Goal: Task Accomplishment & Management: Complete application form

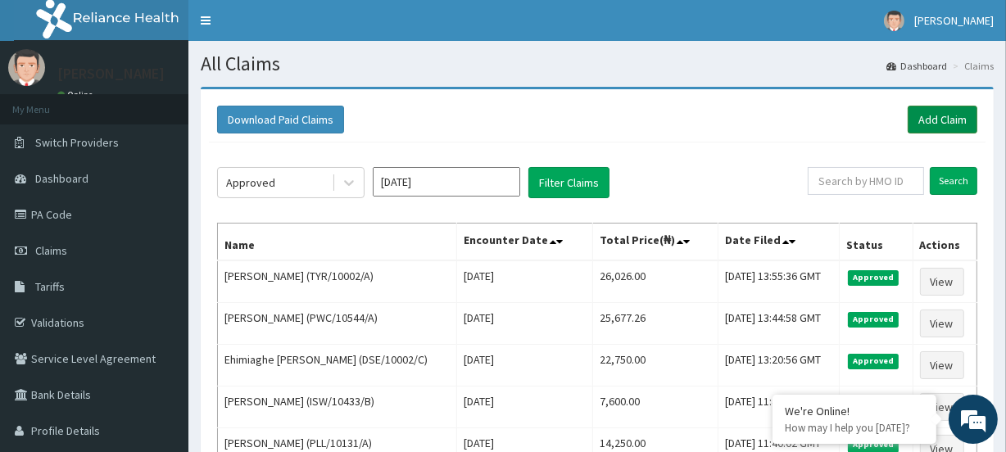
click at [942, 127] on link "Add Claim" at bounding box center [943, 120] width 70 height 28
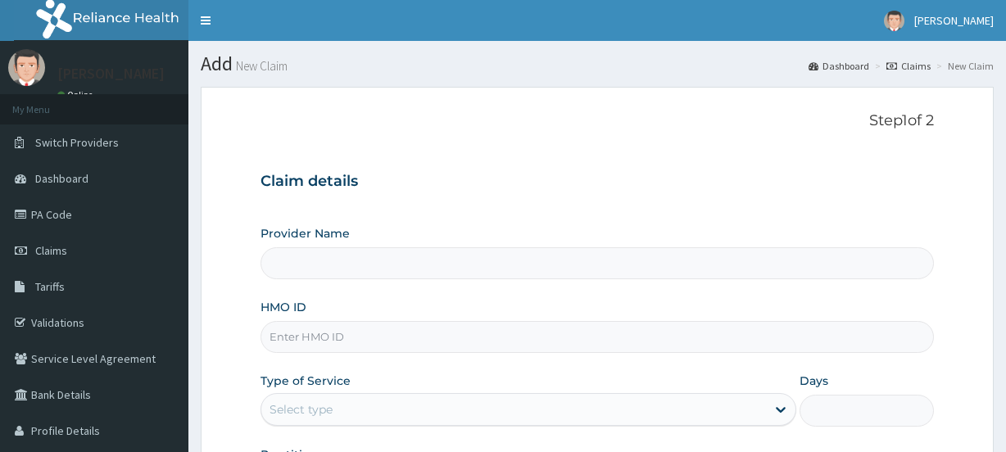
type input "[GEOGRAPHIC_DATA]"
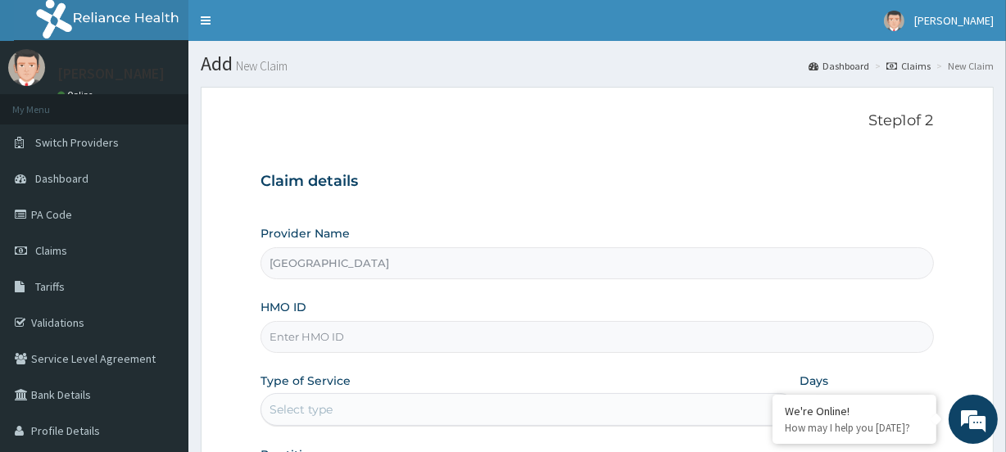
click at [302, 334] on input "HMO ID" at bounding box center [597, 337] width 673 height 32
paste input "SHL/10058/C"
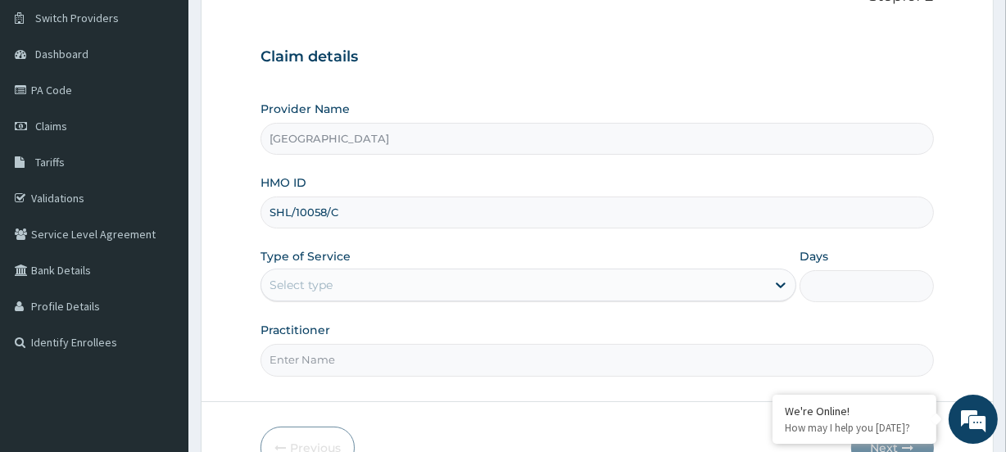
scroll to position [148, 0]
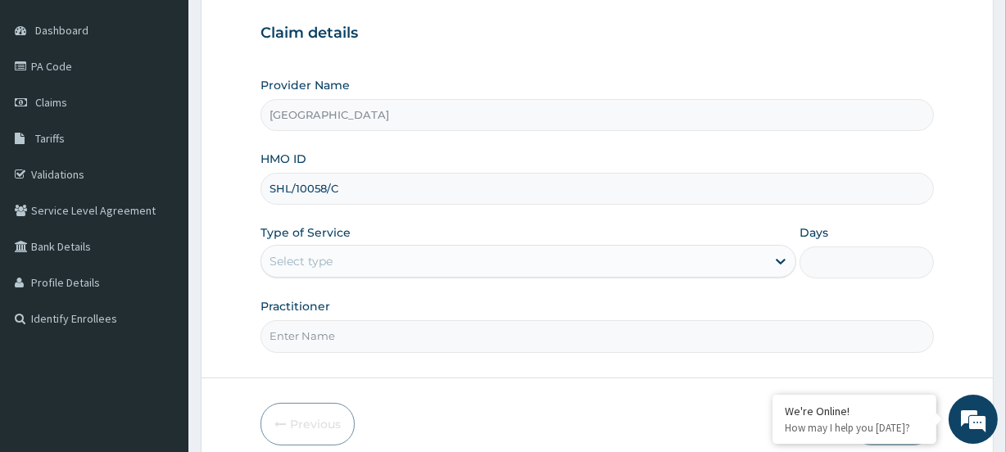
type input "SHL/10058/C"
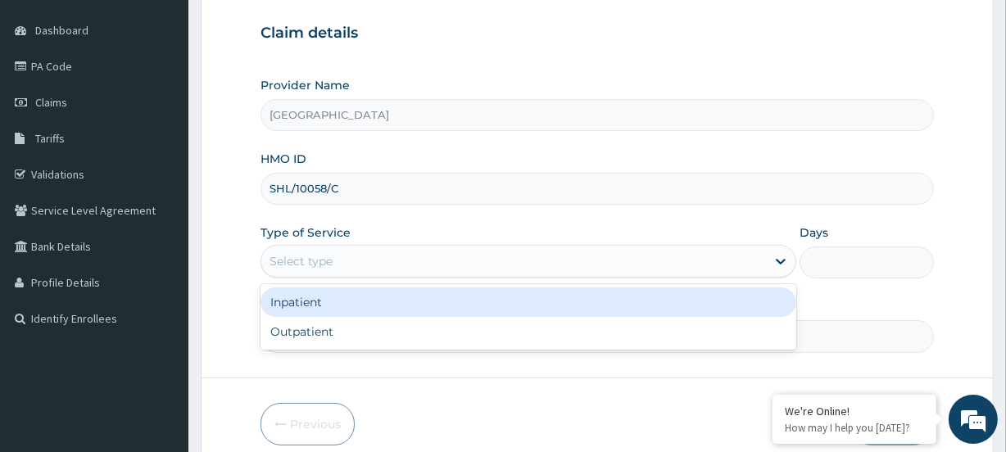
drag, startPoint x: 279, startPoint y: 254, endPoint x: 317, endPoint y: 284, distance: 48.5
click at [279, 254] on div "Select type" at bounding box center [301, 261] width 63 height 16
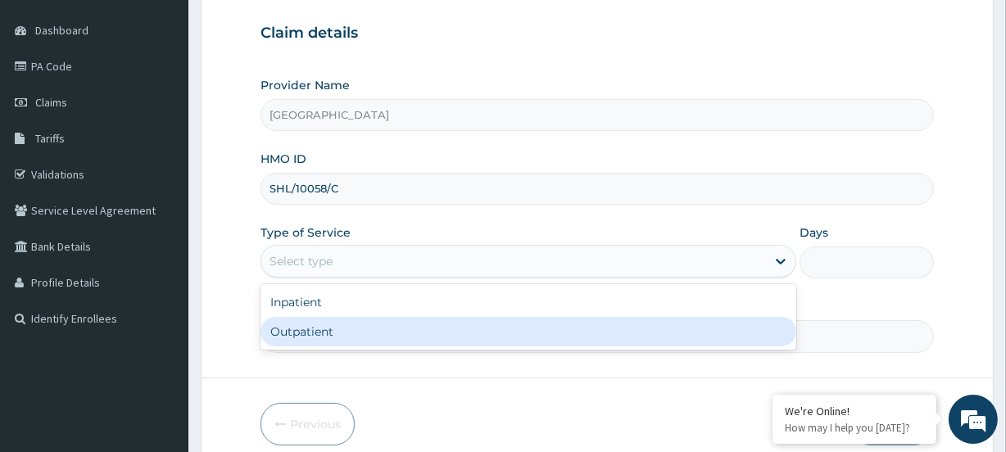
click at [297, 330] on div "Outpatient" at bounding box center [529, 332] width 536 height 30
type input "1"
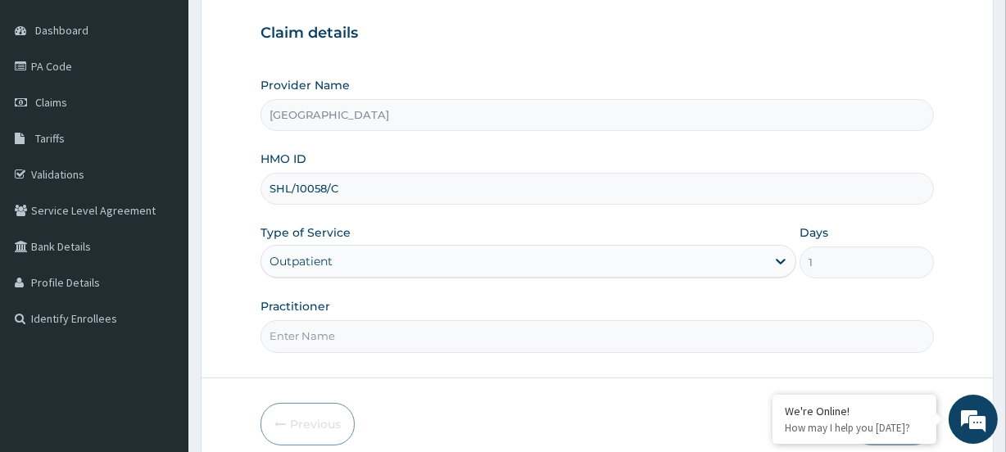
click at [316, 340] on input "Practitioner" at bounding box center [597, 336] width 673 height 32
paste input "Ademola Adewoyin"
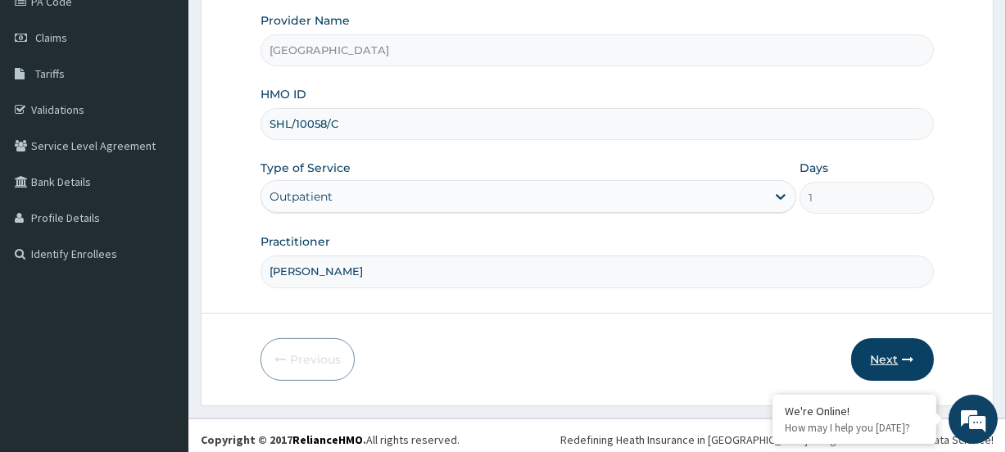
scroll to position [220, 0]
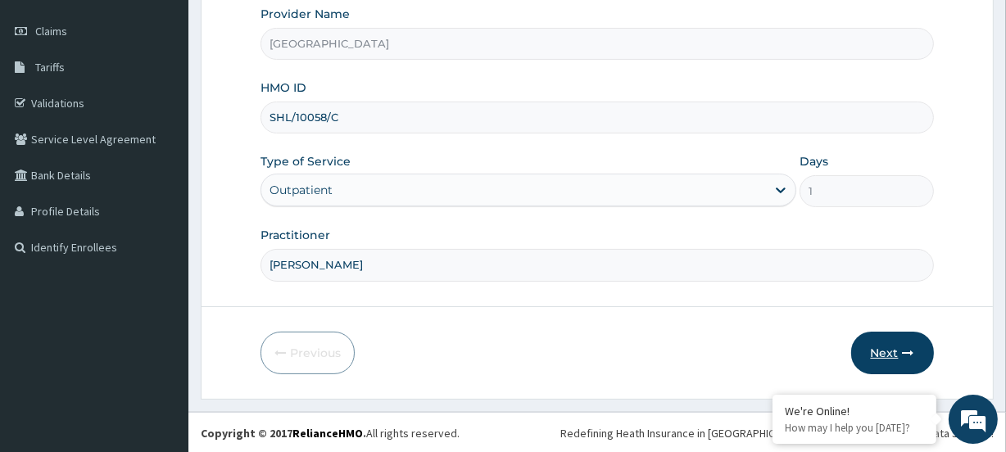
type input "Ademola Adewoyin"
click at [888, 357] on button "Next" at bounding box center [893, 353] width 83 height 43
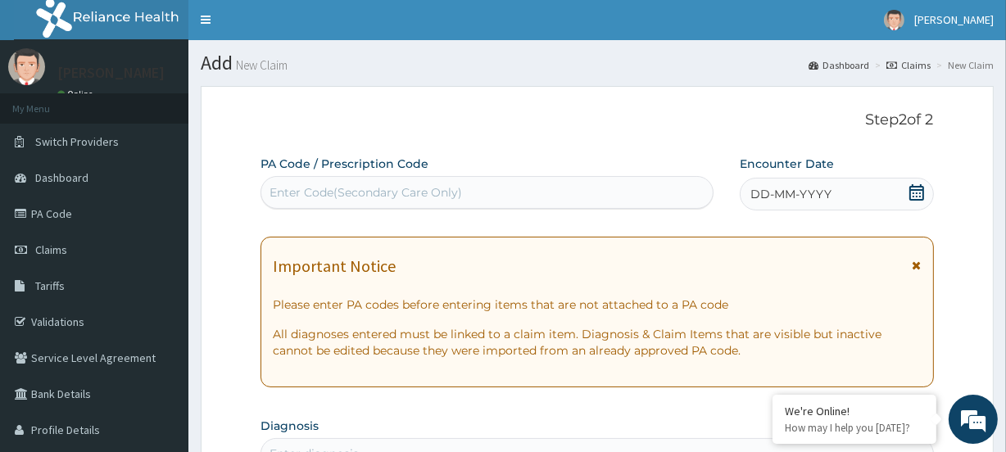
scroll to position [0, 0]
click at [308, 189] on div "Enter Code(Secondary Care Only)" at bounding box center [366, 193] width 193 height 16
paste input "PA/404E19"
type input "PA/404E19"
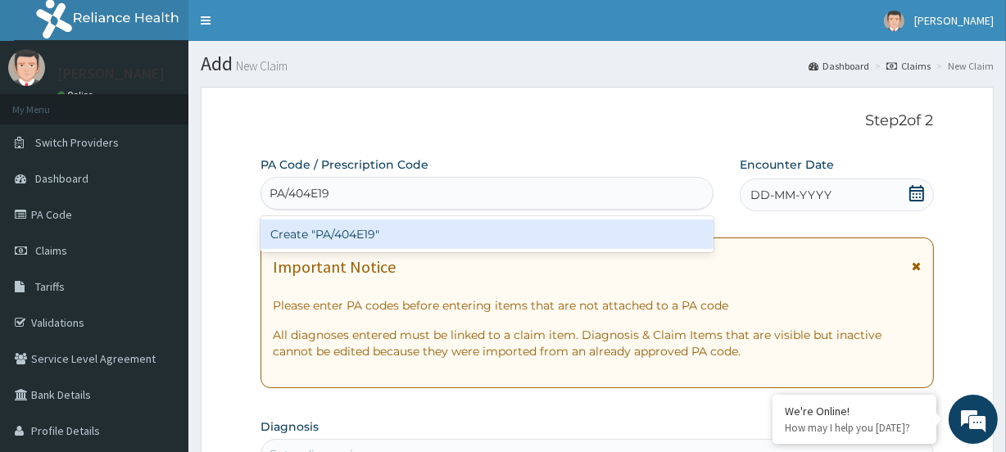
click at [307, 234] on div "Create "PA/404E19"" at bounding box center [487, 235] width 452 height 30
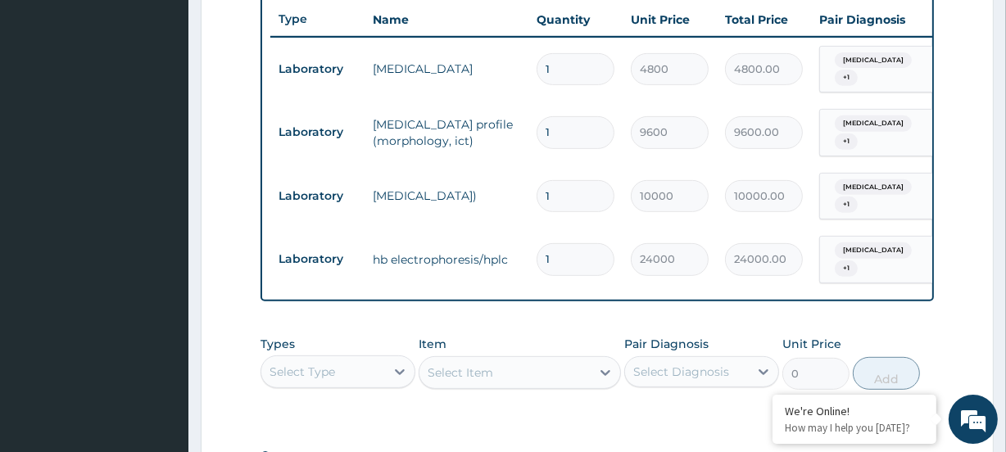
scroll to position [642, 0]
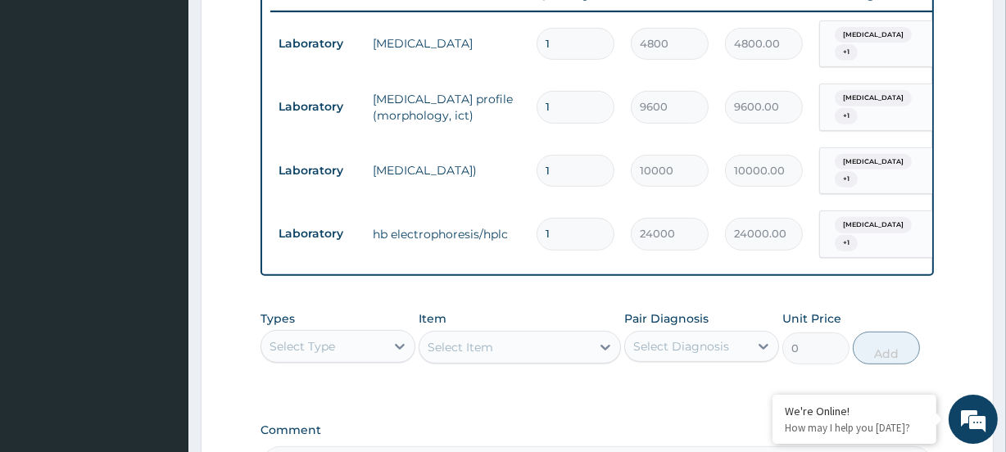
click at [318, 345] on div "Select Type" at bounding box center [303, 346] width 66 height 16
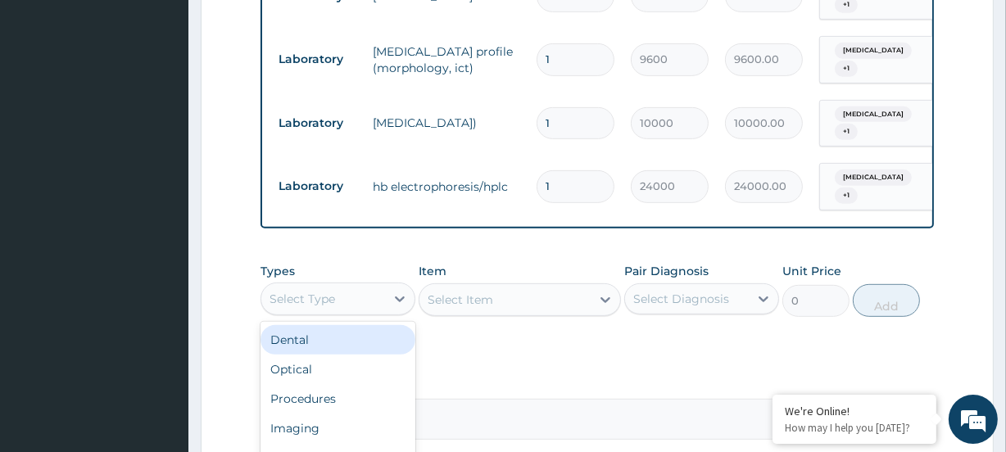
scroll to position [791, 0]
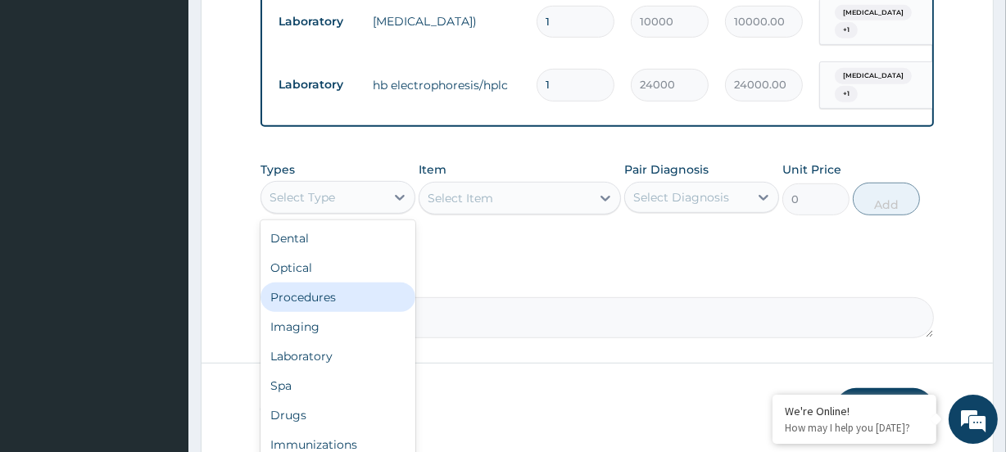
click at [325, 297] on div "Procedures" at bounding box center [338, 298] width 155 height 30
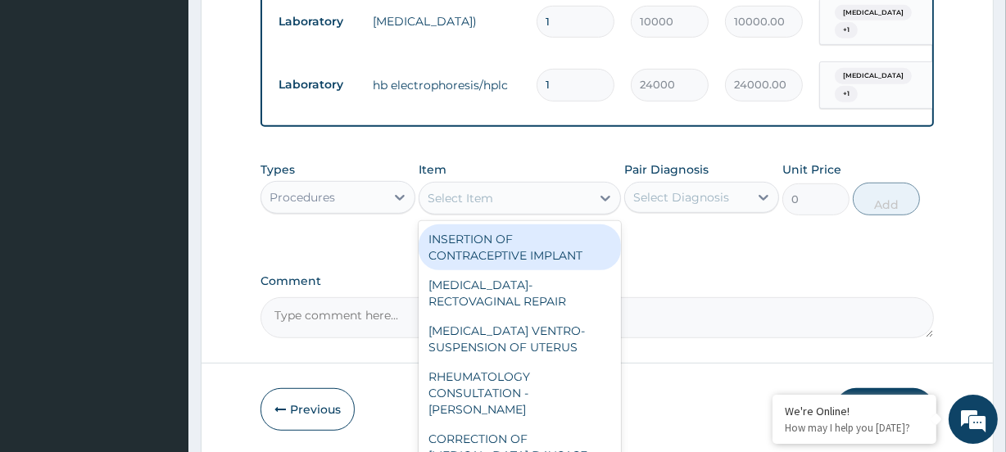
click at [451, 206] on div "Select Item" at bounding box center [461, 198] width 66 height 16
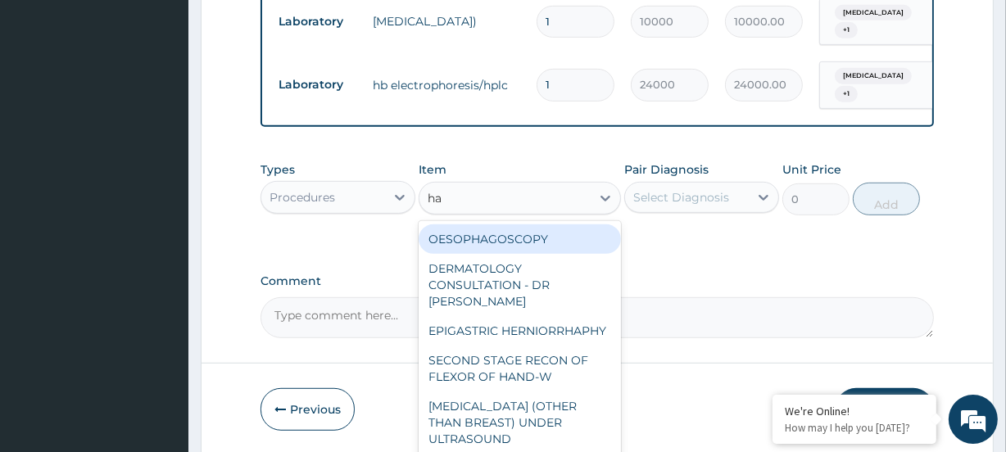
type input "hae"
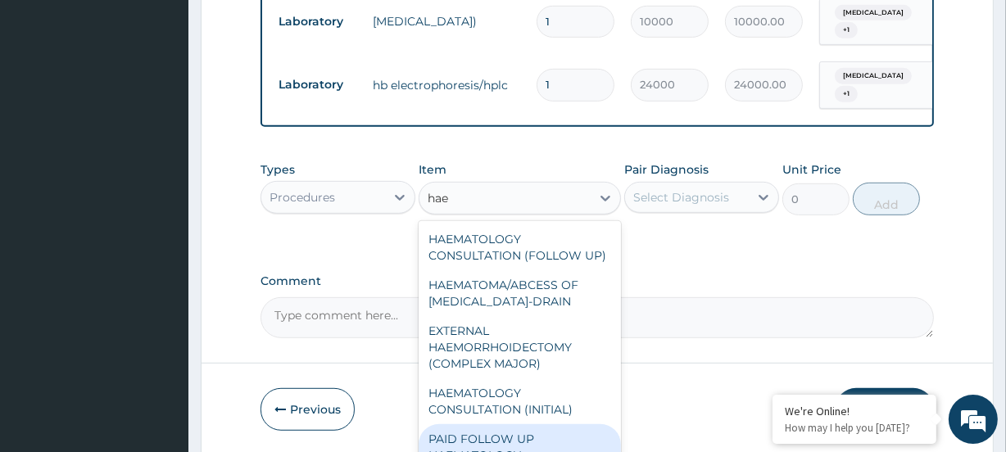
scroll to position [56, 0]
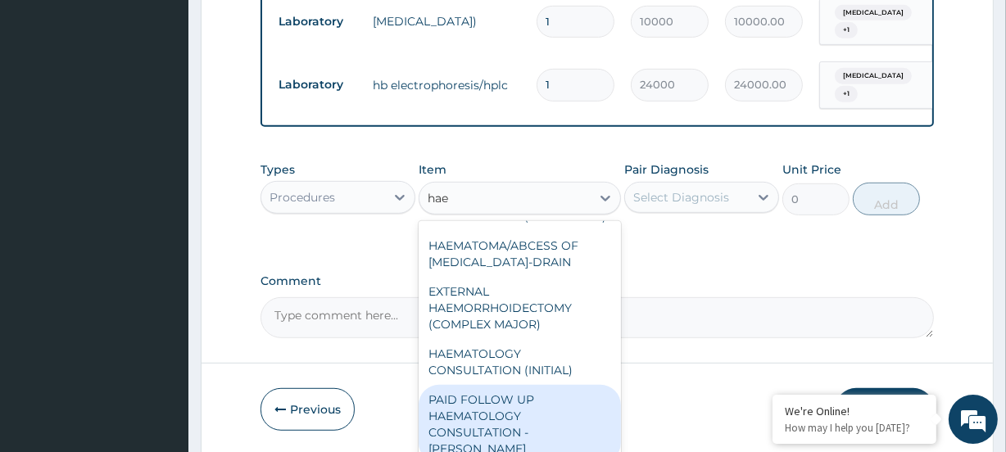
click at [527, 410] on div "PAID FOLLOW UP HAEMATOLOGY CONSULTATION - DR ADEWOYIN" at bounding box center [520, 424] width 202 height 79
type input "8750"
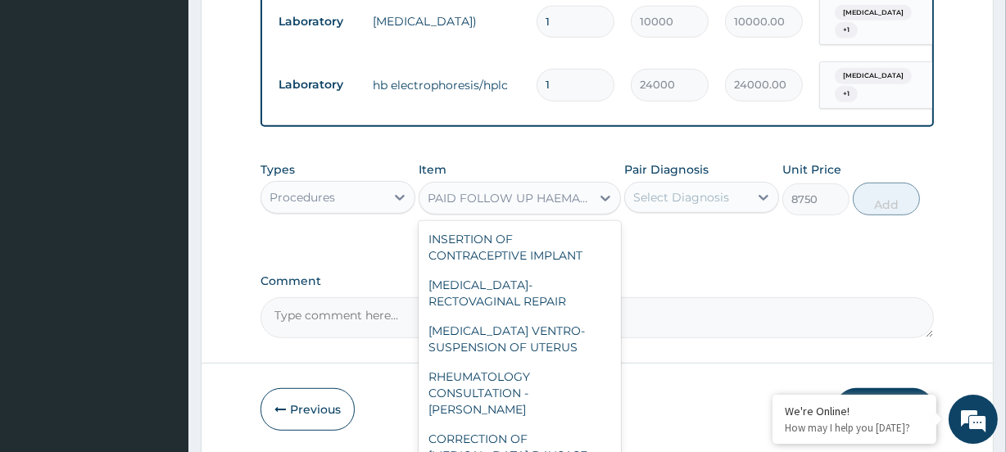
click at [494, 192] on div "PAID FOLLOW UP HAEMATOLOGY CONSULTATION - DR ADEWOYIN" at bounding box center [510, 198] width 164 height 16
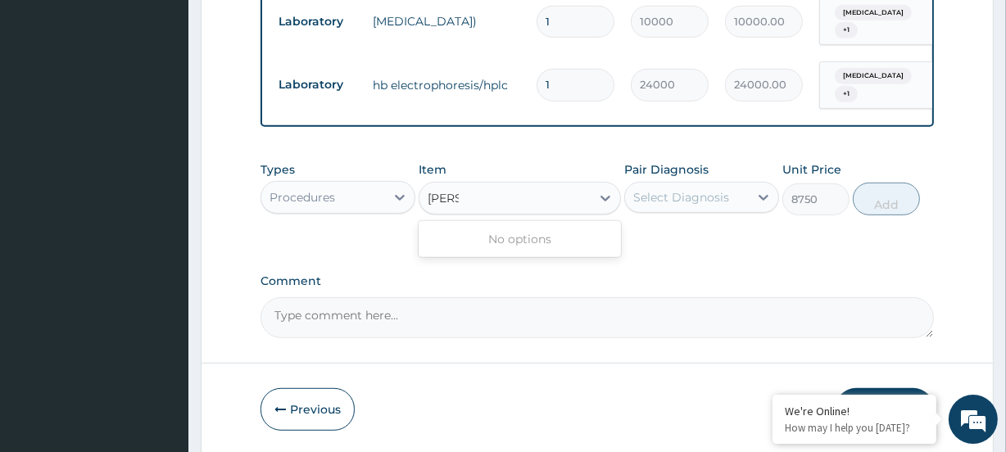
scroll to position [0, 0]
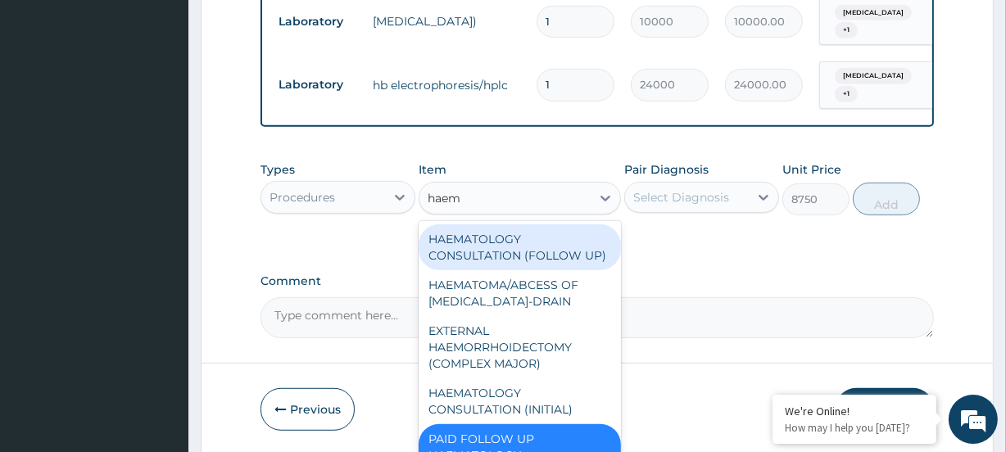
type input "haema"
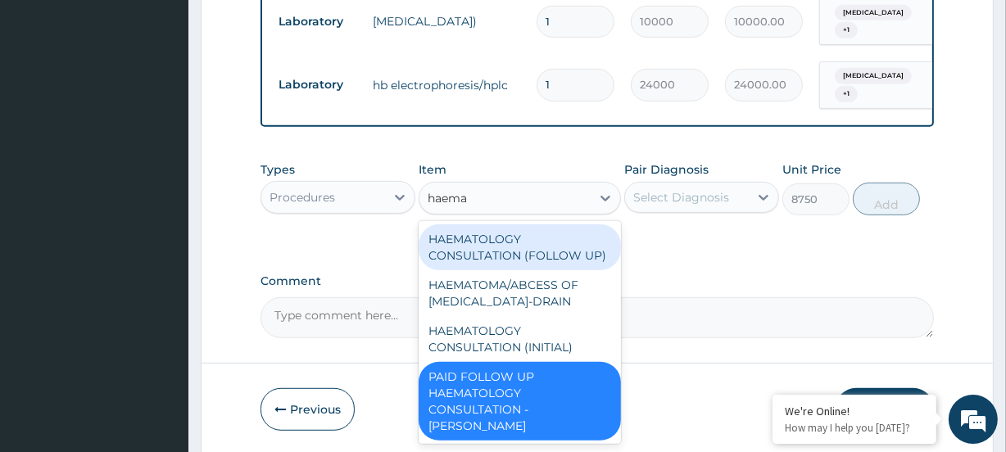
click at [551, 254] on div "HAEMATOLOGY CONSULTATION (FOLLOW UP)" at bounding box center [520, 248] width 202 height 46
type input "17500"
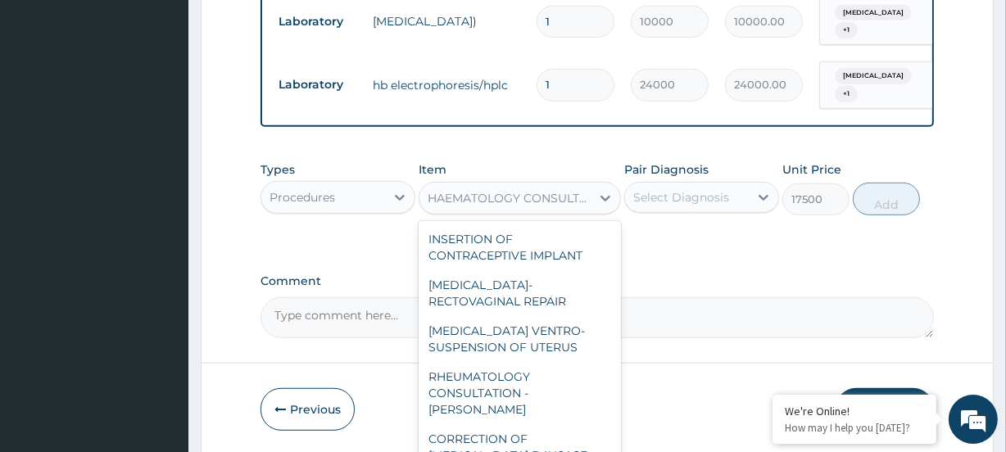
click at [519, 207] on div "HAEMATOLOGY CONSULTATION (FOLLOW UP)" at bounding box center [510, 198] width 164 height 16
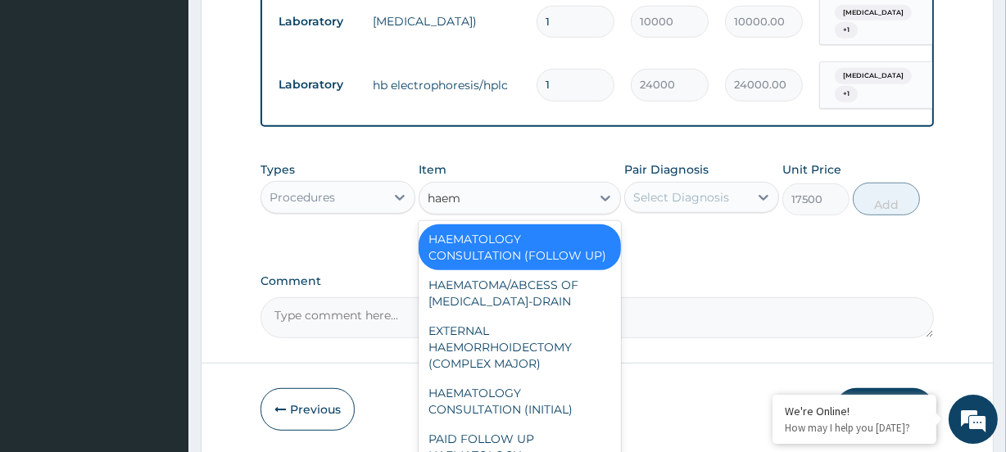
type input "haema"
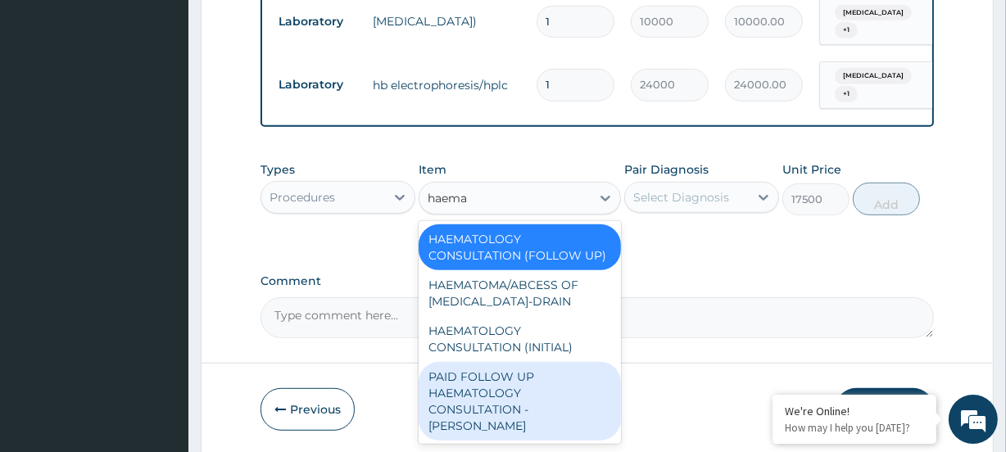
click at [510, 391] on div "PAID FOLLOW UP HAEMATOLOGY CONSULTATION - DR ADEWOYIN" at bounding box center [520, 401] width 202 height 79
type input "8750"
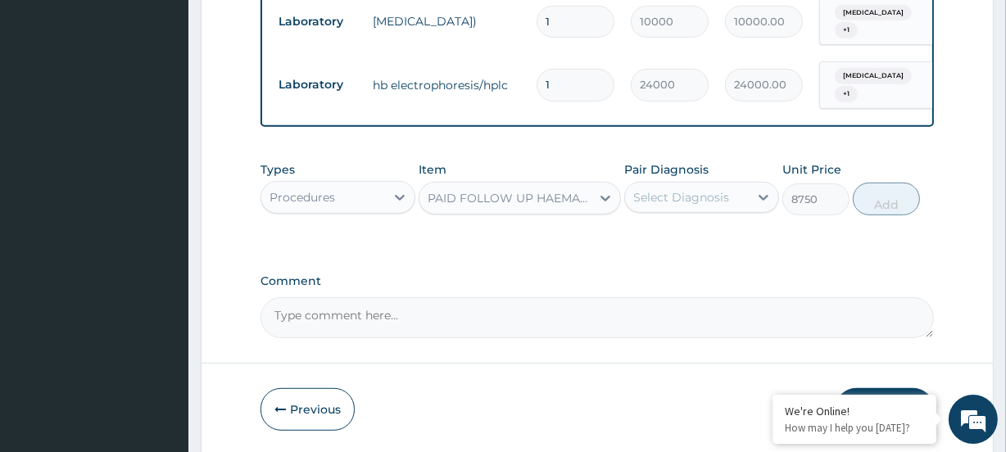
click at [669, 194] on div "Select Diagnosis" at bounding box center [682, 197] width 96 height 16
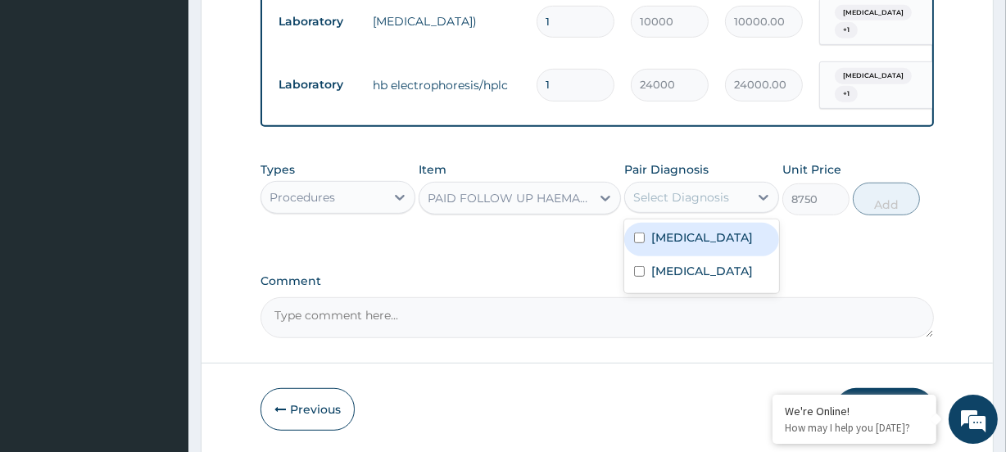
click at [492, 196] on div "PAID FOLLOW UP HAEMATOLOGY CONSULTATION - DR ADEWOYIN" at bounding box center [510, 198] width 164 height 16
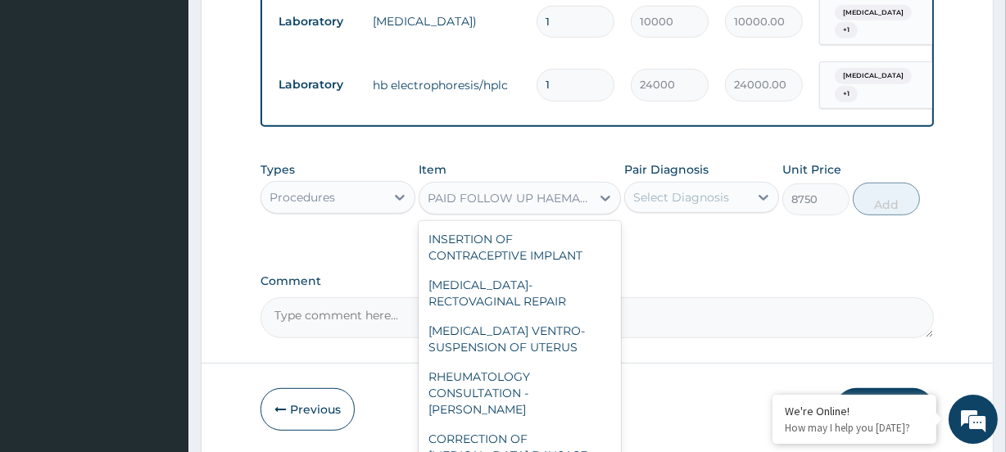
scroll to position [11629, 0]
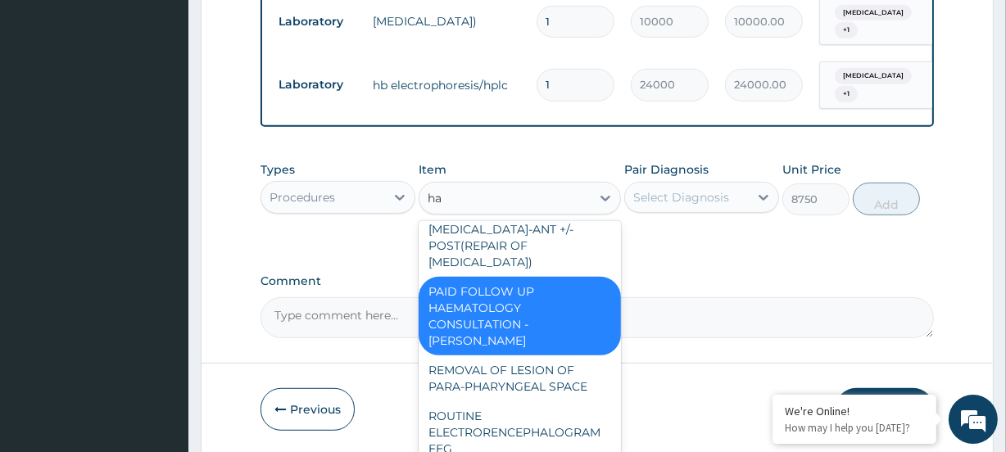
type input "hae"
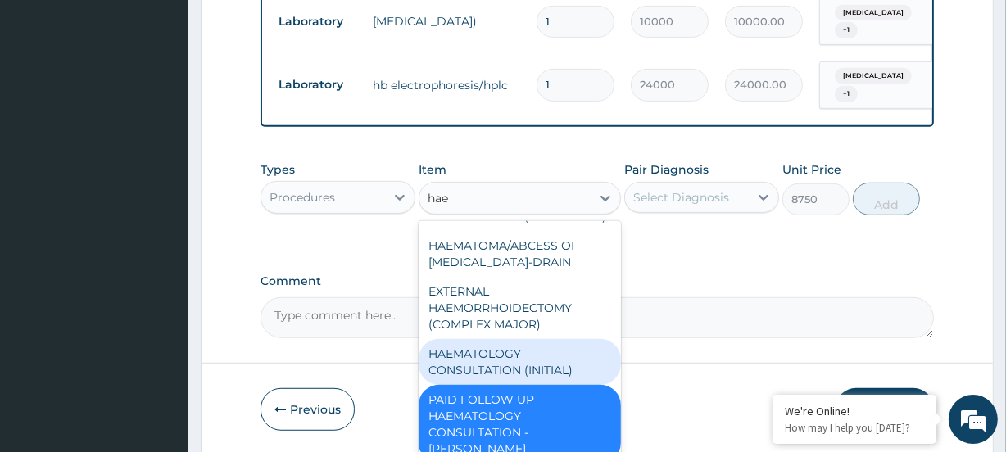
click at [498, 366] on div "HAEMATOLOGY CONSULTATION (INITIAL)" at bounding box center [520, 362] width 202 height 46
type input "25000"
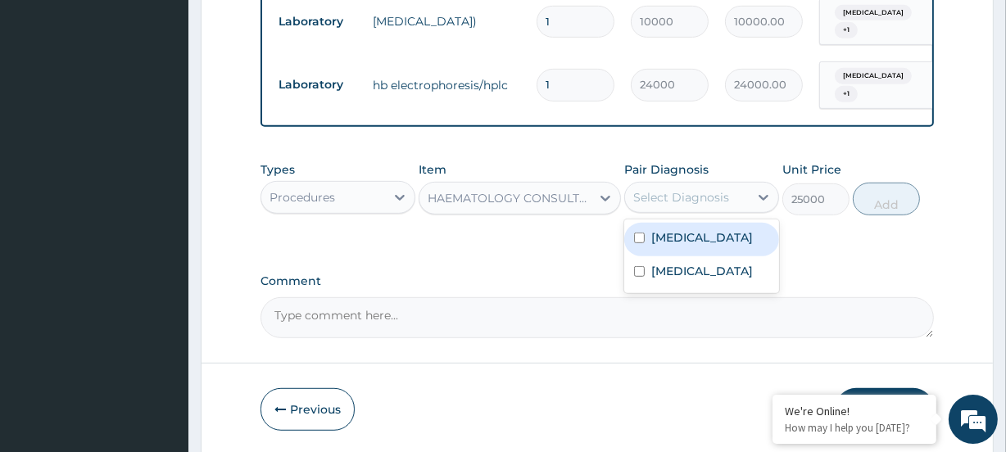
click at [689, 193] on div "Select Diagnosis" at bounding box center [682, 197] width 96 height 16
drag, startPoint x: 670, startPoint y: 238, endPoint x: 679, endPoint y: 260, distance: 23.1
click at [670, 240] on label "Malaria" at bounding box center [703, 237] width 102 height 16
checkbox input "true"
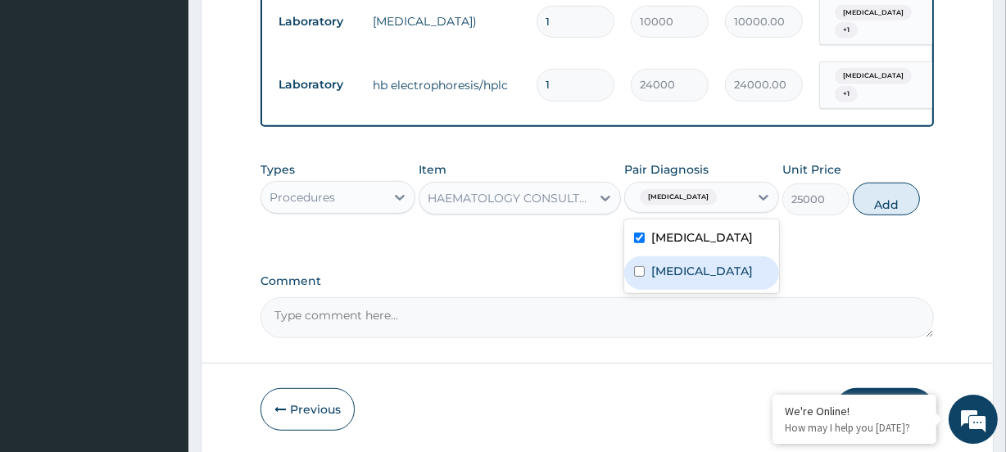
drag, startPoint x: 678, startPoint y: 279, endPoint x: 770, endPoint y: 240, distance: 100.6
click at [679, 279] on label "Sickle cell retinopathy" at bounding box center [703, 271] width 102 height 16
checkbox input "true"
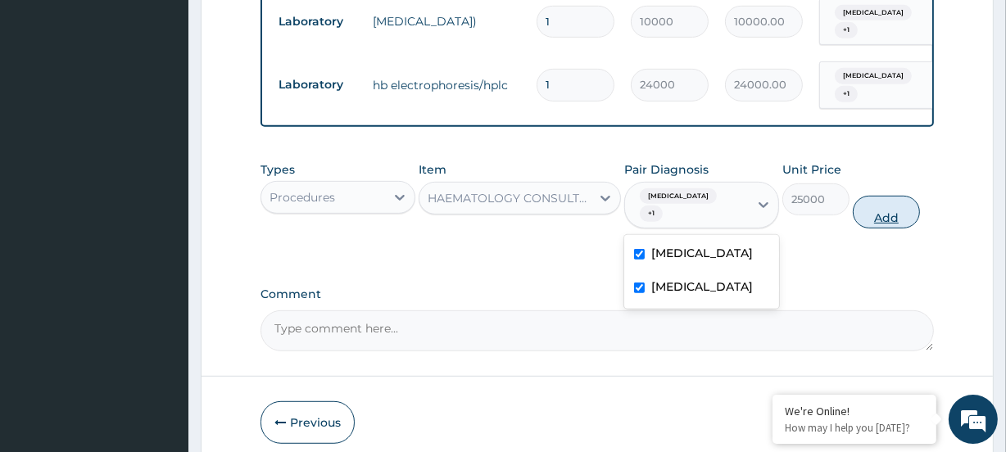
click at [892, 207] on button "Add" at bounding box center [886, 212] width 67 height 33
type input "0"
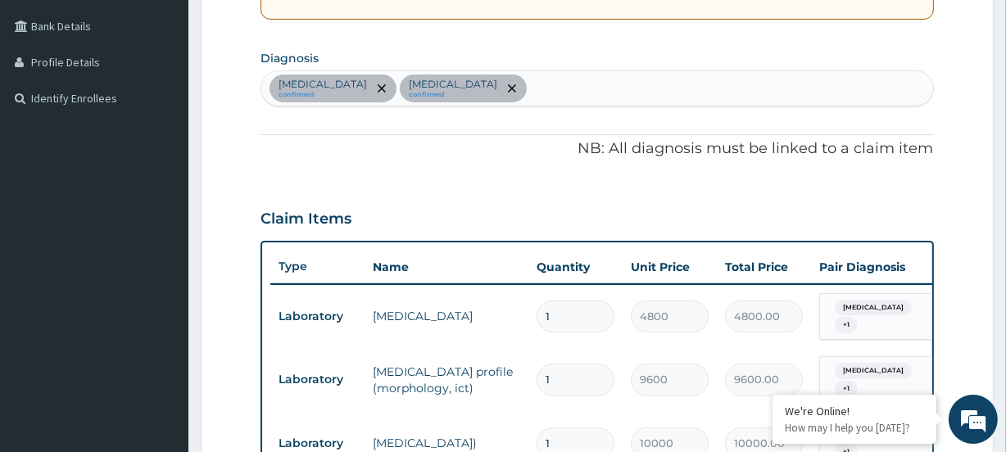
scroll to position [344, 0]
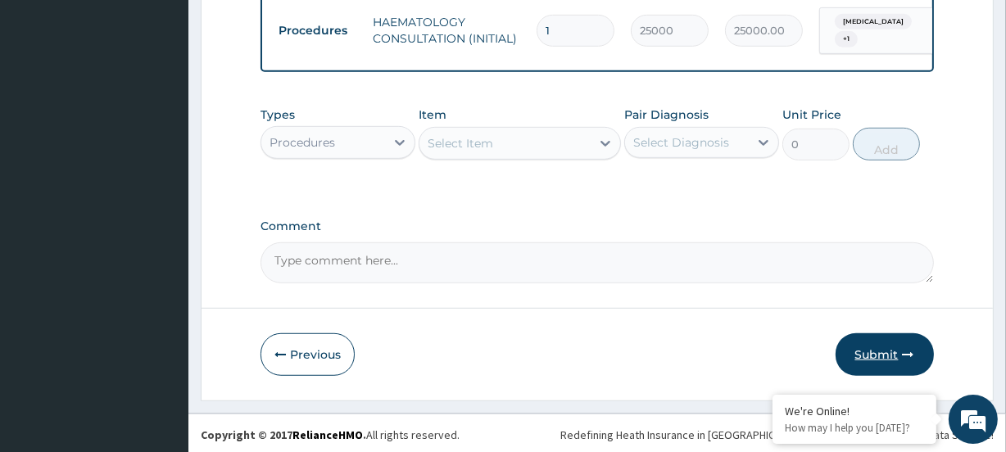
click at [885, 357] on button "Submit" at bounding box center [885, 355] width 98 height 43
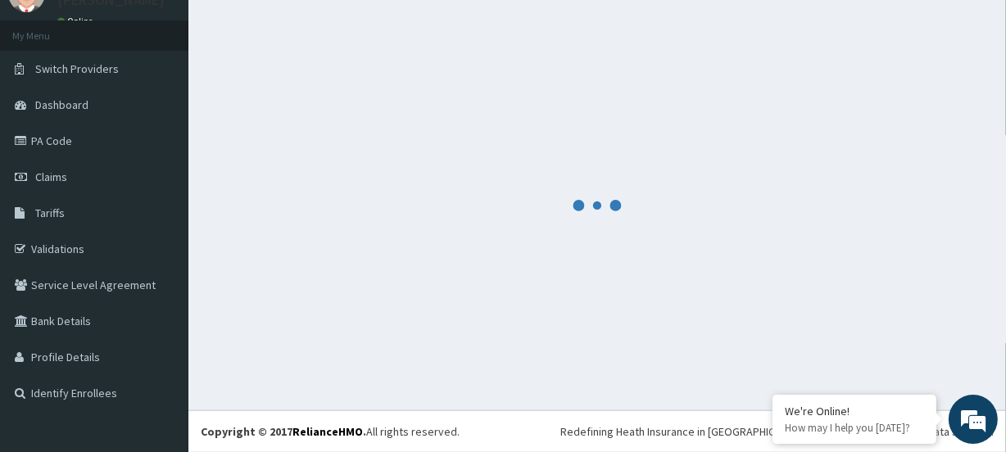
scroll to position [73, 0]
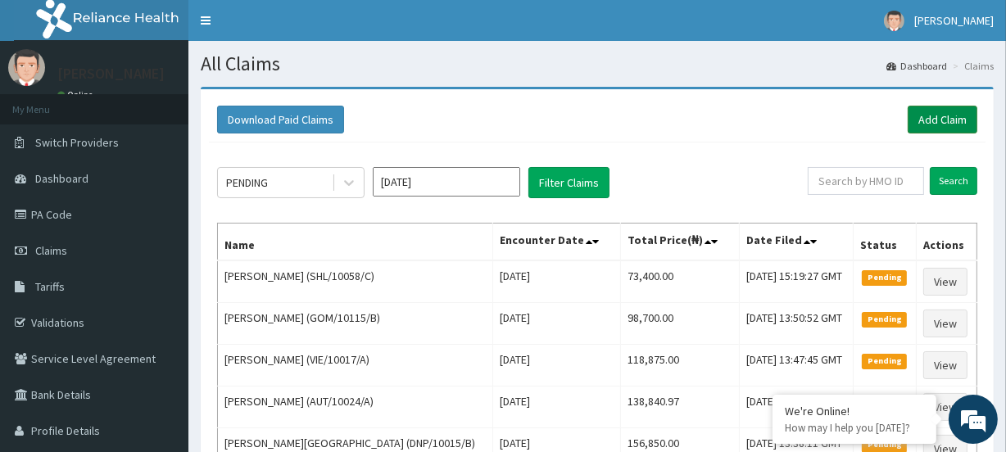
click at [942, 113] on link "Add Claim" at bounding box center [943, 120] width 70 height 28
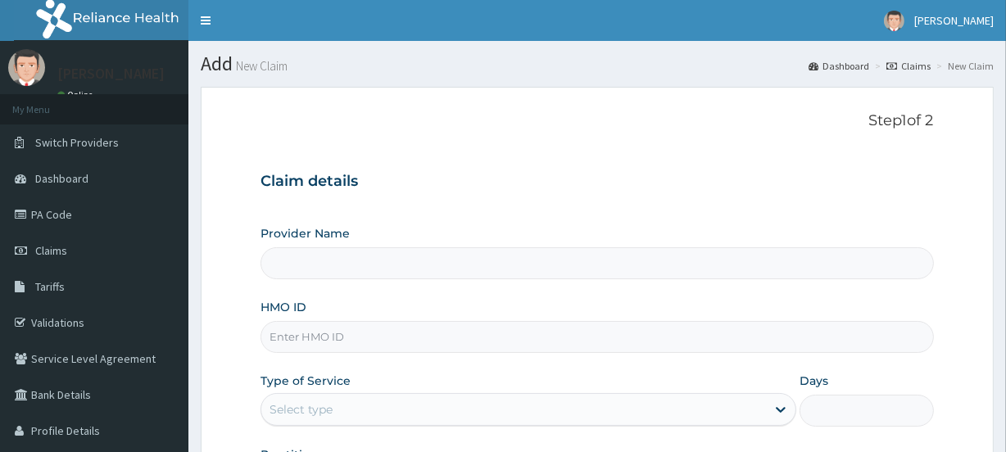
click at [311, 338] on input "HMO ID" at bounding box center [597, 337] width 673 height 32
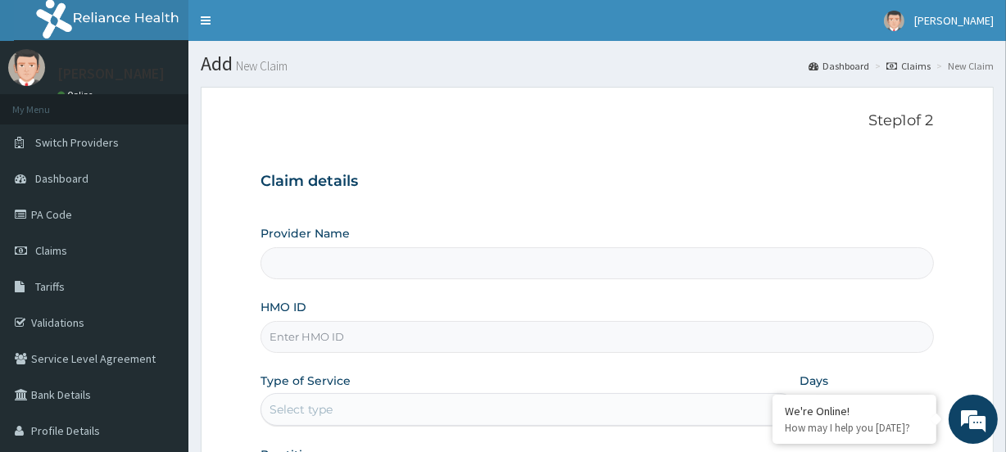
paste input "SHL/10058/C"
type input "SHL/10058/C"
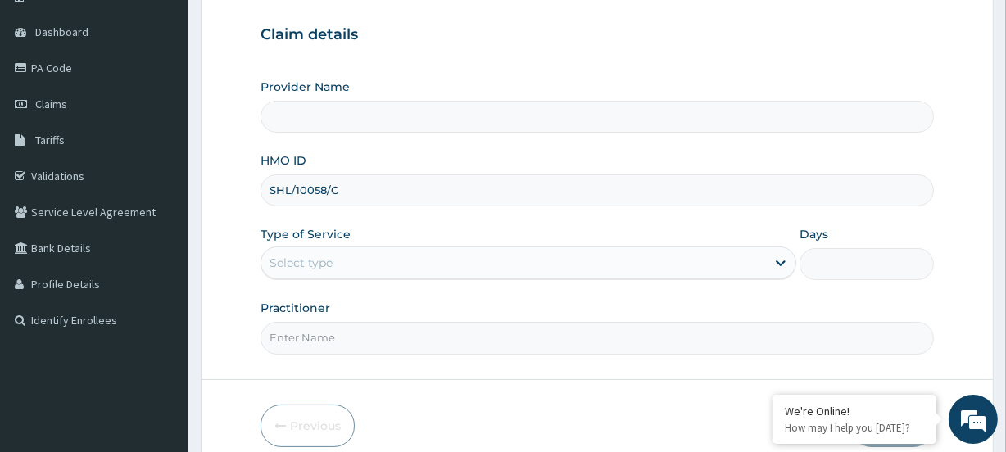
type input "[GEOGRAPHIC_DATA]"
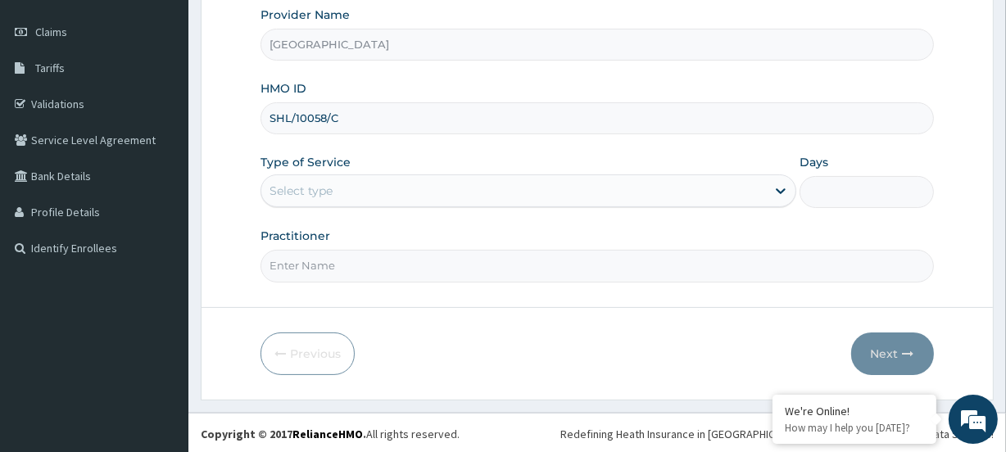
scroll to position [220, 0]
type input "SHL/10058/C"
click at [312, 188] on div "Select type" at bounding box center [301, 190] width 63 height 16
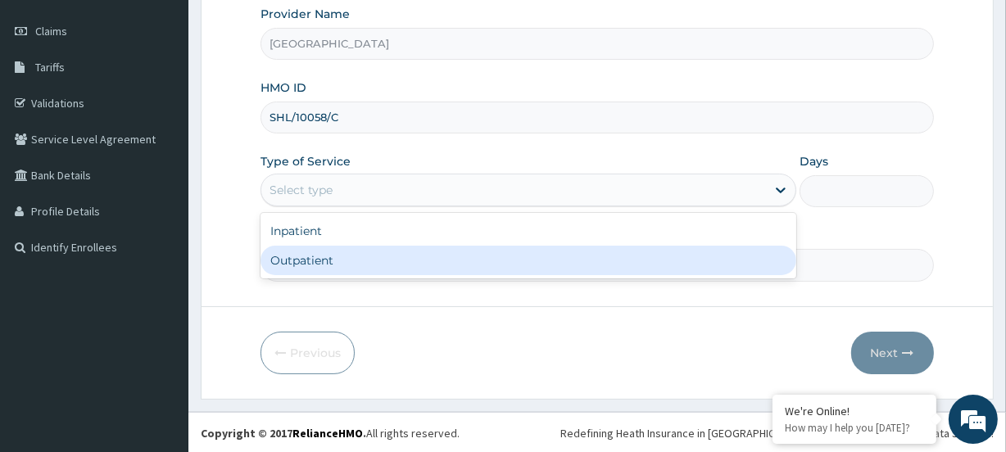
click at [289, 247] on div "Outpatient" at bounding box center [529, 261] width 536 height 30
type input "1"
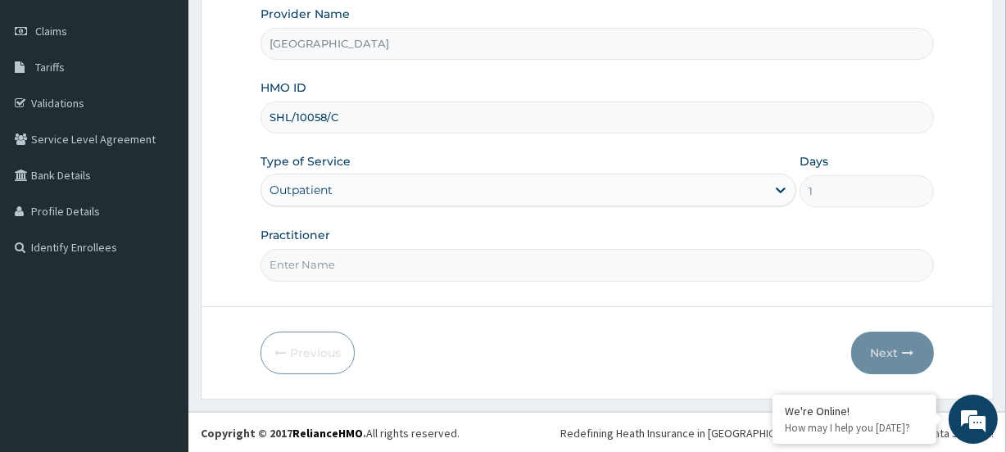
click at [289, 274] on input "Practitioner" at bounding box center [597, 265] width 673 height 32
type input "Ademola Adewoyin"
click at [883, 343] on button "Next" at bounding box center [893, 353] width 83 height 43
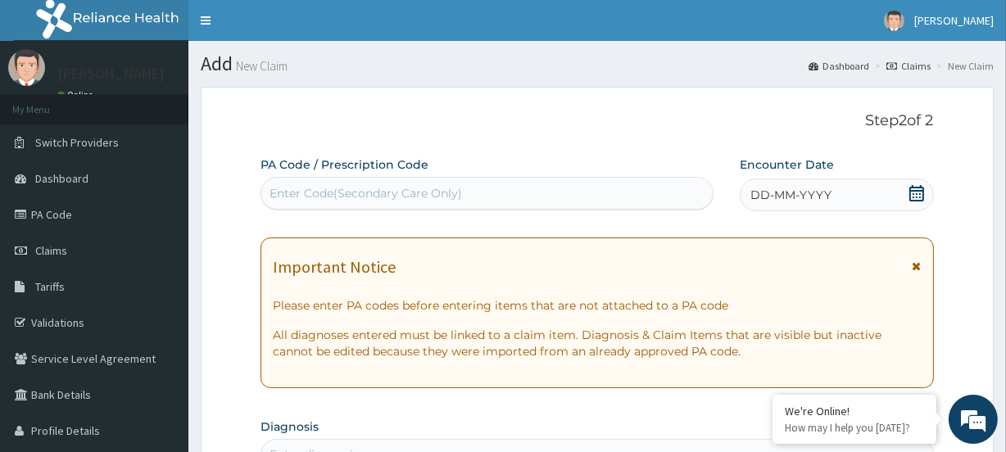
click at [302, 190] on div "Enter Code(Secondary Care Only)" at bounding box center [366, 193] width 193 height 16
paste input "PA/CF2FF0"
type input "PA/CF2FF0"
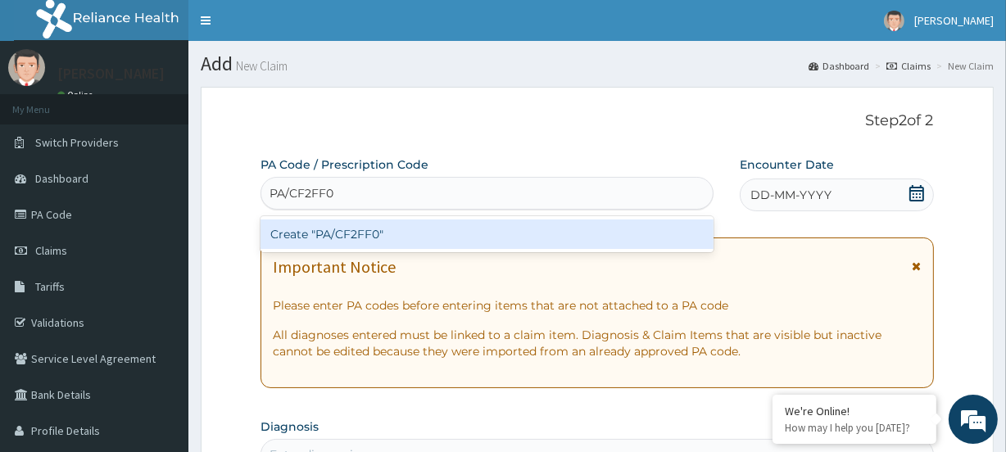
click at [302, 238] on div "Create "PA/CF2FF0"" at bounding box center [487, 235] width 452 height 30
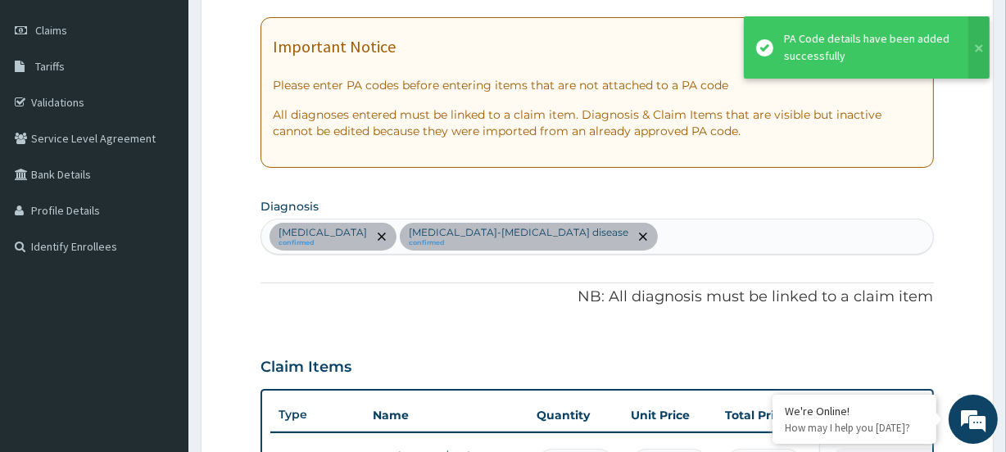
scroll to position [148, 0]
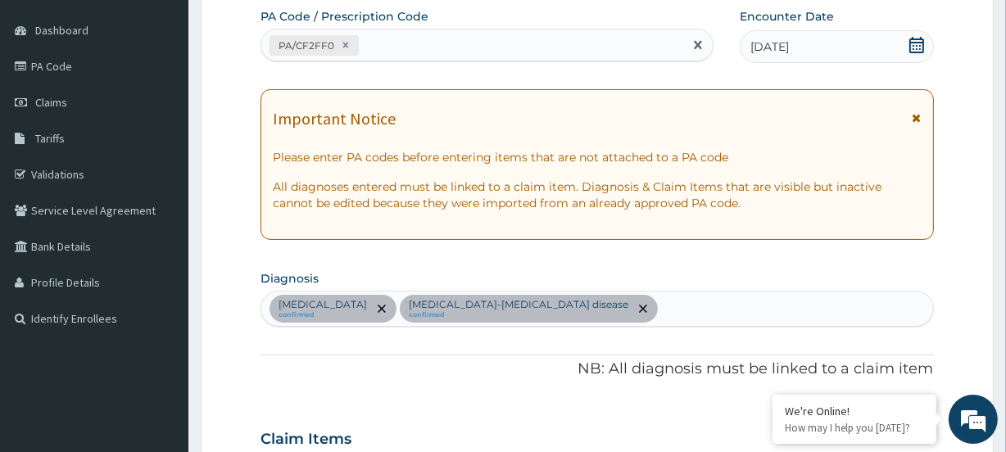
click at [409, 49] on div "PA/CF2FF0" at bounding box center [471, 45] width 421 height 27
paste input "PA/5BDC3D"
type input "PA/5BDC3D"
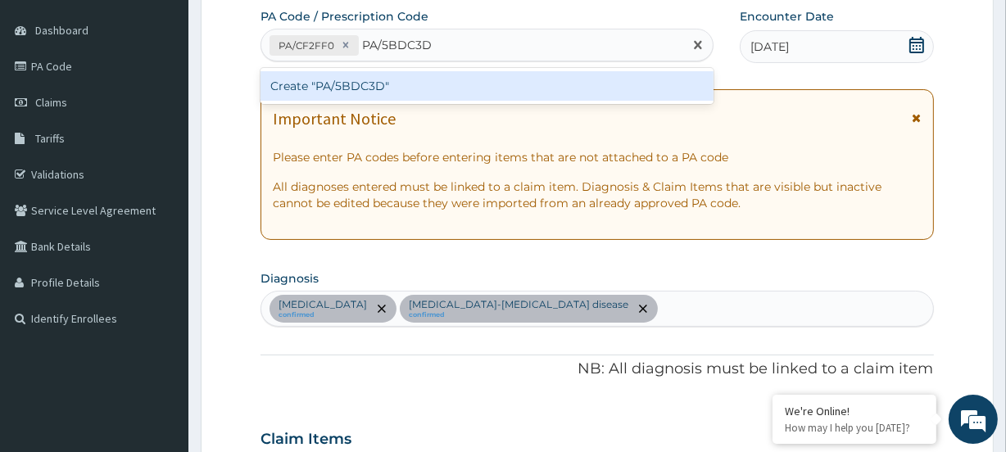
click at [333, 93] on div "Create "PA/5BDC3D"" at bounding box center [487, 86] width 452 height 30
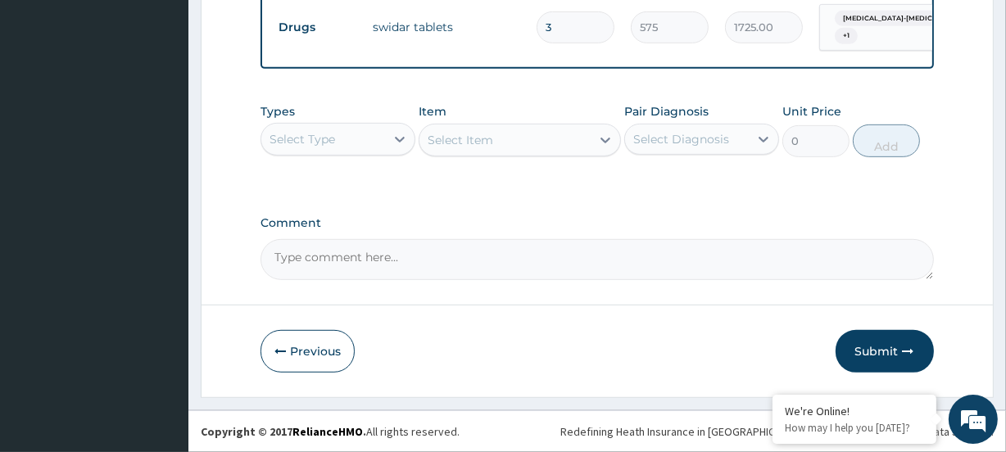
scroll to position [795, 0]
click at [892, 355] on button "Submit" at bounding box center [885, 351] width 98 height 43
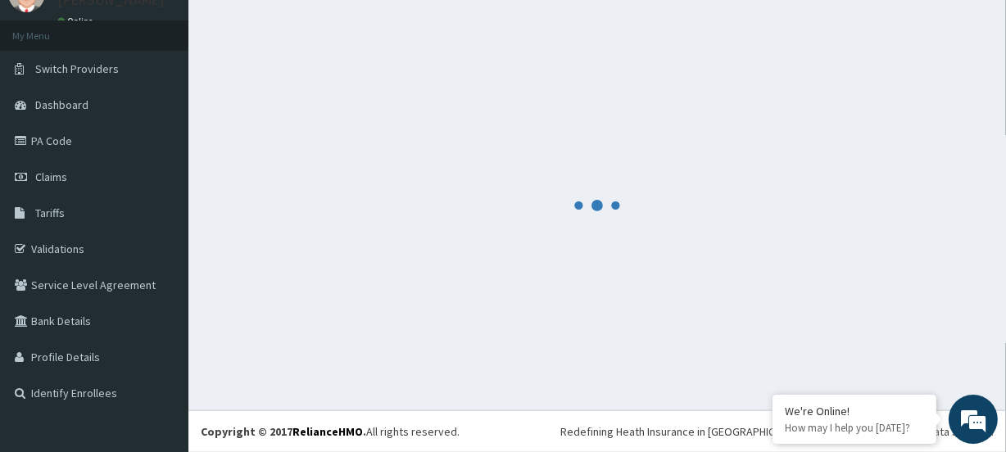
scroll to position [73, 0]
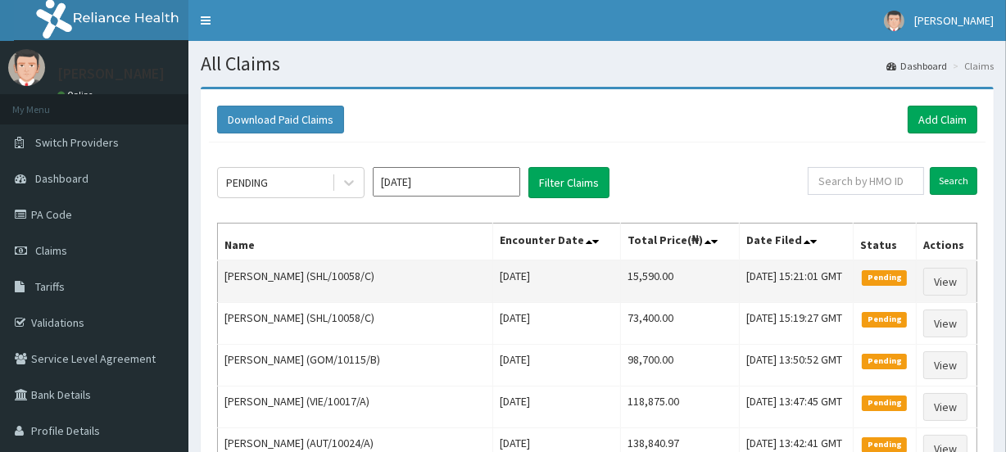
drag, startPoint x: 576, startPoint y: 276, endPoint x: 649, endPoint y: 272, distance: 73.1
click at [649, 272] on tr "Orevaoghene Ato Matilda (SHL/10058/C) Thu Aug 07 2025 15,590.00 Thu, 14 Aug 202…" at bounding box center [598, 282] width 760 height 43
copy tr "15,590.00"
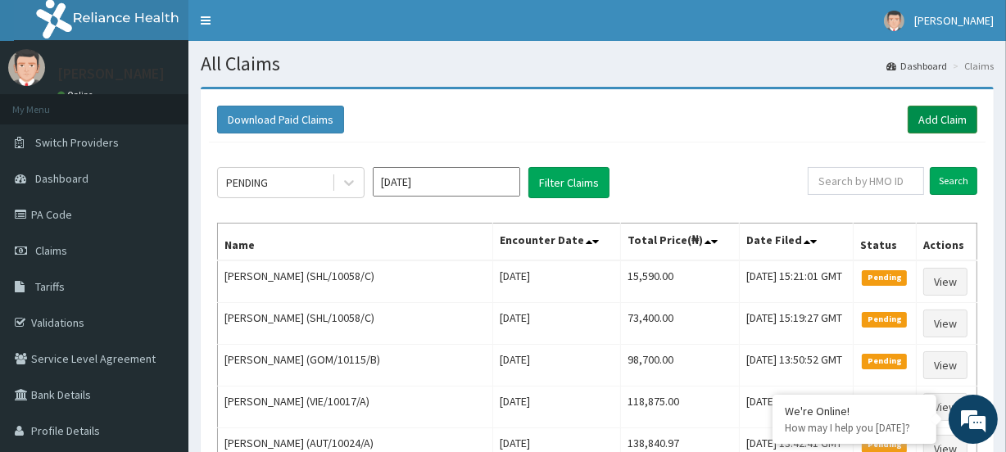
click at [934, 115] on link "Add Claim" at bounding box center [943, 120] width 70 height 28
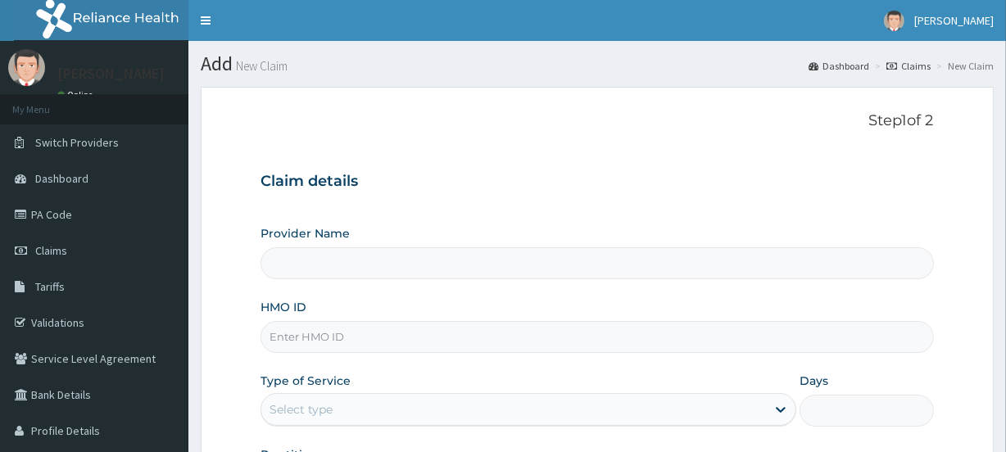
click at [288, 334] on input "HMO ID" at bounding box center [597, 337] width 673 height 32
paste input "PSR/10048/C"
type input "PSR/10048/C"
type input "[GEOGRAPHIC_DATA]"
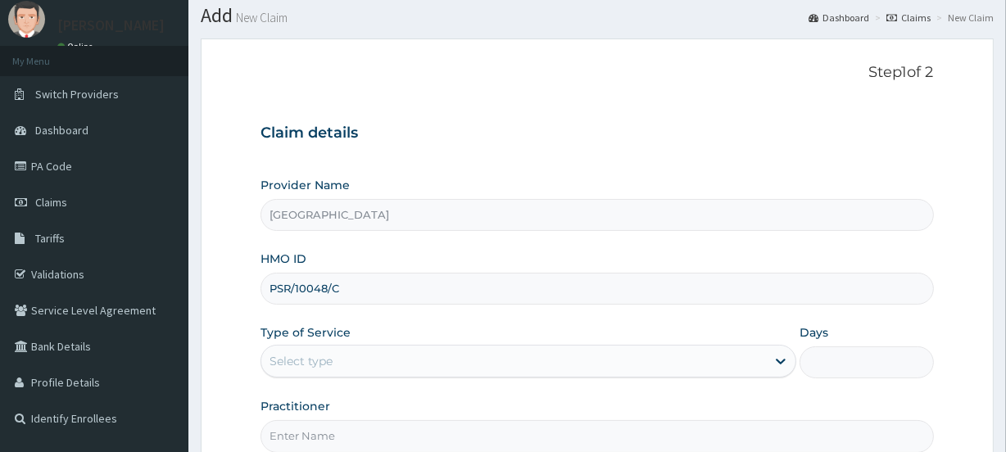
scroll to position [74, 0]
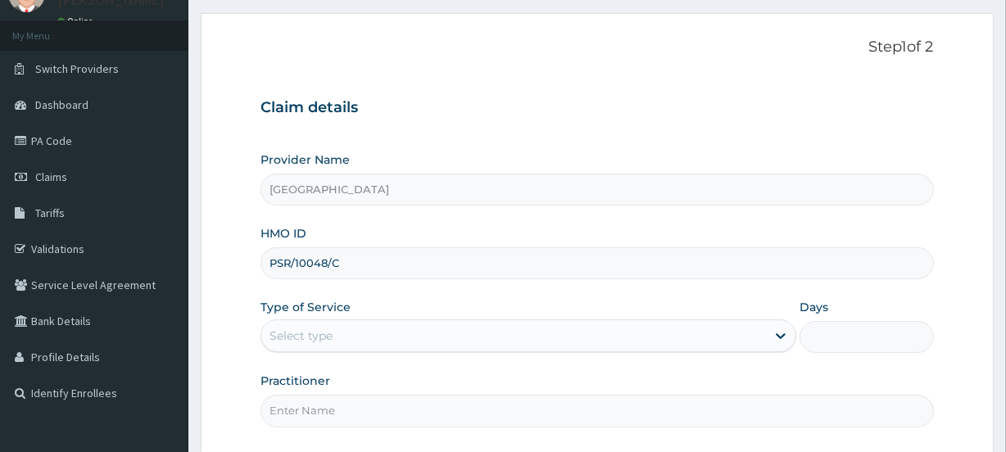
type input "PSR/10048/C"
click at [298, 338] on div "Select type" at bounding box center [301, 336] width 63 height 16
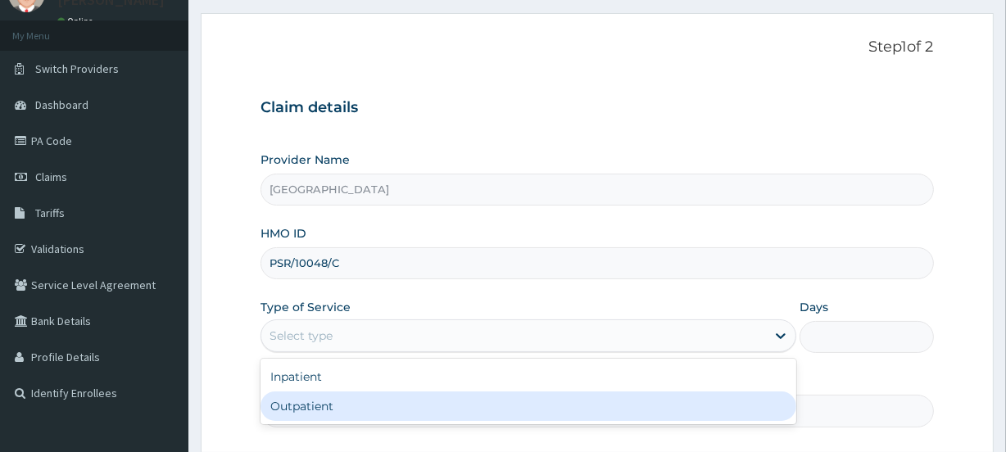
click at [335, 409] on div "Outpatient" at bounding box center [529, 407] width 536 height 30
type input "1"
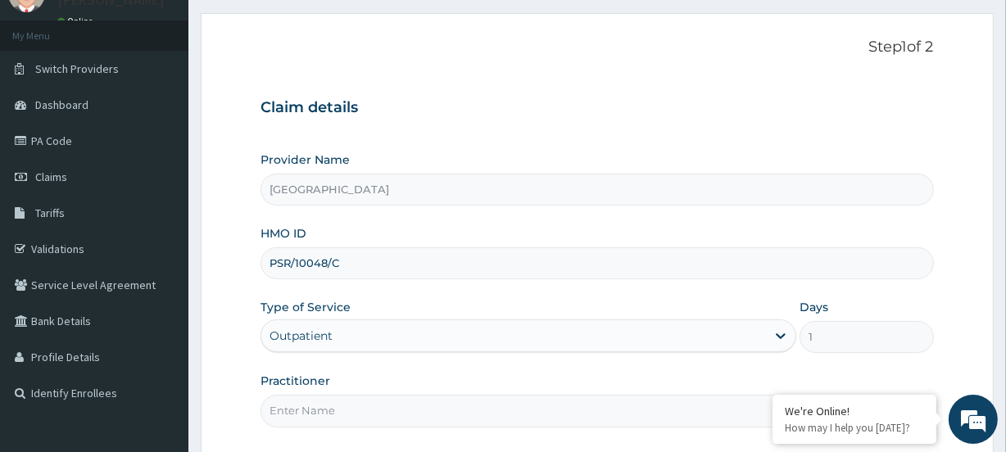
scroll to position [0, 0]
click at [344, 409] on input "Practitioner" at bounding box center [597, 411] width 673 height 32
paste input "[PERSON_NAME]"
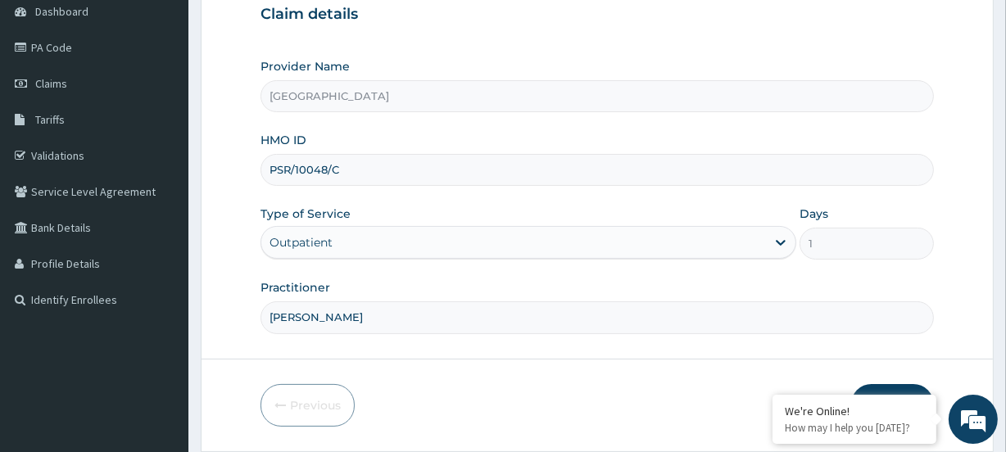
scroll to position [220, 0]
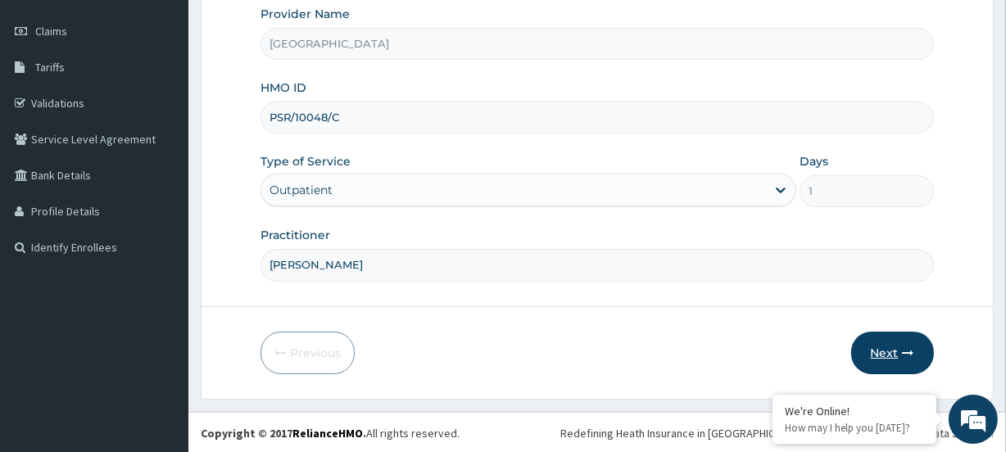
type input "[PERSON_NAME]"
click at [883, 352] on button "Next" at bounding box center [893, 353] width 83 height 43
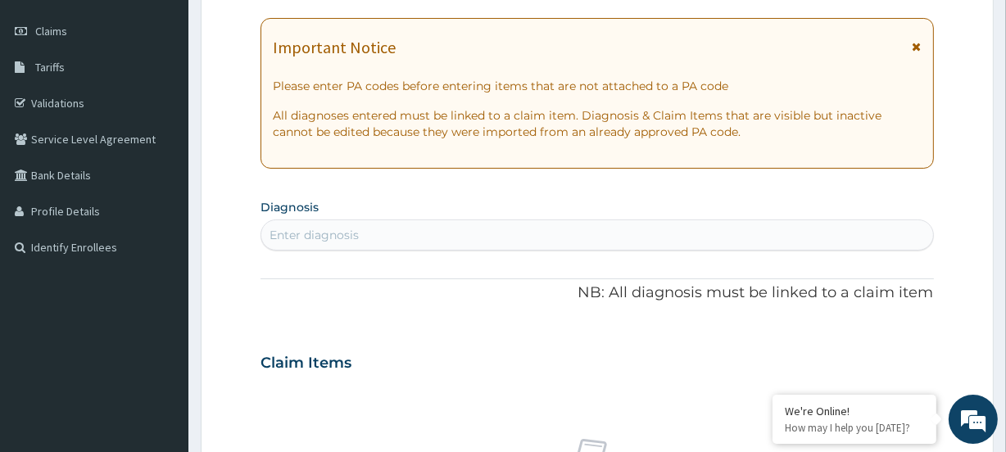
click at [308, 231] on div "Enter diagnosis" at bounding box center [314, 235] width 89 height 16
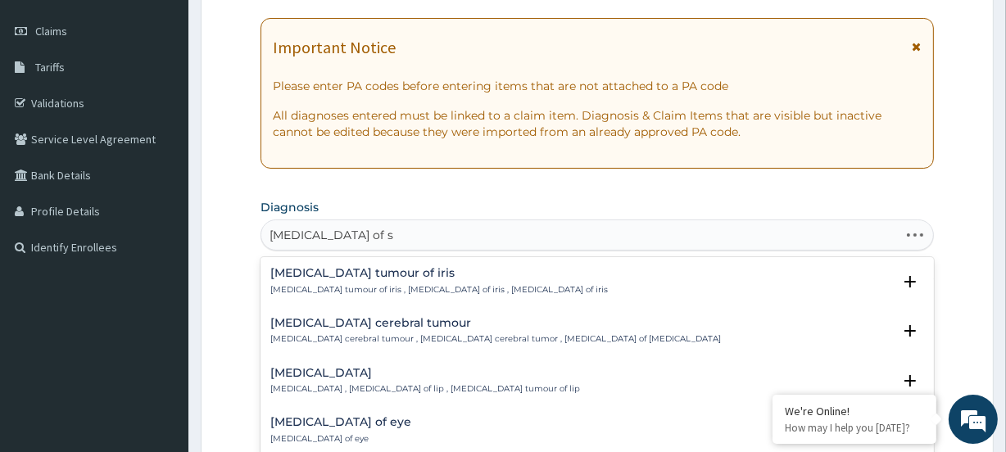
type input "[MEDICAL_DATA] of sk"
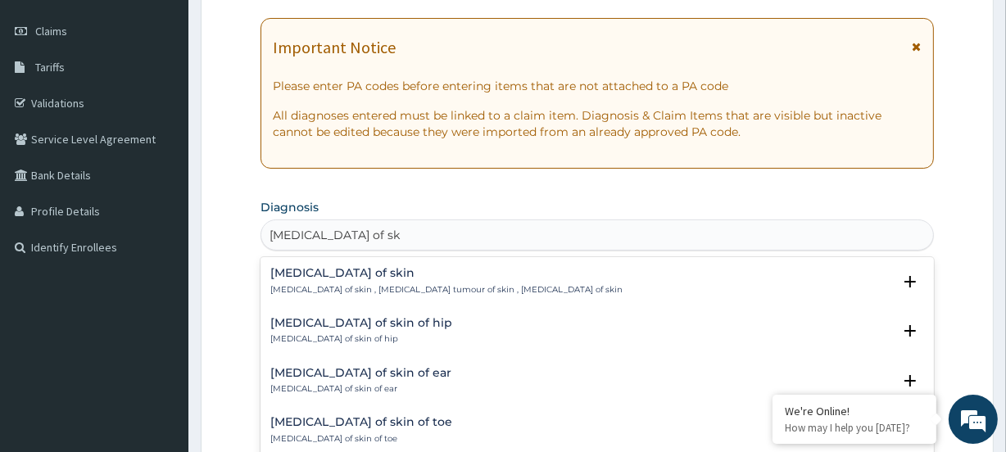
click at [293, 274] on h4 "Benign neoplasm of skin" at bounding box center [446, 273] width 352 height 12
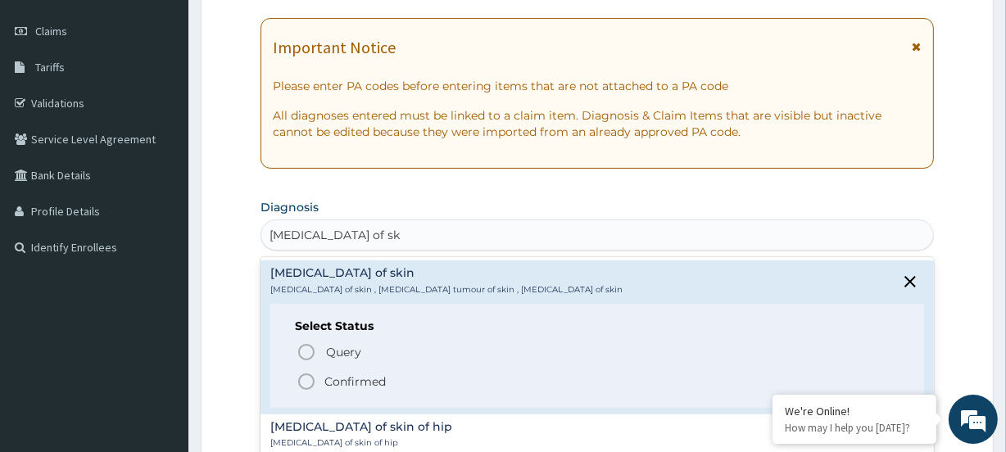
click at [301, 377] on circle "status option filled" at bounding box center [306, 382] width 15 height 15
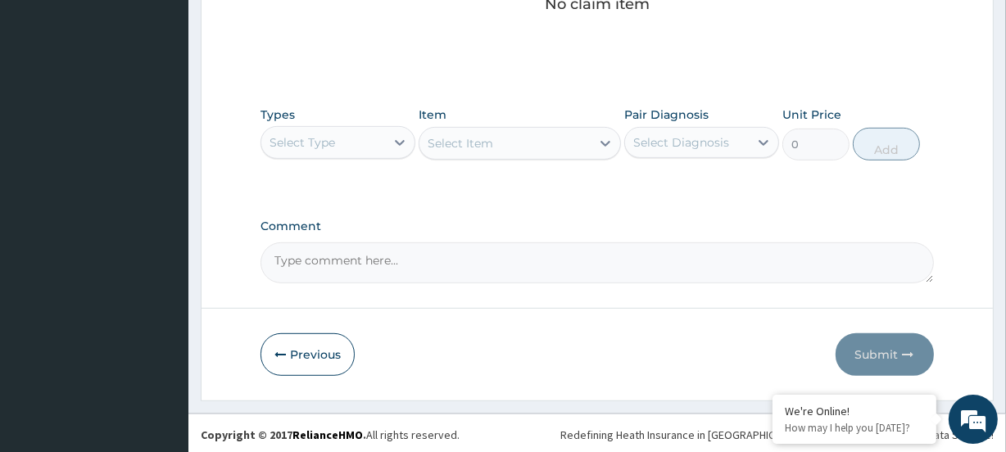
scroll to position [729, 0]
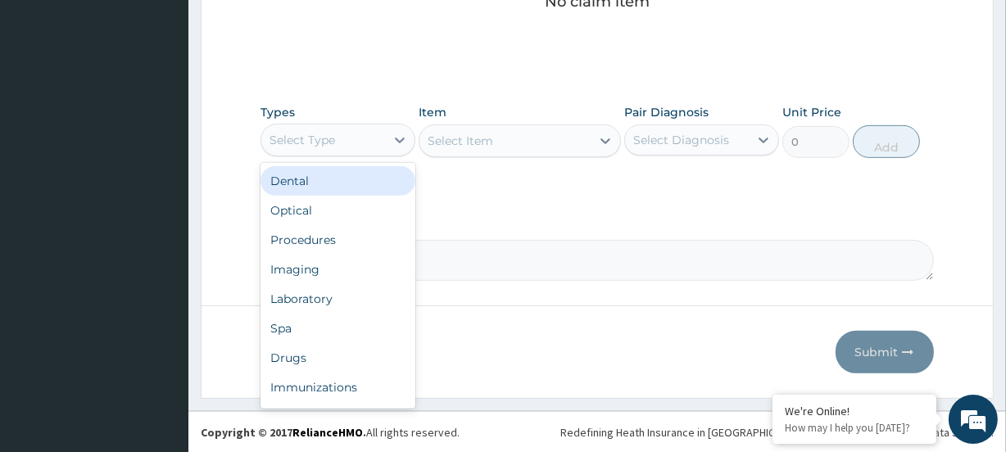
click at [308, 134] on div "Select Type" at bounding box center [303, 140] width 66 height 16
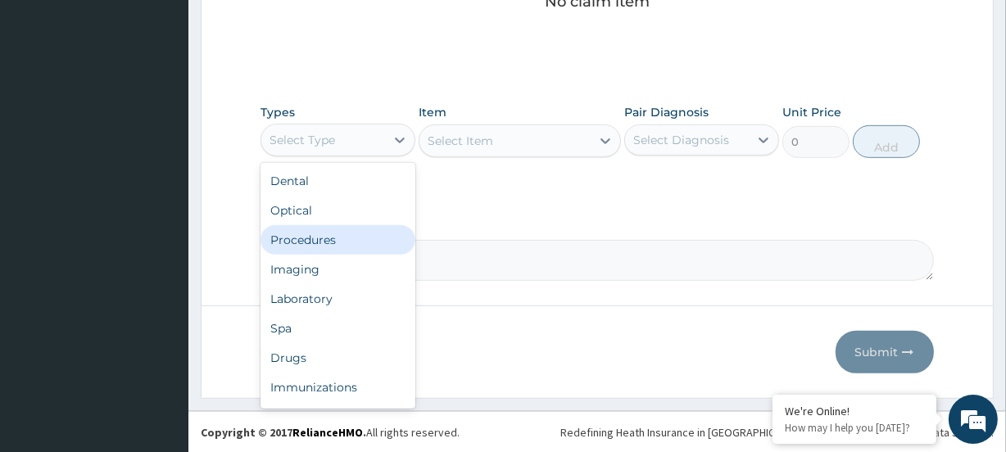
click at [336, 236] on div "Procedures" at bounding box center [338, 240] width 155 height 30
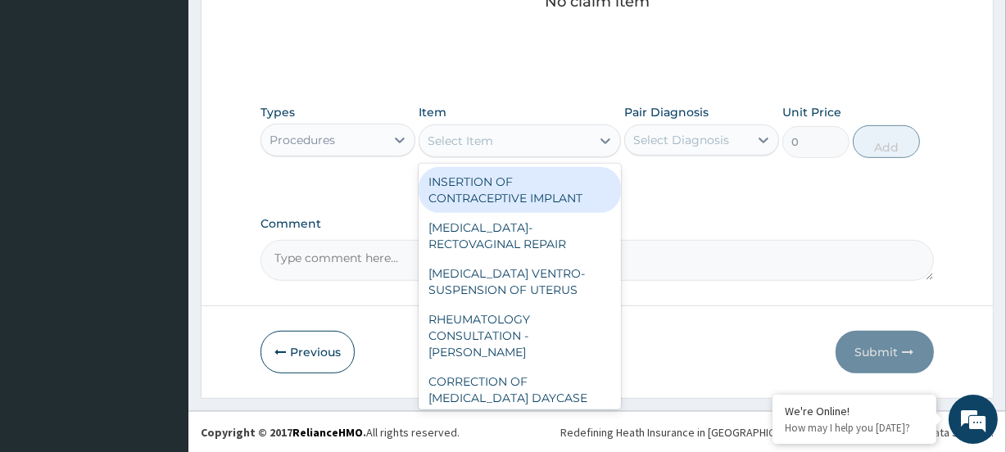
click at [459, 148] on div "Select Item" at bounding box center [461, 141] width 66 height 16
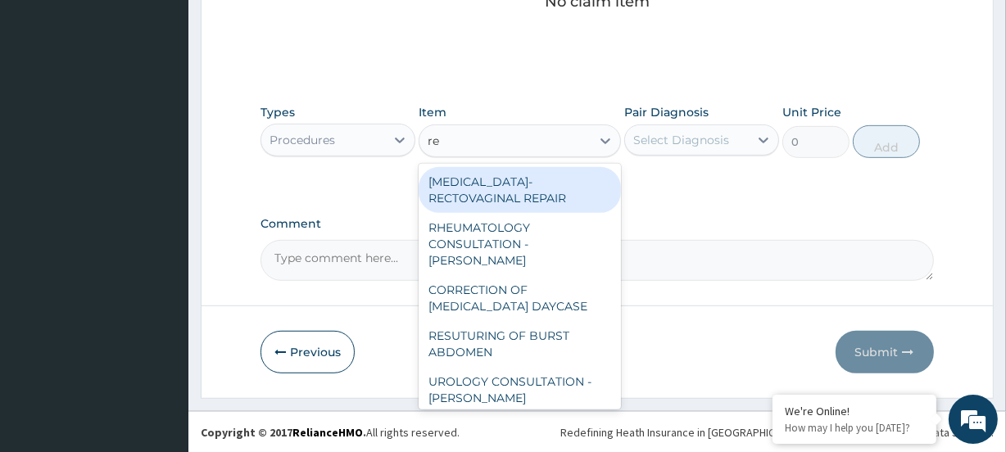
type input "reg"
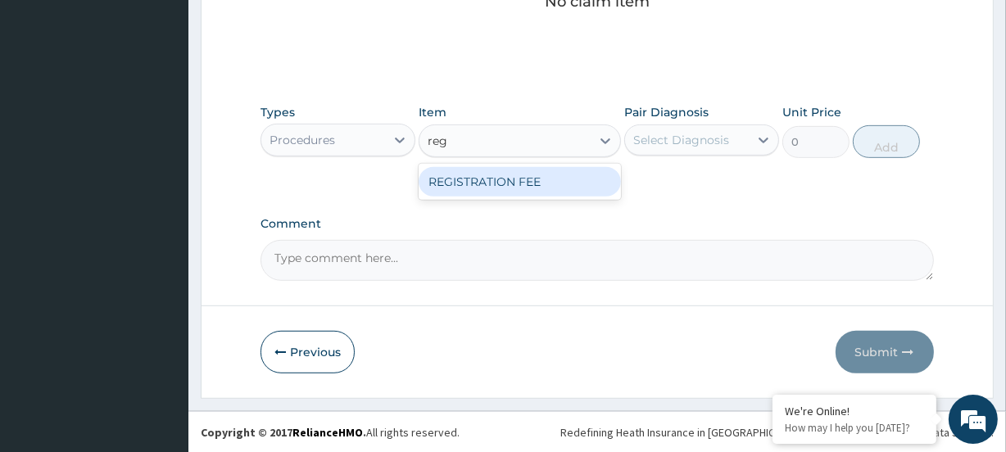
click at [466, 188] on div "REGISTRATION FEE" at bounding box center [520, 182] width 202 height 30
type input "4750"
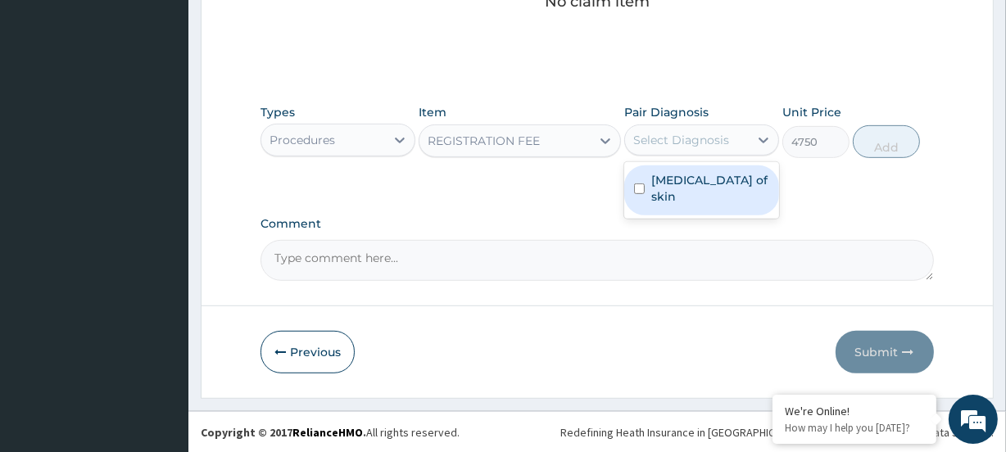
click at [680, 136] on div "Select Diagnosis" at bounding box center [682, 140] width 96 height 16
drag, startPoint x: 695, startPoint y: 181, endPoint x: 707, endPoint y: 181, distance: 12.3
click at [697, 181] on label "Benign neoplasm of skin" at bounding box center [711, 188] width 118 height 33
checkbox input "true"
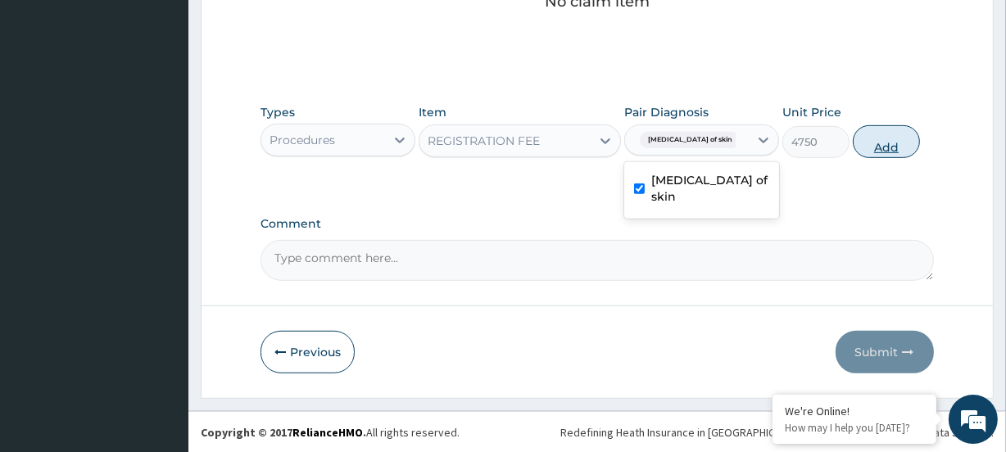
click at [913, 137] on button "Add" at bounding box center [886, 141] width 67 height 33
type input "0"
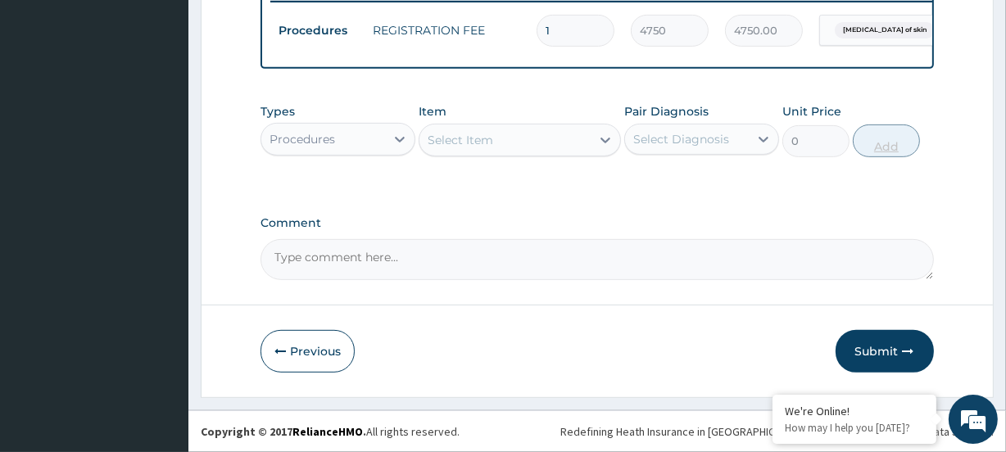
scroll to position [661, 0]
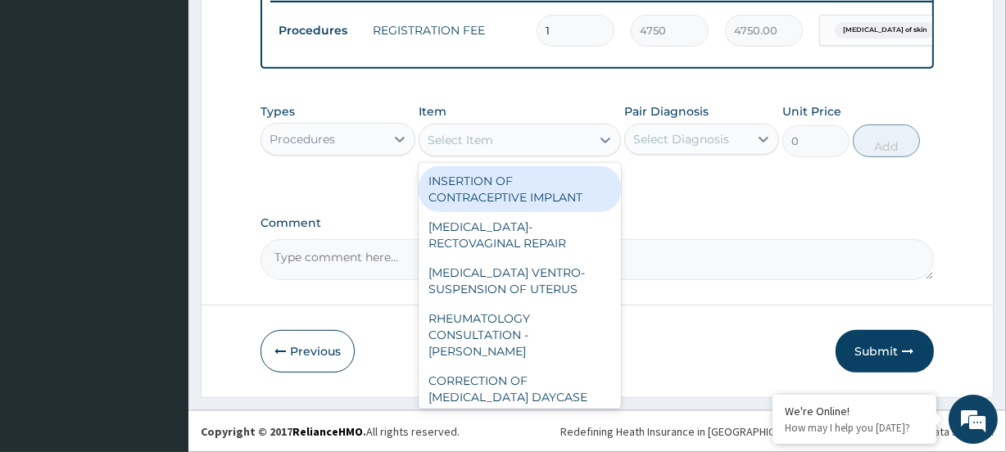
click at [469, 141] on div "Select Item" at bounding box center [461, 140] width 66 height 16
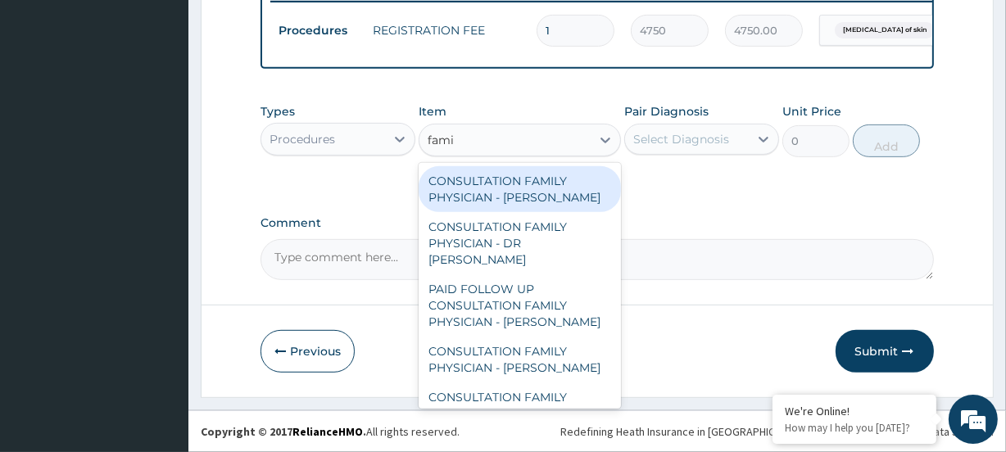
type input "famil"
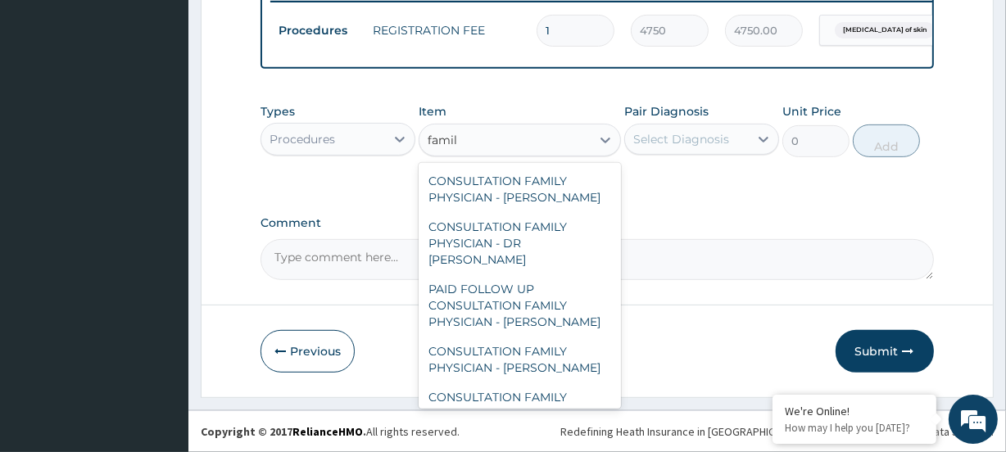
scroll to position [131, 0]
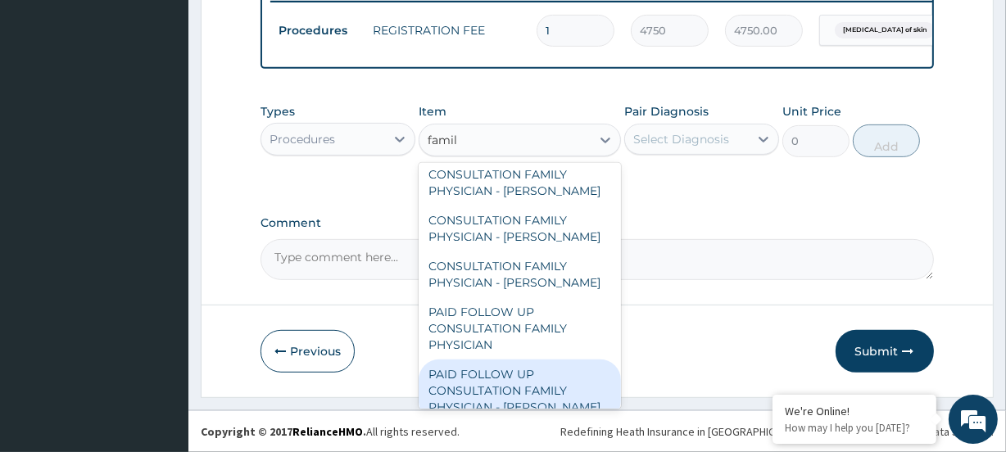
drag, startPoint x: 543, startPoint y: 377, endPoint x: 555, endPoint y: 336, distance: 42.8
click at [545, 374] on div "PAID FOLLOW UP CONSULTATION FAMILY PHYSICIAN - DR ODIA" at bounding box center [520, 391] width 202 height 62
type input "14250"
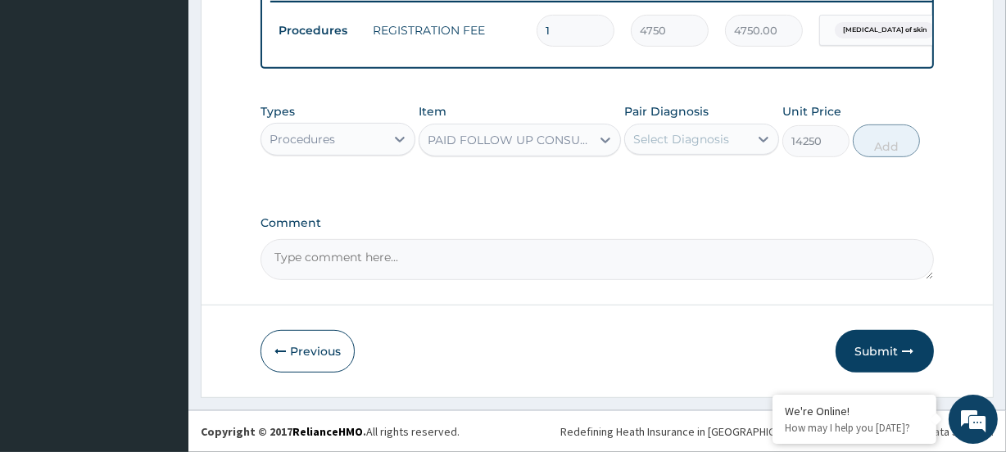
click at [677, 139] on div "Select Diagnosis" at bounding box center [682, 139] width 96 height 16
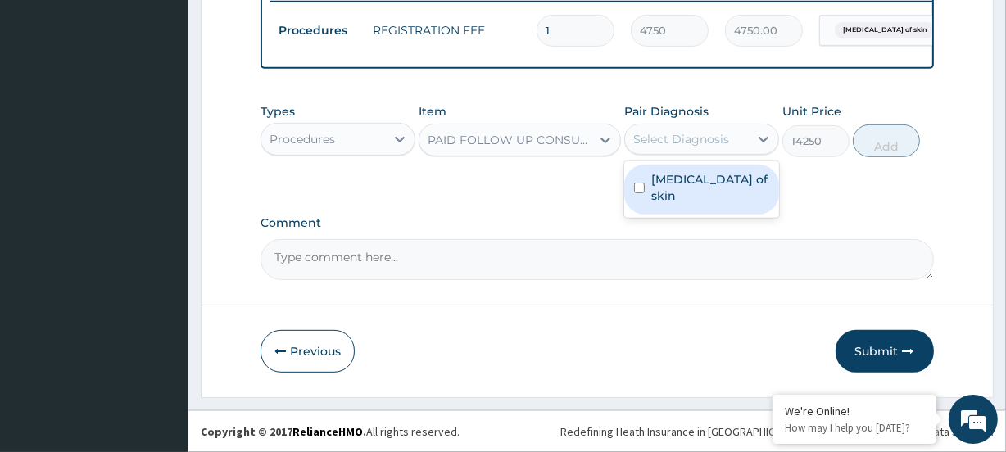
click at [706, 184] on label "Benign neoplasm of skin" at bounding box center [711, 187] width 118 height 33
checkbox input "true"
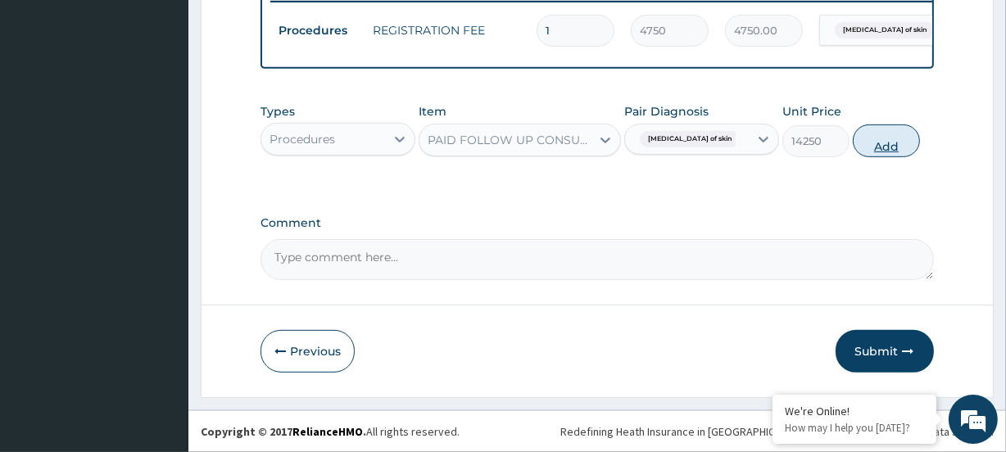
click at [892, 145] on button "Add" at bounding box center [886, 141] width 67 height 33
type input "0"
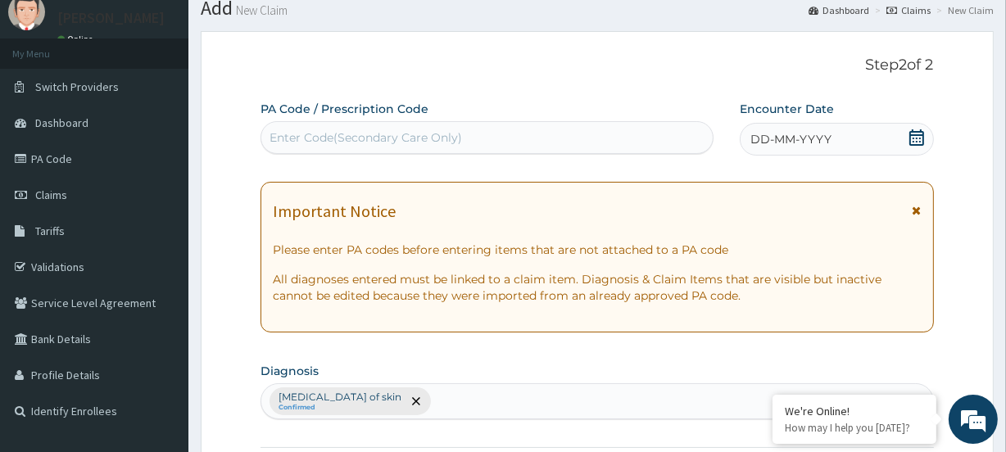
scroll to position [0, 0]
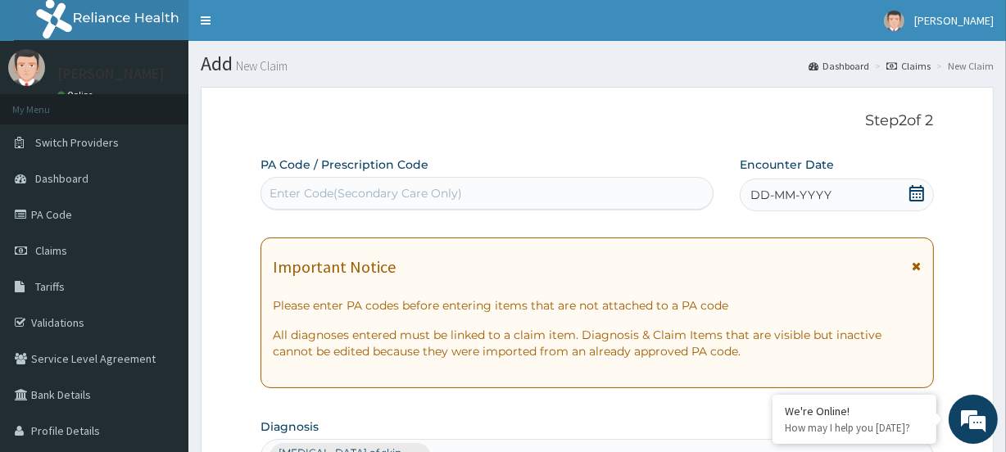
drag, startPoint x: 915, startPoint y: 198, endPoint x: 873, endPoint y: 180, distance: 46.0
click at [913, 198] on icon at bounding box center [917, 193] width 16 height 16
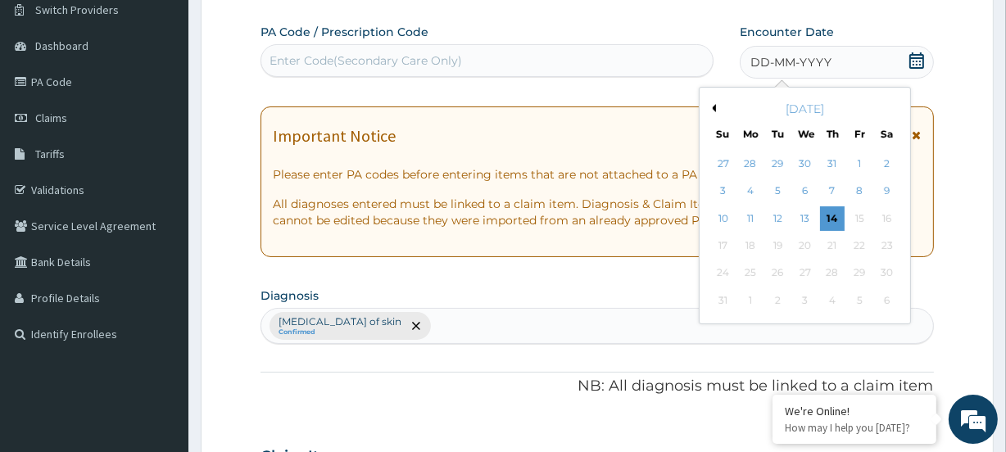
scroll to position [148, 0]
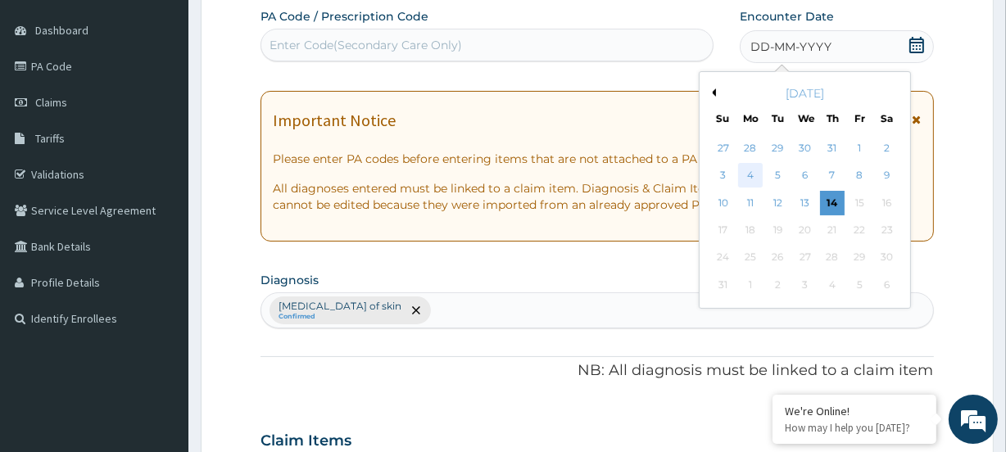
click at [758, 177] on div "4" at bounding box center [750, 176] width 25 height 25
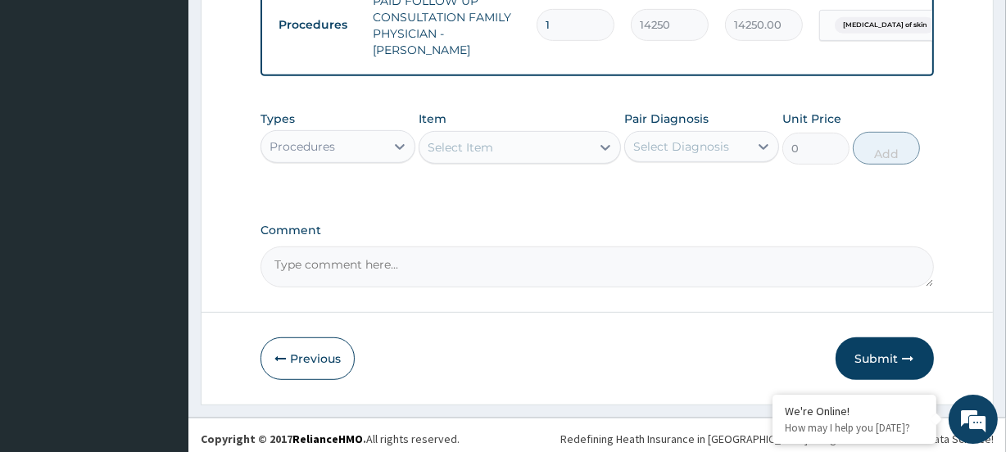
scroll to position [727, 0]
drag, startPoint x: 901, startPoint y: 357, endPoint x: 887, endPoint y: 338, distance: 23.4
click at [901, 354] on button "Submit" at bounding box center [885, 358] width 98 height 43
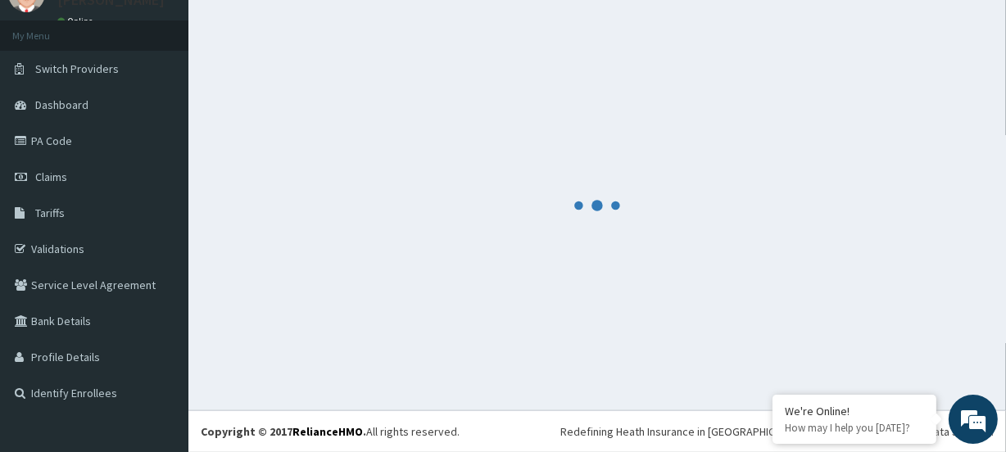
scroll to position [73, 0]
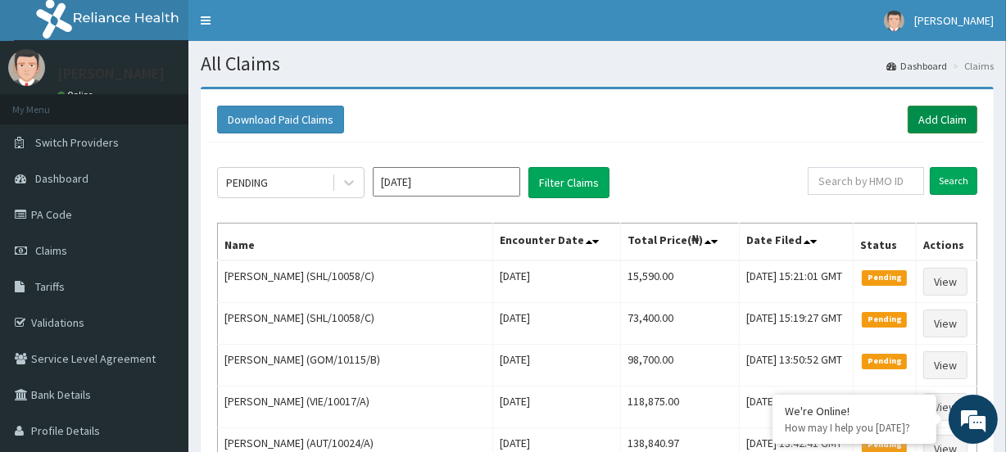
click at [946, 113] on link "Add Claim" at bounding box center [943, 120] width 70 height 28
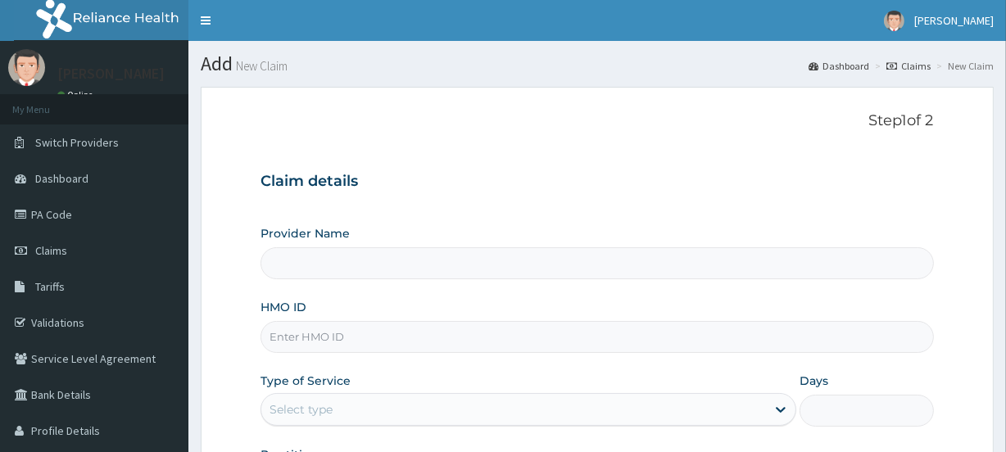
click at [310, 342] on input "HMO ID" at bounding box center [597, 337] width 673 height 32
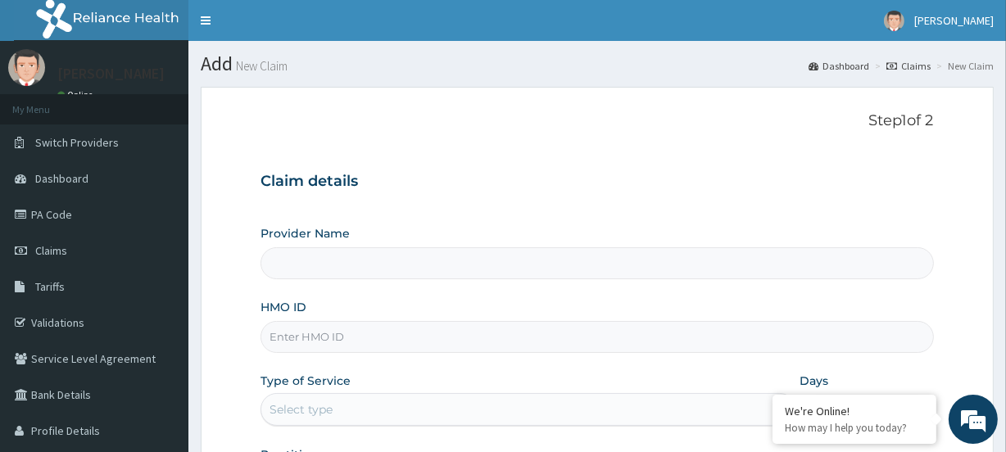
paste input "[PERSON_NAME]/10037/D"
type input "[PERSON_NAME]/10037/D"
type input "[GEOGRAPHIC_DATA]"
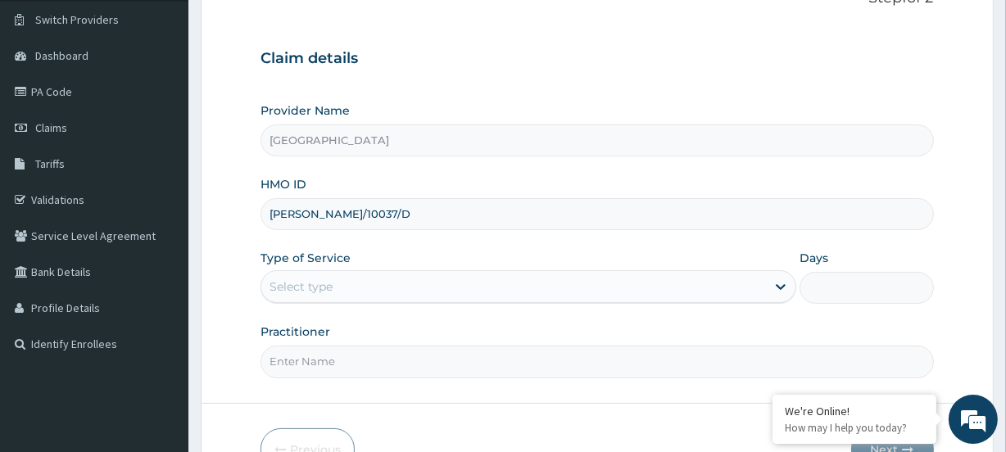
scroll to position [148, 0]
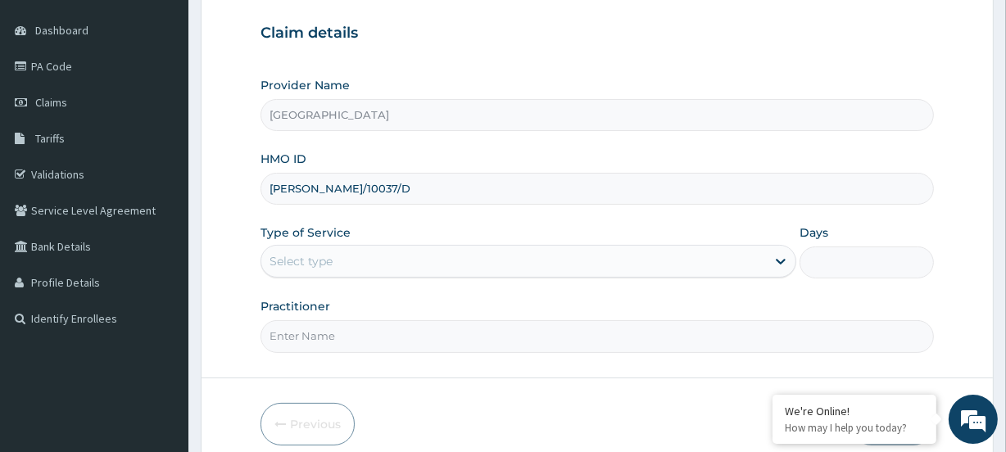
type input "[PERSON_NAME]/10037/D"
click at [293, 257] on div "Select type" at bounding box center [301, 261] width 63 height 16
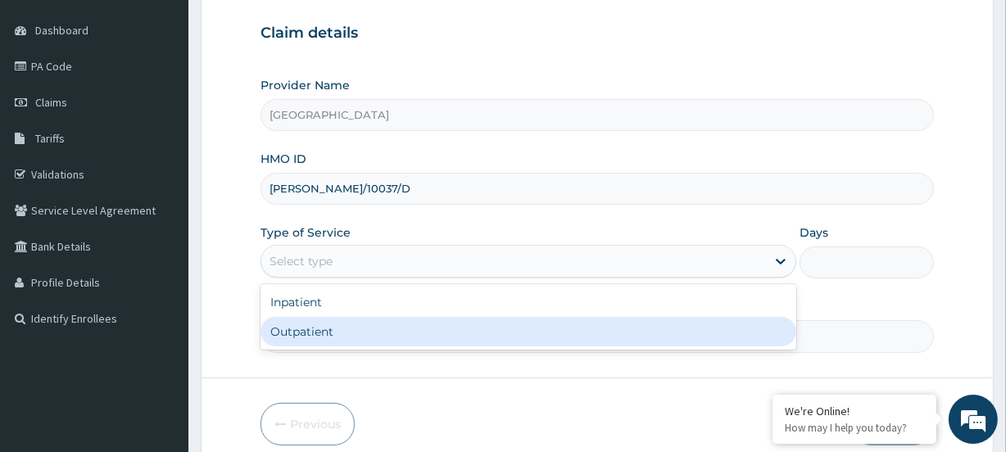
click at [303, 339] on div "Outpatient" at bounding box center [529, 332] width 536 height 30
type input "1"
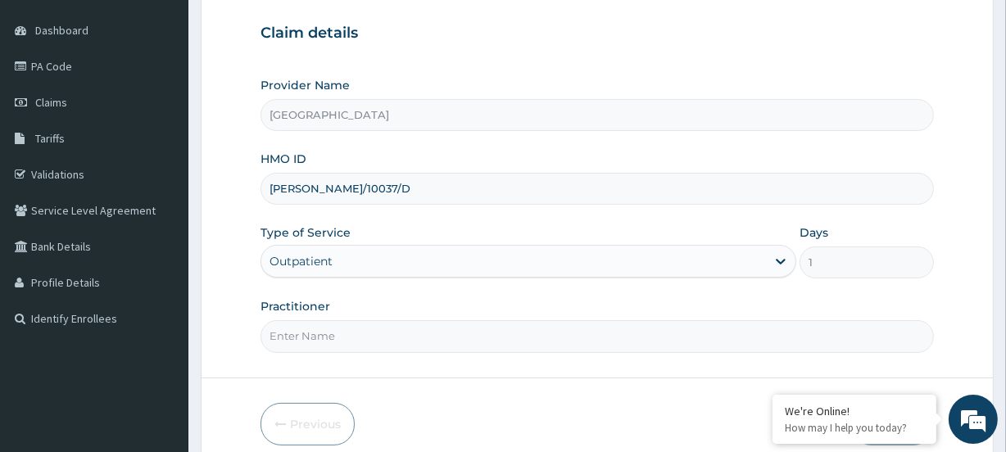
scroll to position [0, 0]
click at [288, 325] on input "Practitioner" at bounding box center [597, 336] width 673 height 32
paste input "[PERSON_NAME]"
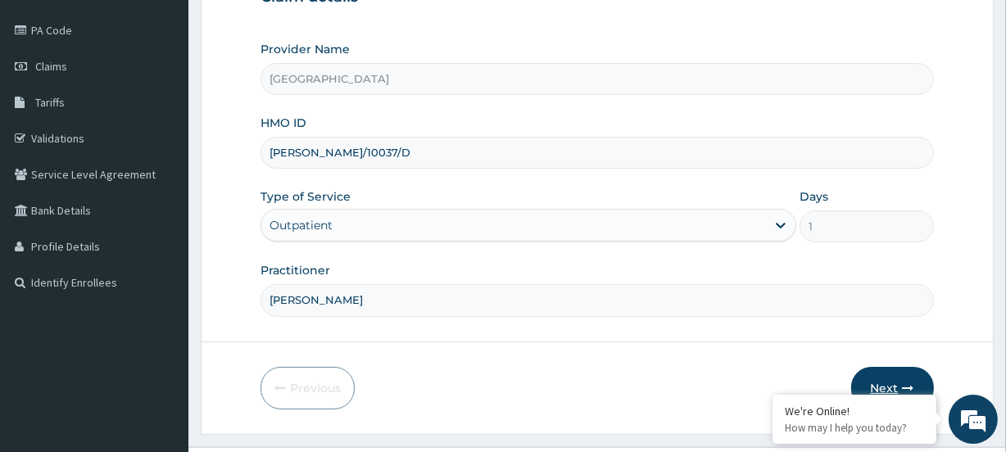
scroll to position [220, 0]
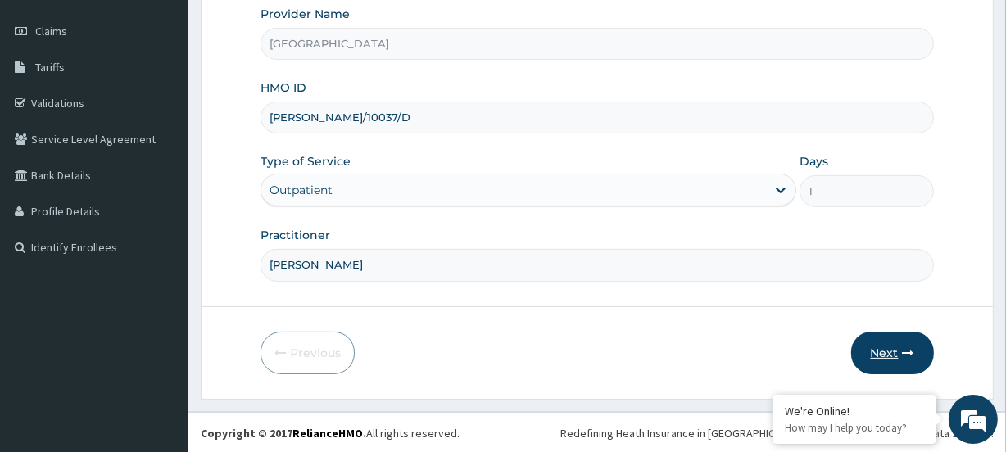
type input "[PERSON_NAME]"
click at [888, 360] on button "Next" at bounding box center [893, 353] width 83 height 43
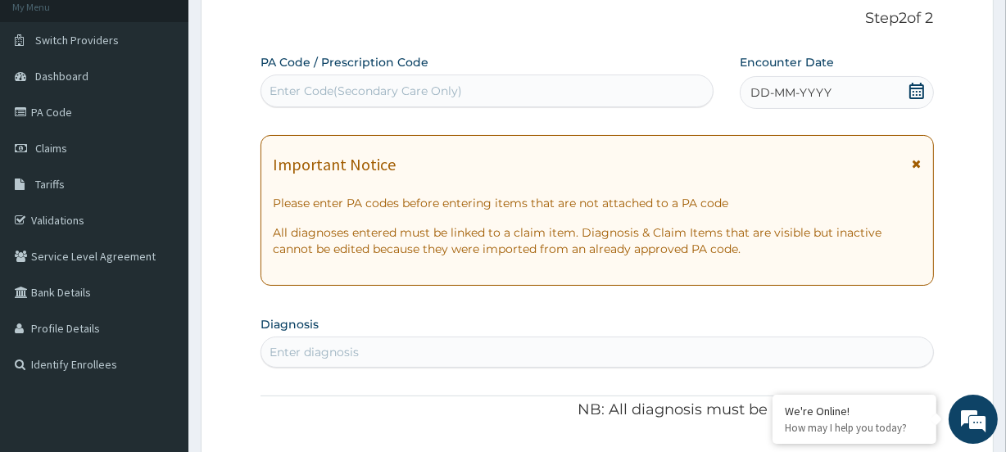
scroll to position [70, 0]
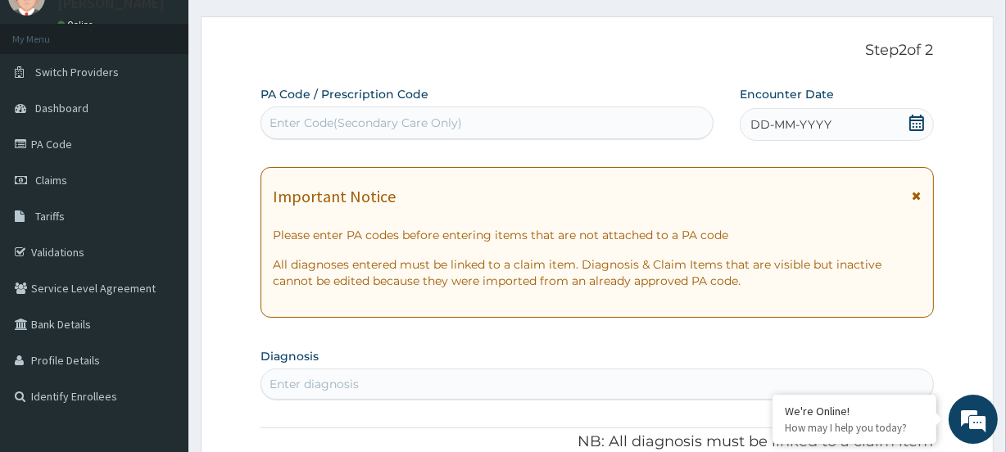
click at [319, 123] on div "Enter Code(Secondary Care Only)" at bounding box center [366, 123] width 193 height 16
paste input "PA/B0983C"
type input "PA/B0983C"
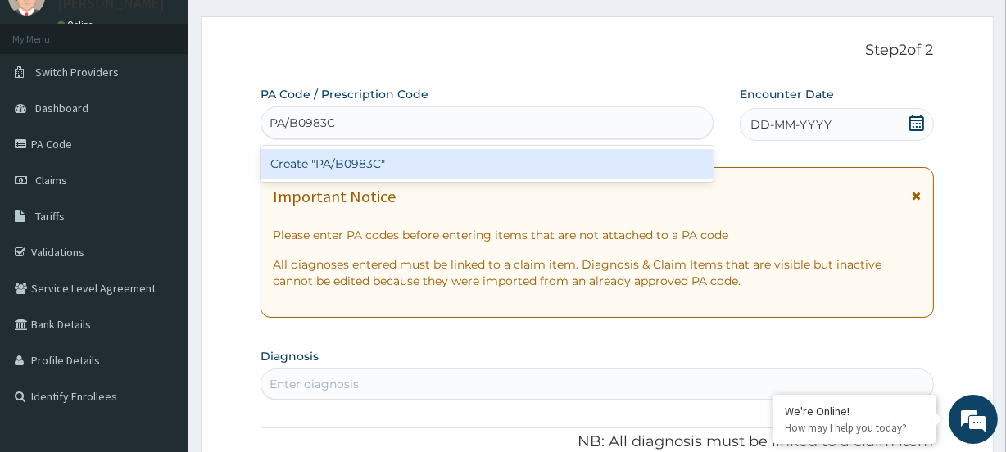
click at [292, 168] on div "Create "PA/B0983C"" at bounding box center [487, 164] width 452 height 30
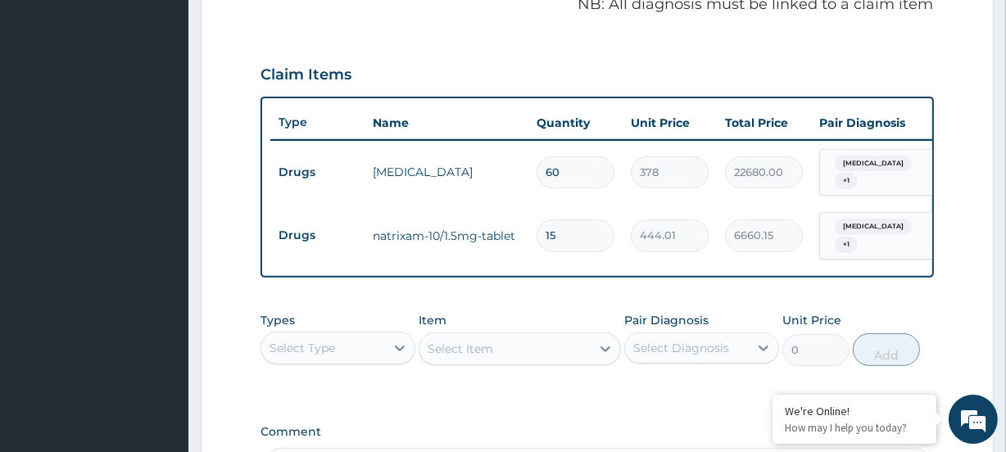
scroll to position [719, 0]
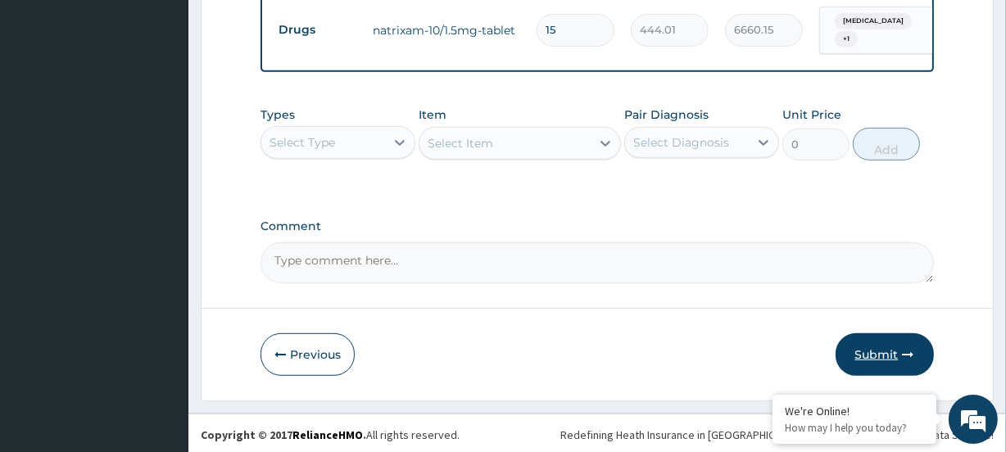
click at [887, 348] on button "Submit" at bounding box center [885, 355] width 98 height 43
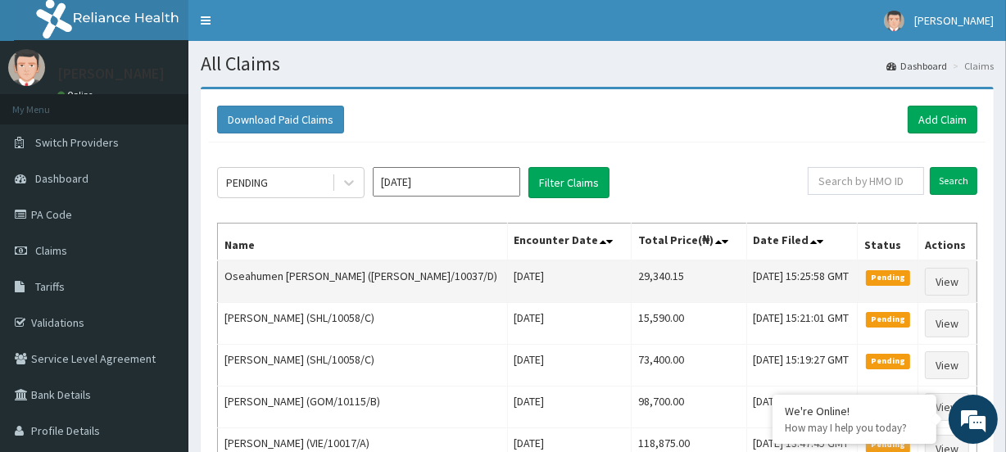
drag, startPoint x: 579, startPoint y: 284, endPoint x: 639, endPoint y: 283, distance: 60.7
click at [639, 283] on tr "Oseahumen Isaac Oseghale (ELY/10037/D) Wed Aug 06 2025 29,340.15 Thu, 14 Aug 20…" at bounding box center [598, 282] width 760 height 43
copy tr "29,340.15"
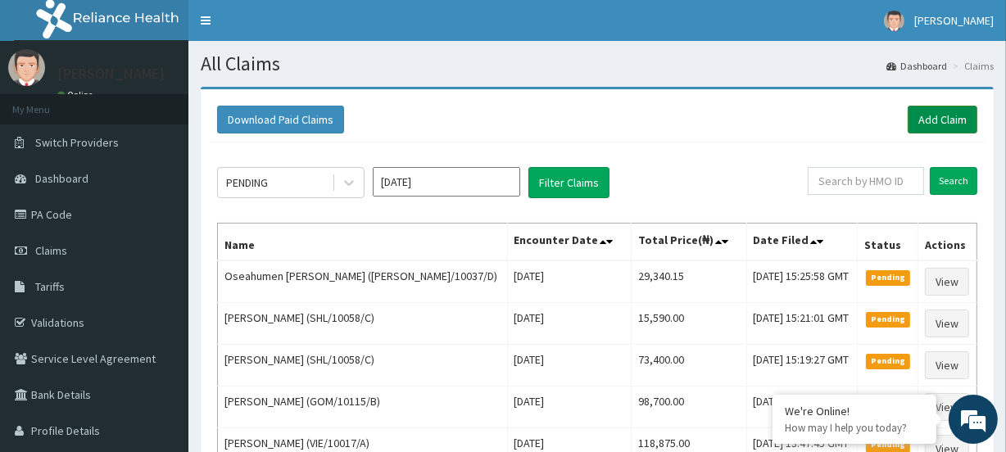
click at [929, 113] on link "Add Claim" at bounding box center [943, 120] width 70 height 28
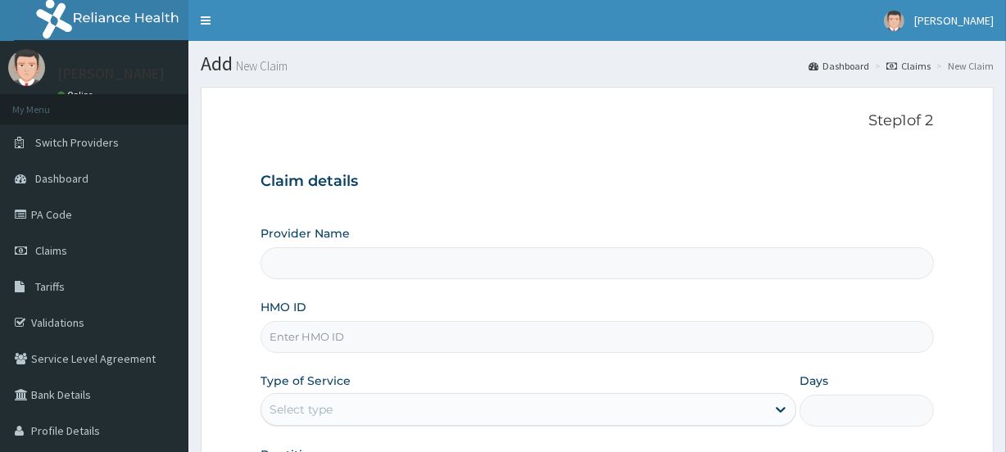
type input "HHN/10004/A"
type input "[GEOGRAPHIC_DATA]"
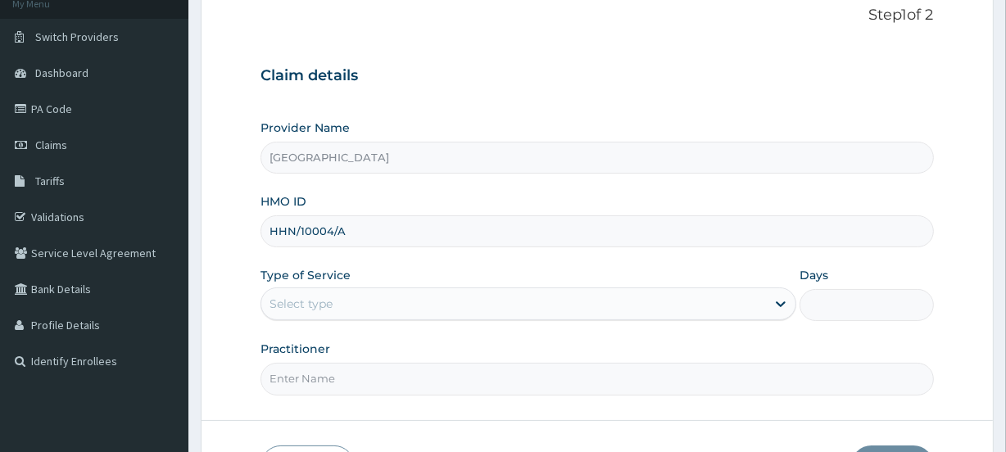
scroll to position [145, 0]
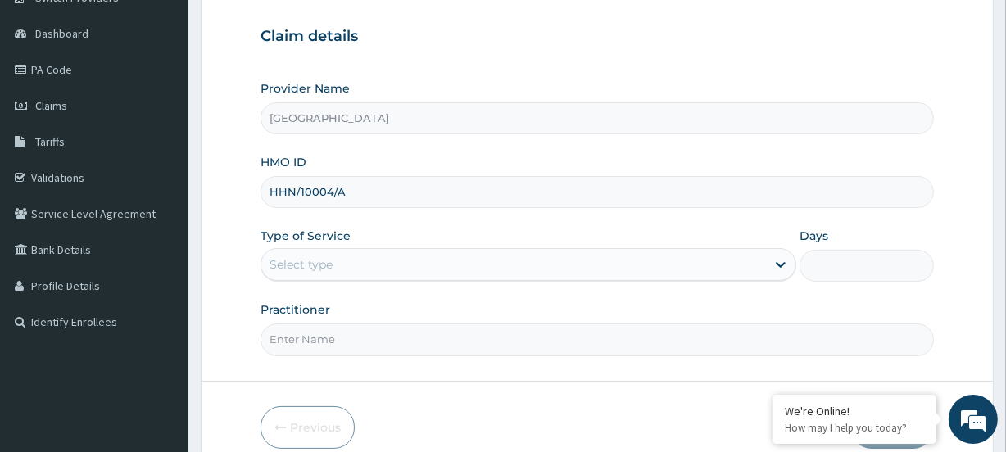
type input "HHN/10004/A"
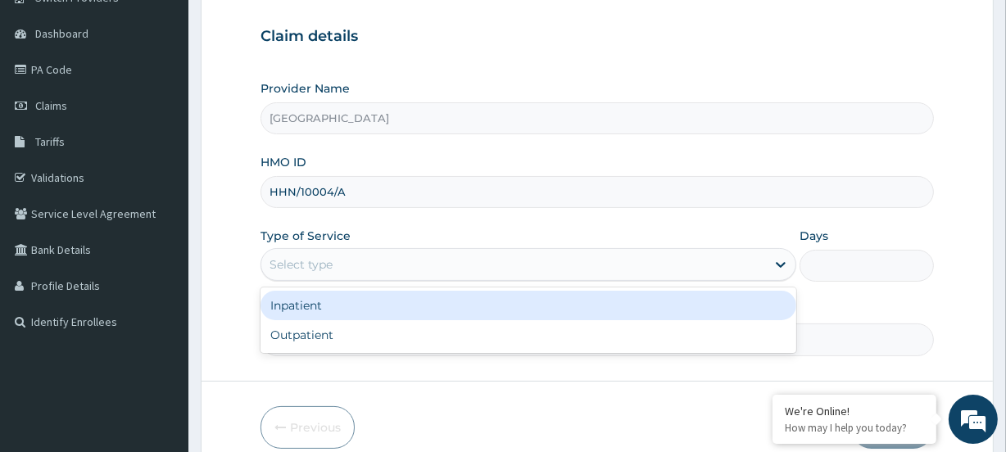
click at [296, 277] on div "Select type" at bounding box center [513, 265] width 505 height 26
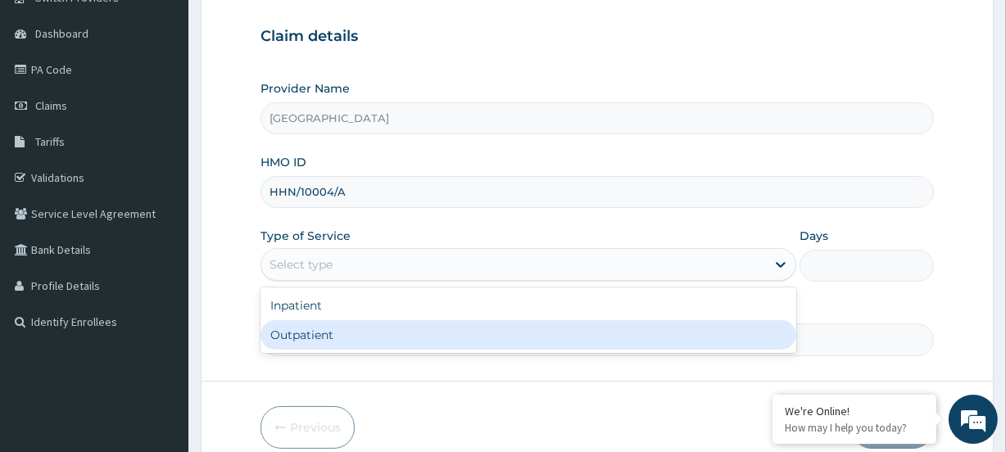
click at [308, 344] on div "Outpatient" at bounding box center [529, 335] width 536 height 30
type input "1"
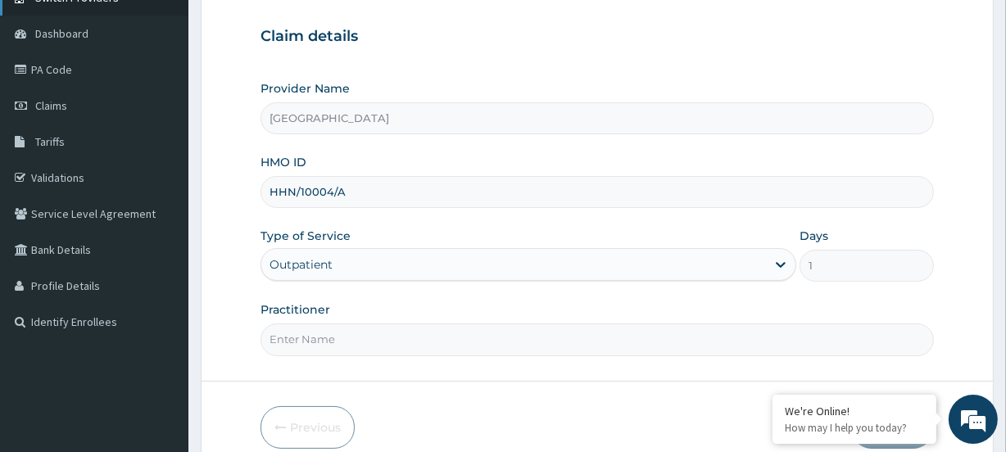
scroll to position [0, 0]
click at [287, 341] on input "Practitioner" at bounding box center [597, 340] width 673 height 32
paste input "Nwamaka Ugonwa Oraukwu"
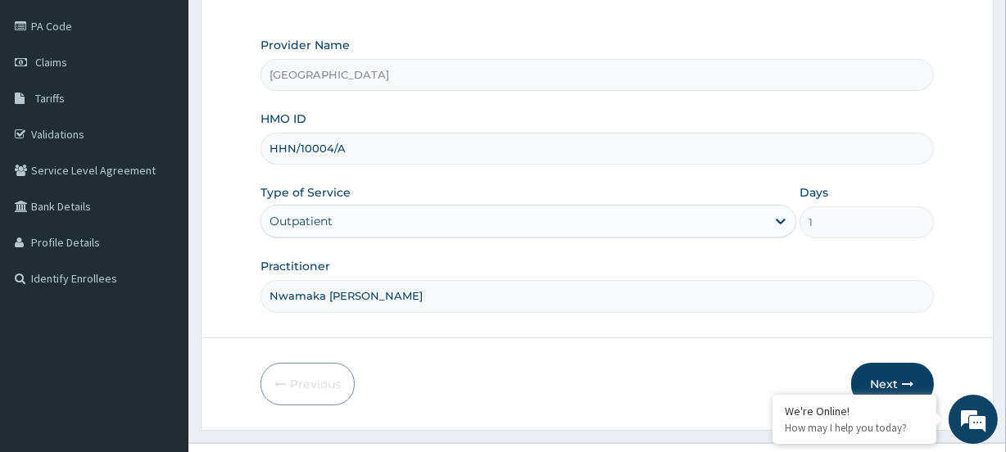
scroll to position [220, 0]
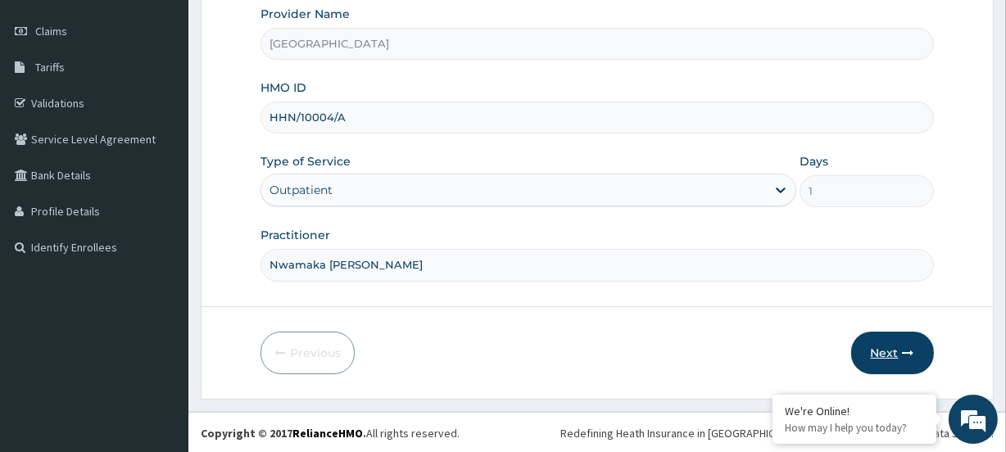
type input "Nwamaka Ugonwa Oraukwu"
click at [861, 336] on button "Next" at bounding box center [893, 353] width 83 height 43
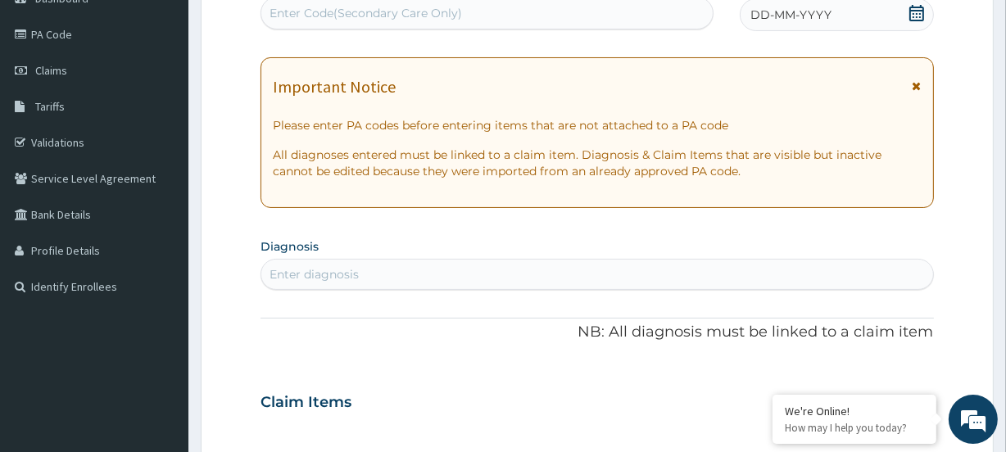
scroll to position [145, 0]
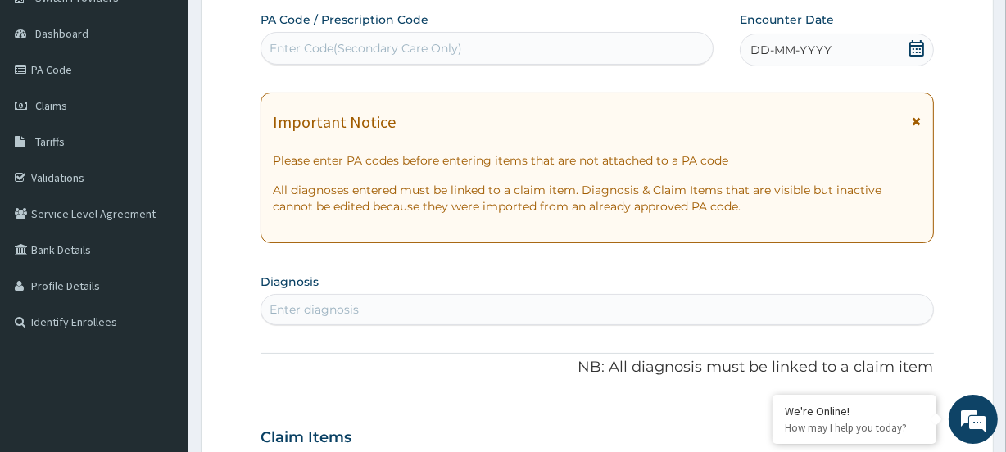
click at [303, 48] on div "Enter Code(Secondary Care Only)" at bounding box center [366, 48] width 193 height 16
paste input "PA/2C1A53"
type input "PA/2C1A53"
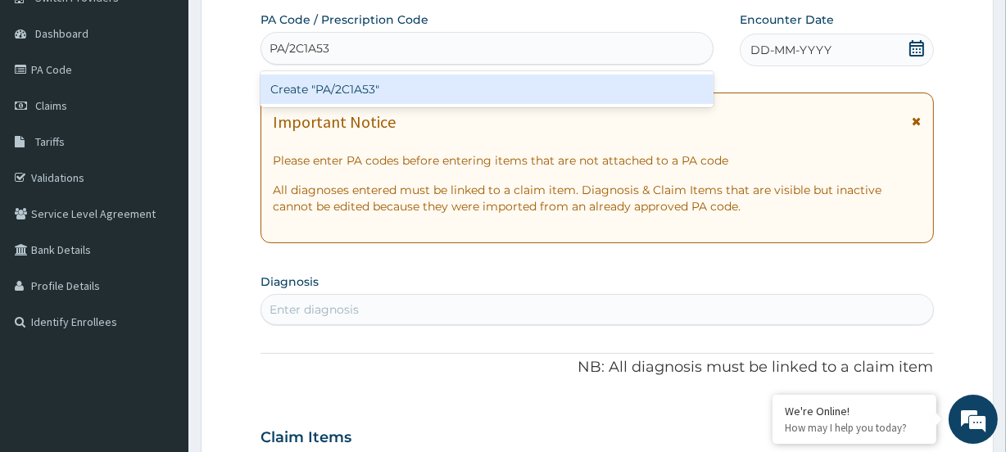
click at [325, 92] on div "Create "PA/2C1A53"" at bounding box center [487, 90] width 452 height 30
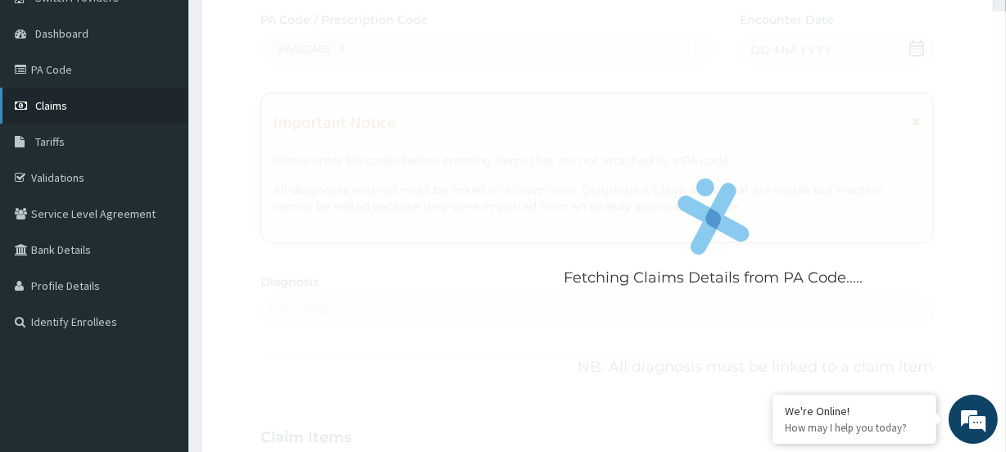
click at [70, 100] on link "Claims" at bounding box center [94, 106] width 188 height 36
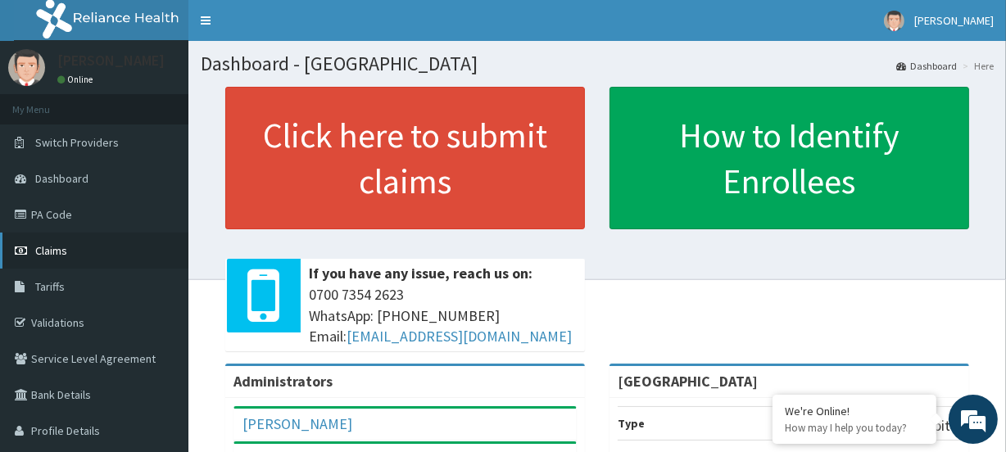
click at [39, 248] on span "Claims" at bounding box center [51, 250] width 32 height 15
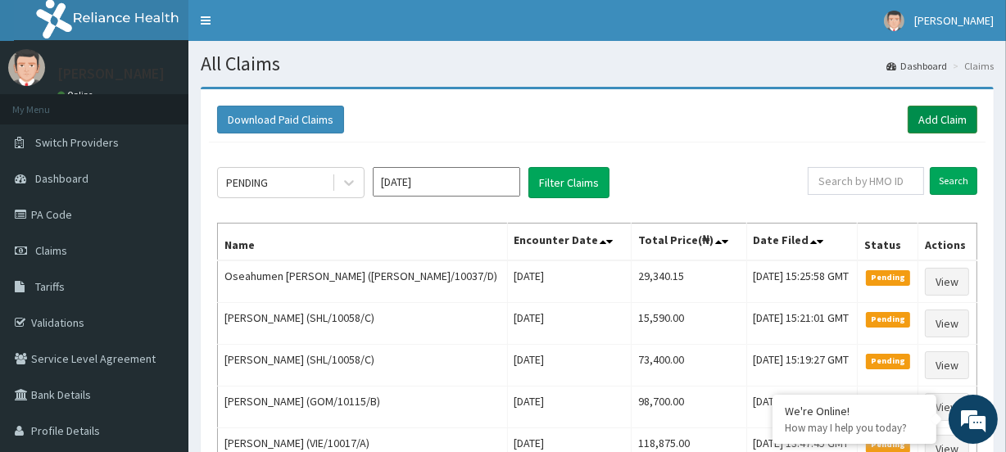
click at [926, 112] on link "Add Claim" at bounding box center [943, 120] width 70 height 28
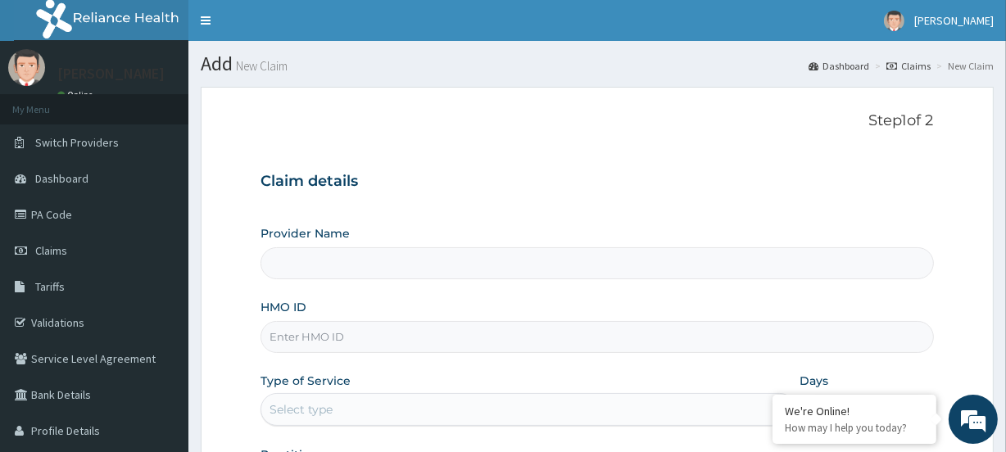
click at [397, 333] on input "HMO ID" at bounding box center [597, 337] width 673 height 32
type input "Evercare Hospital"
paste input "HHN/10004/A"
type input "HHN/10004/A"
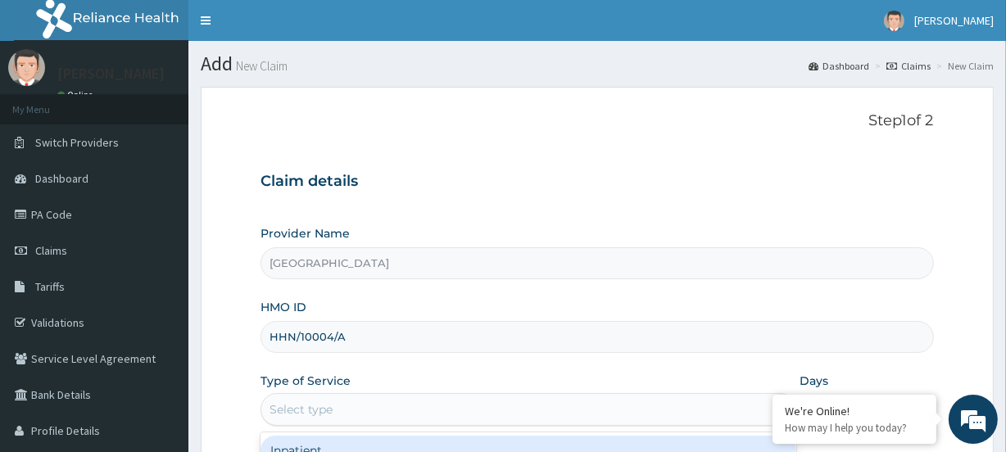
click at [297, 404] on div "Select type" at bounding box center [301, 410] width 63 height 16
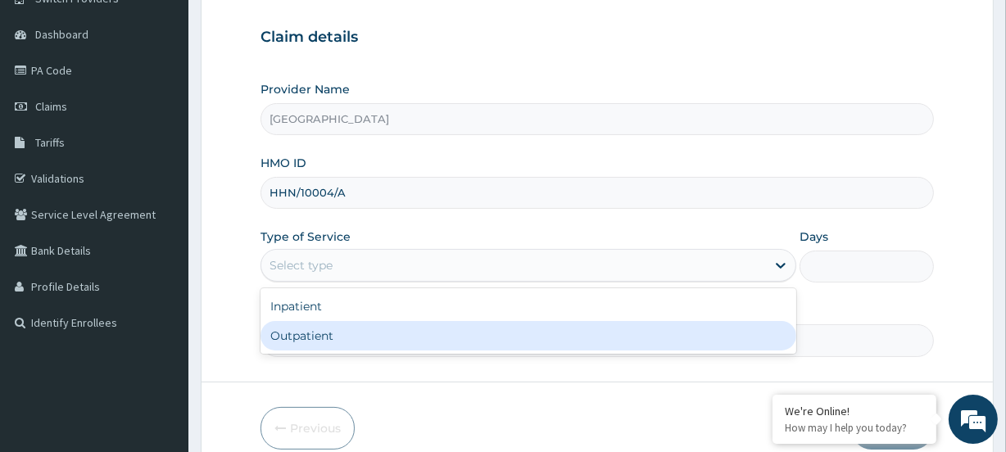
scroll to position [148, 0]
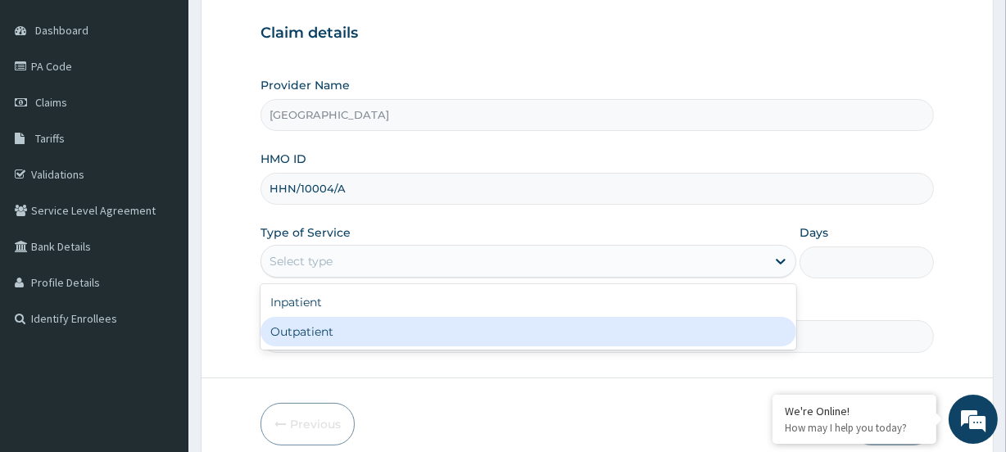
click at [298, 323] on div "Outpatient" at bounding box center [529, 332] width 536 height 30
type input "1"
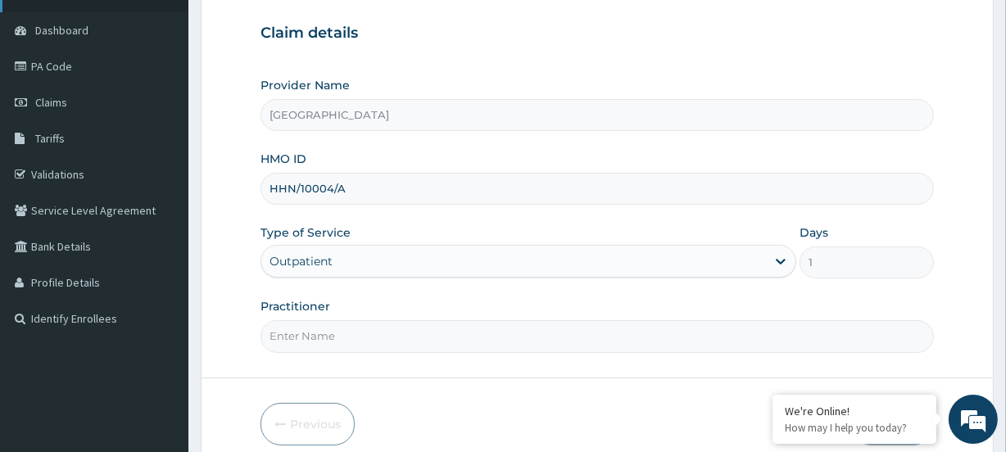
scroll to position [0, 0]
click at [327, 333] on input "Practitioner" at bounding box center [597, 336] width 673 height 32
paste input "Nwamaka Ugonwa Oraukwu"
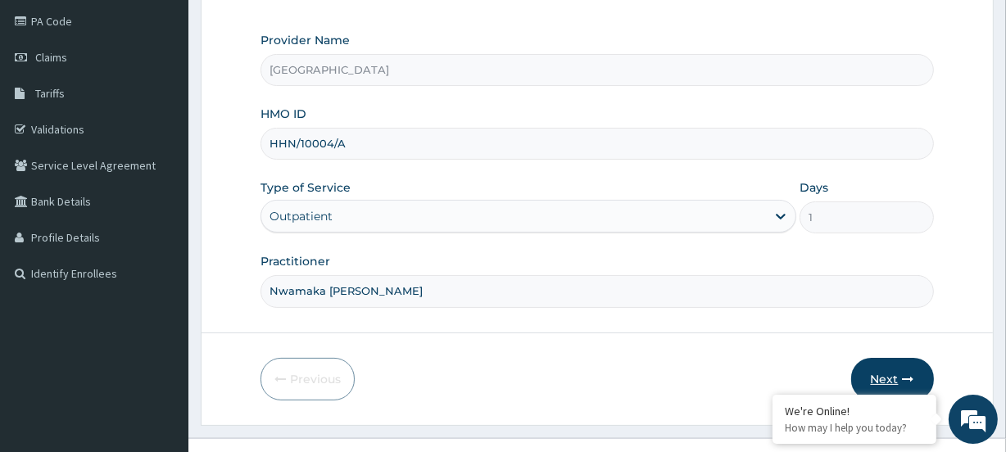
scroll to position [220, 0]
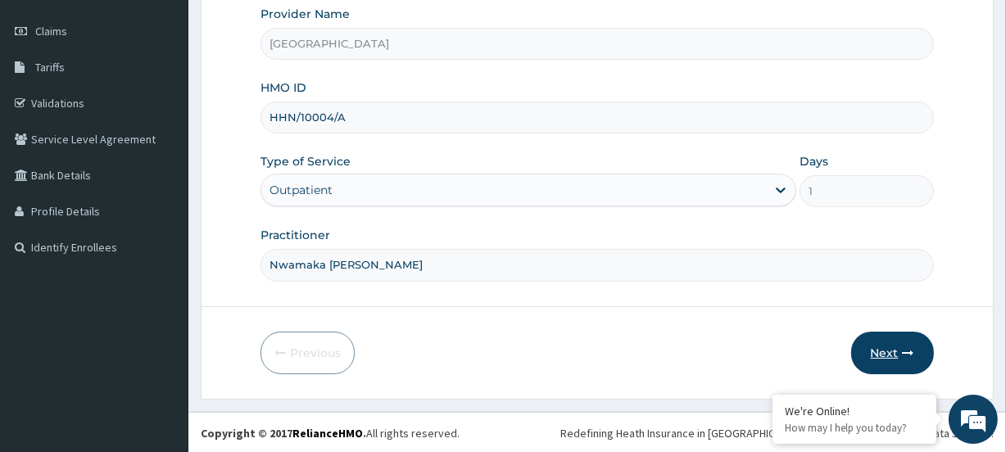
type input "Nwamaka Ugonwa Oraukwu"
click at [897, 352] on button "Next" at bounding box center [893, 353] width 83 height 43
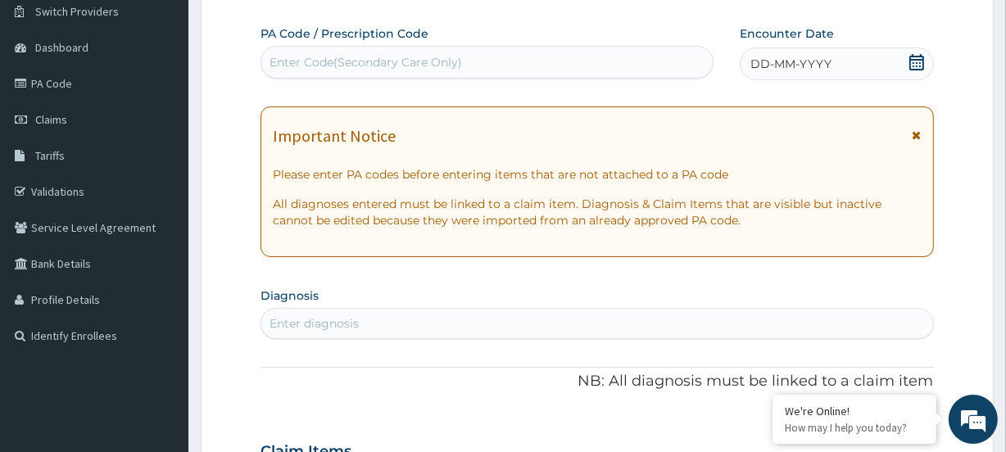
scroll to position [0, 0]
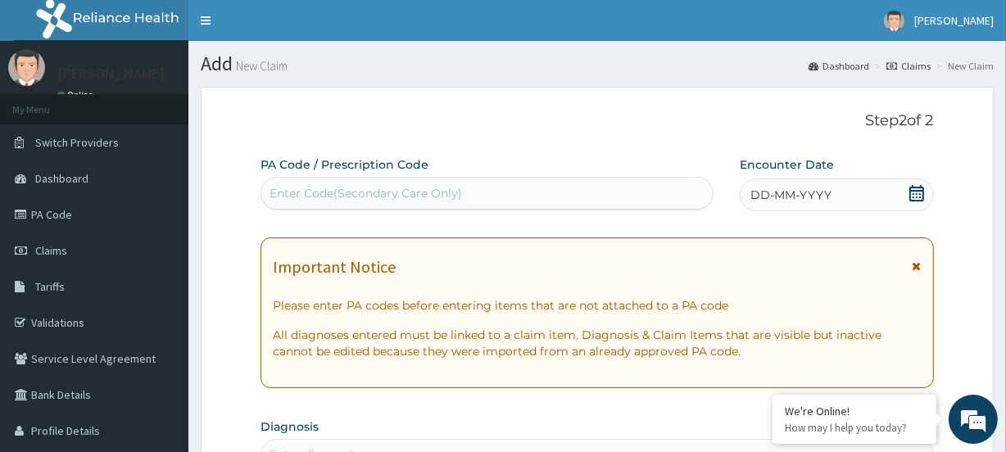
click at [286, 190] on div "Enter Code(Secondary Care Only)" at bounding box center [366, 193] width 193 height 16
paste input "PA/2C1A53"
type input "PA/2C1A53"
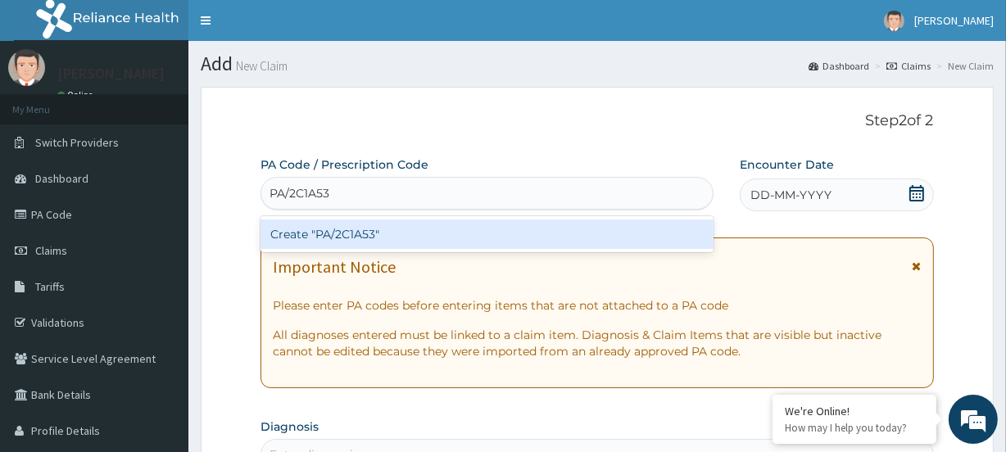
click at [383, 221] on div "Create "PA/2C1A53"" at bounding box center [487, 235] width 452 height 30
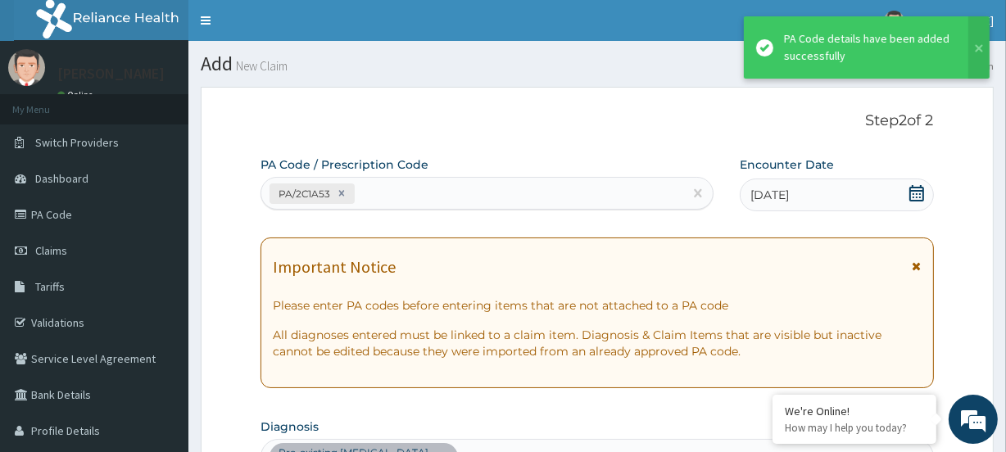
scroll to position [455, 0]
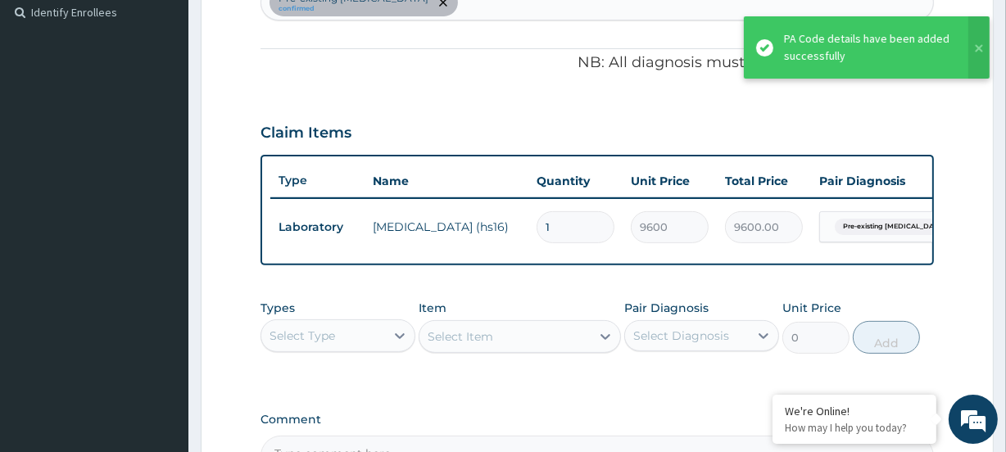
click at [318, 344] on div "Select Type" at bounding box center [303, 336] width 66 height 16
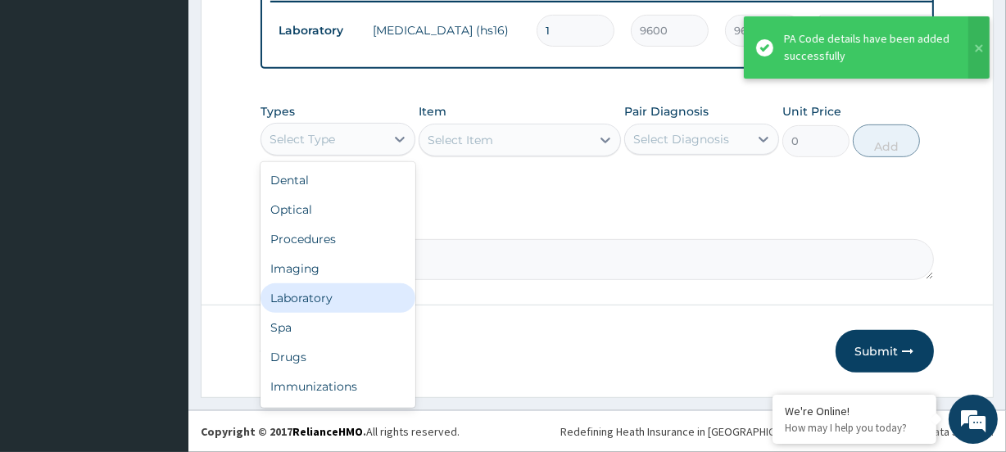
scroll to position [56, 0]
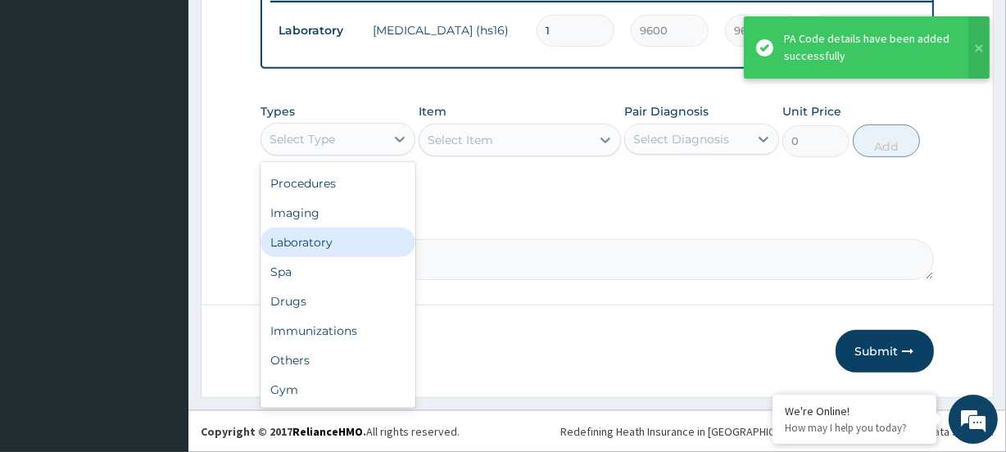
click at [333, 230] on div "Laboratory" at bounding box center [338, 243] width 155 height 30
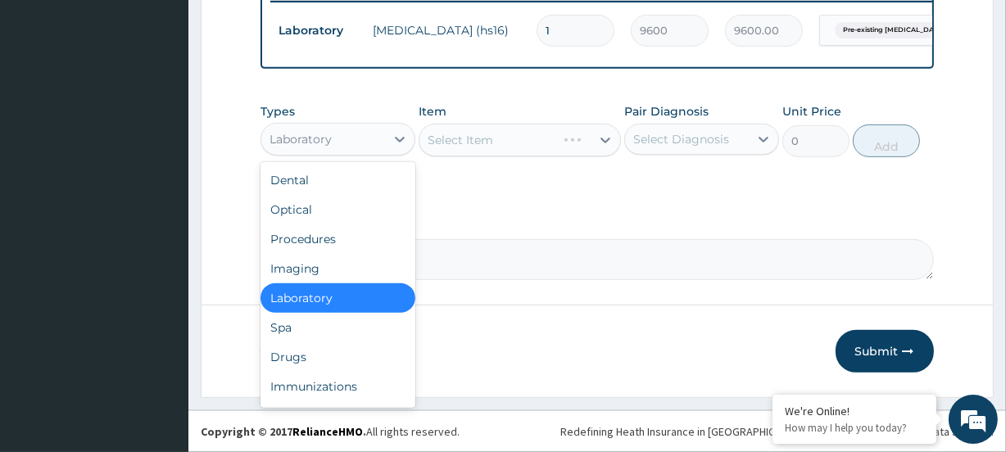
drag, startPoint x: 325, startPoint y: 136, endPoint x: 365, endPoint y: 188, distance: 65.4
click at [329, 148] on div "Laboratory" at bounding box center [301, 139] width 62 height 16
click at [344, 225] on div "Procedures" at bounding box center [338, 240] width 155 height 30
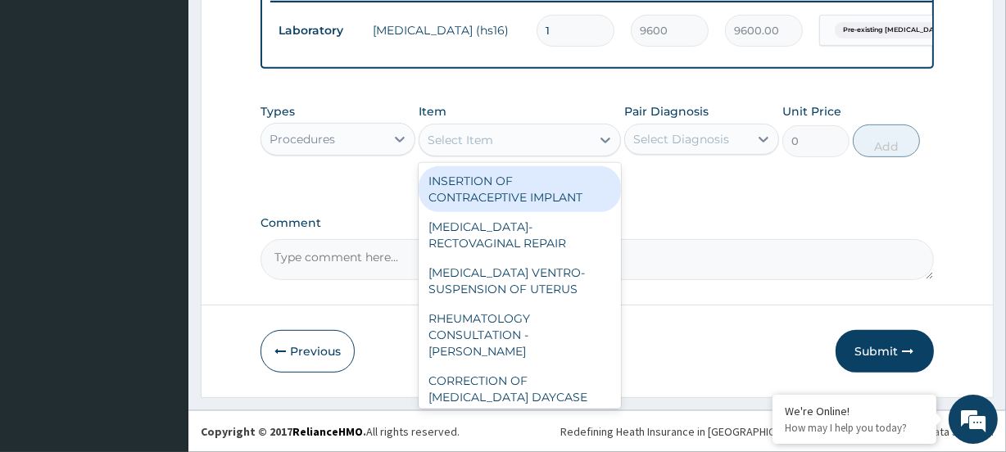
click at [520, 134] on div "Select Item" at bounding box center [505, 140] width 170 height 26
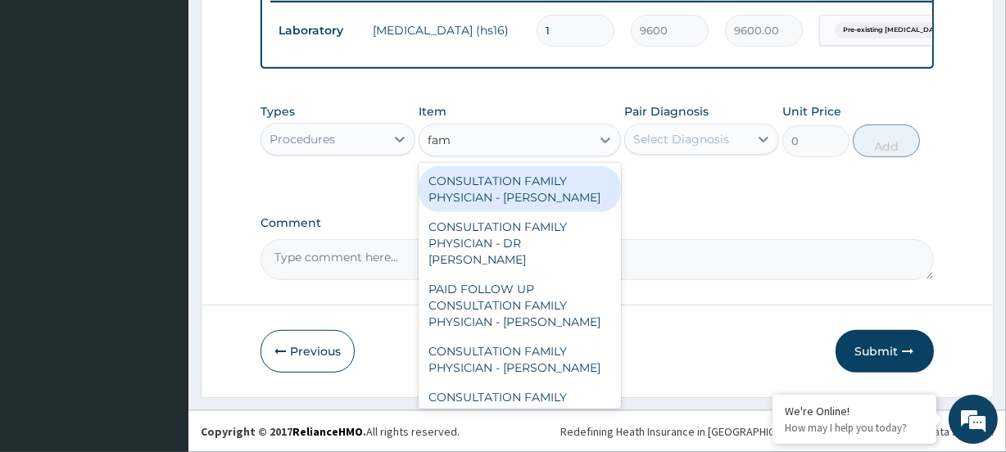
type input "fami"
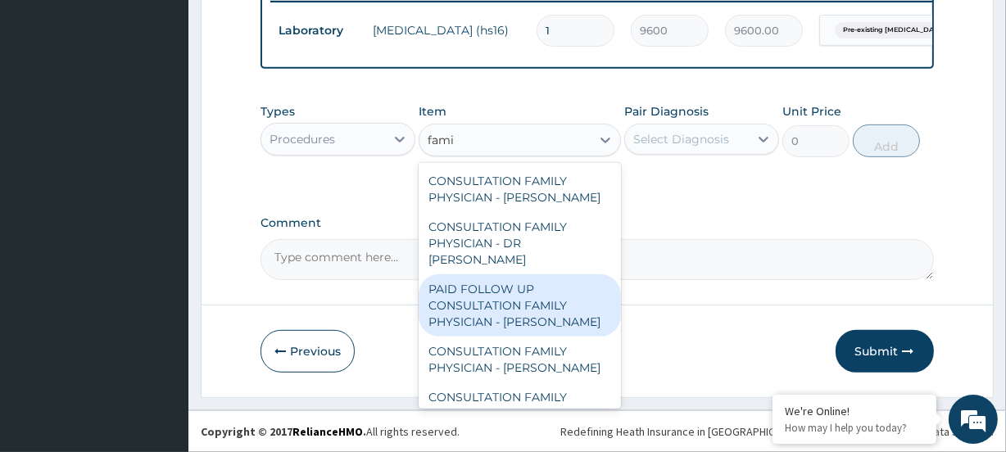
scroll to position [131, 0]
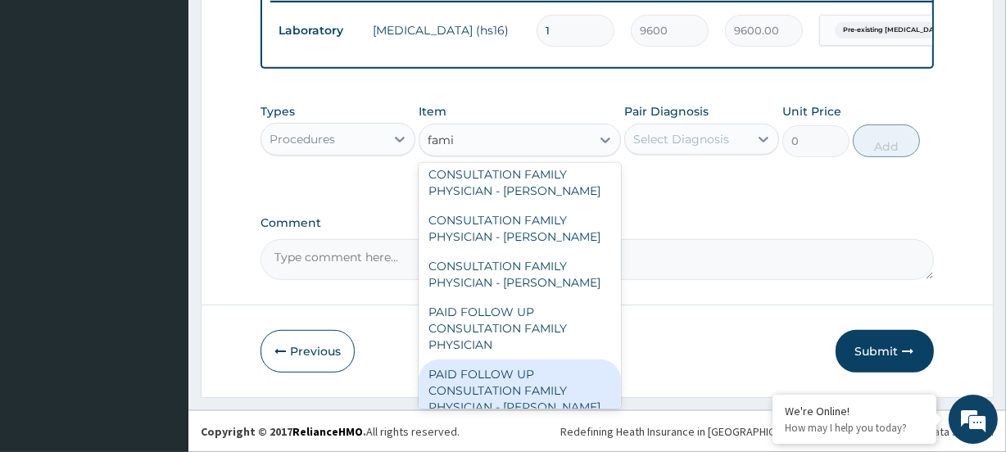
drag, startPoint x: 544, startPoint y: 393, endPoint x: 565, endPoint y: 311, distance: 84.7
click at [544, 392] on div "PAID FOLLOW UP CONSULTATION FAMILY PHYSICIAN - DR ODIA" at bounding box center [520, 391] width 202 height 62
type input "14250"
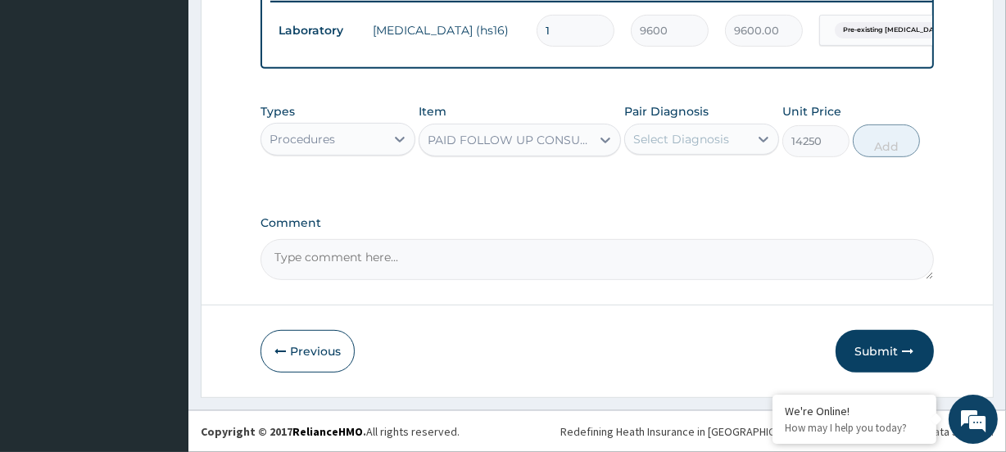
click at [680, 143] on div "Select Diagnosis" at bounding box center [682, 139] width 96 height 16
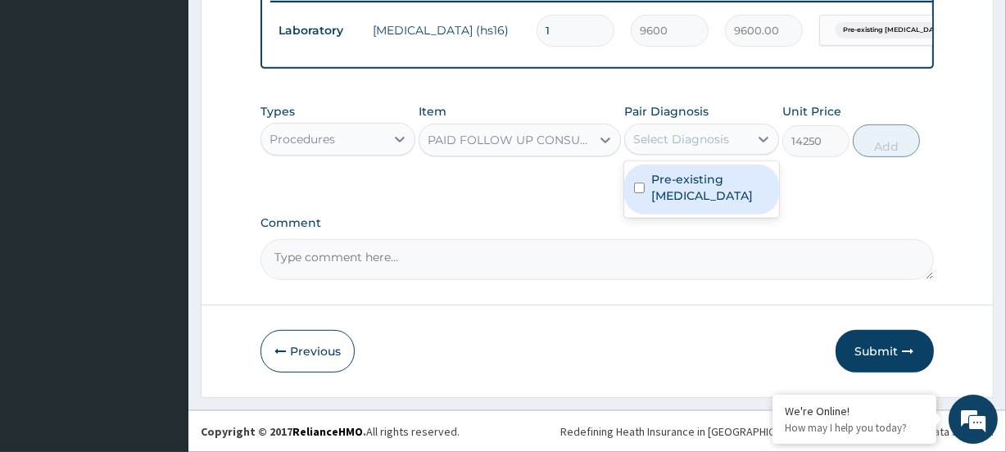
drag, startPoint x: 683, startPoint y: 180, endPoint x: 733, endPoint y: 167, distance: 51.7
click at [688, 179] on label "Pre-existing type 1 diabetes mellitus" at bounding box center [711, 187] width 118 height 33
checkbox input "true"
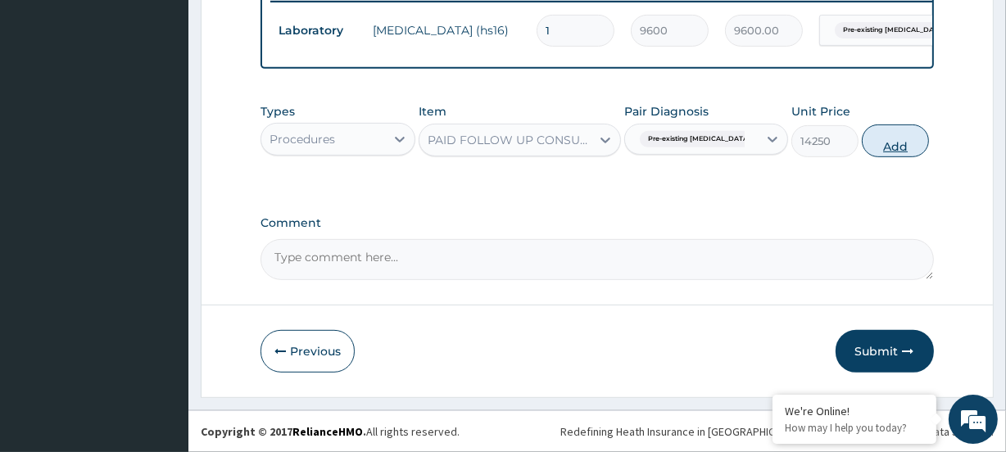
click at [864, 140] on button "Add" at bounding box center [895, 141] width 67 height 33
type input "0"
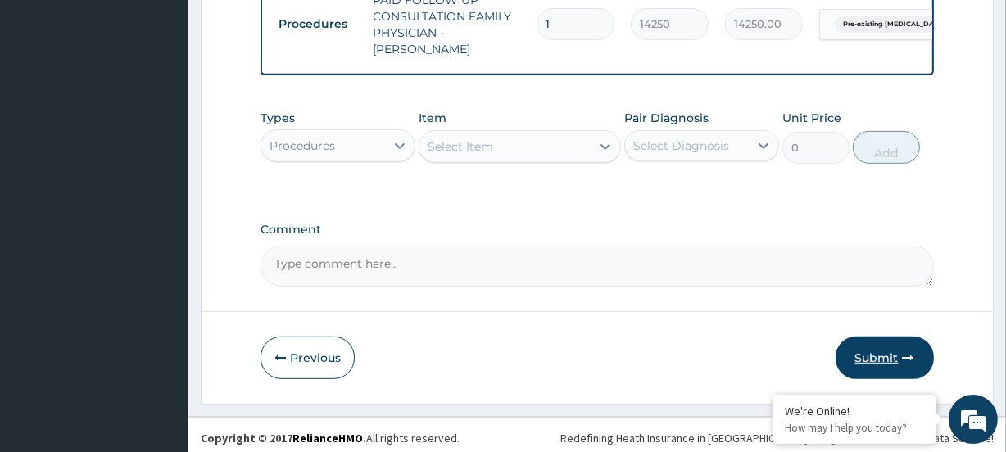
click at [886, 344] on button "Submit" at bounding box center [885, 358] width 98 height 43
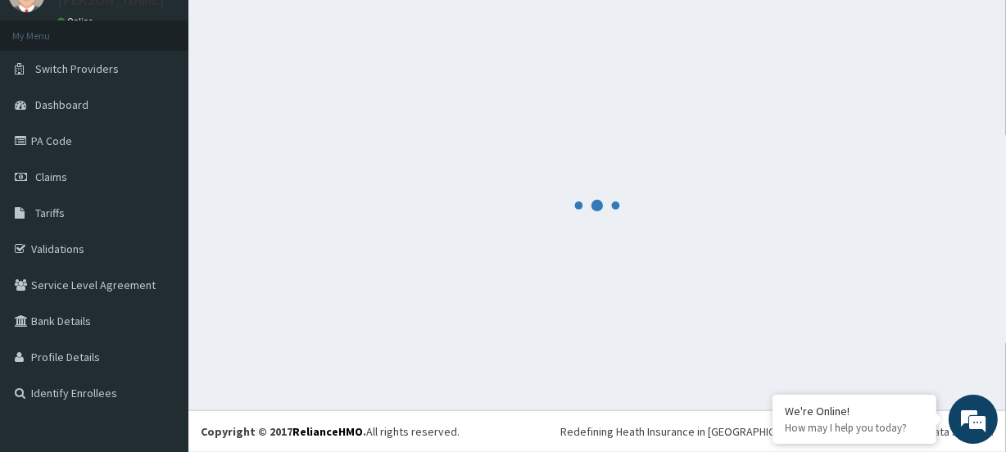
scroll to position [73, 0]
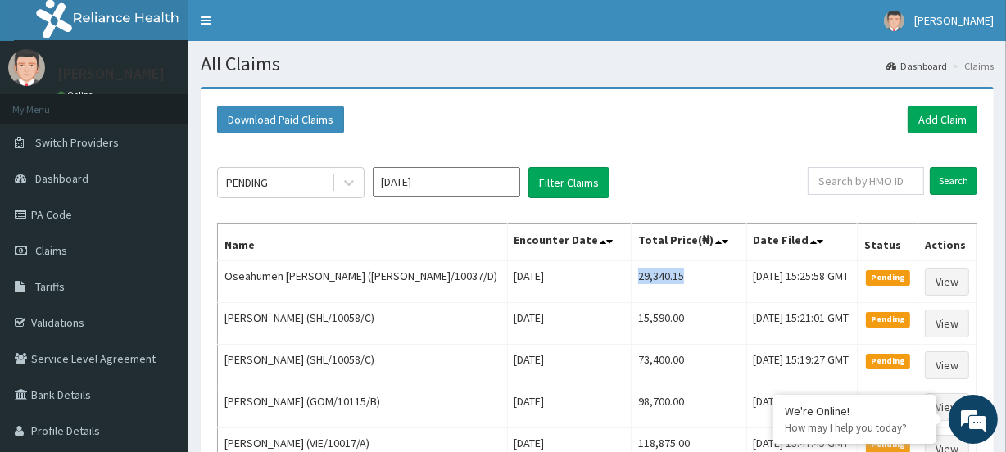
drag, startPoint x: 587, startPoint y: 283, endPoint x: 448, endPoint y: 207, distance: 158.1
click at [556, 261] on tr "Oseahumen [PERSON_NAME] ([PERSON_NAME]/10037/D) [DATE] 29,340.15 [DATE] 15:25:5…" at bounding box center [598, 282] width 760 height 43
drag, startPoint x: 287, startPoint y: 175, endPoint x: 295, endPoint y: 186, distance: 14.1
click at [288, 176] on div "PENDING" at bounding box center [275, 183] width 114 height 26
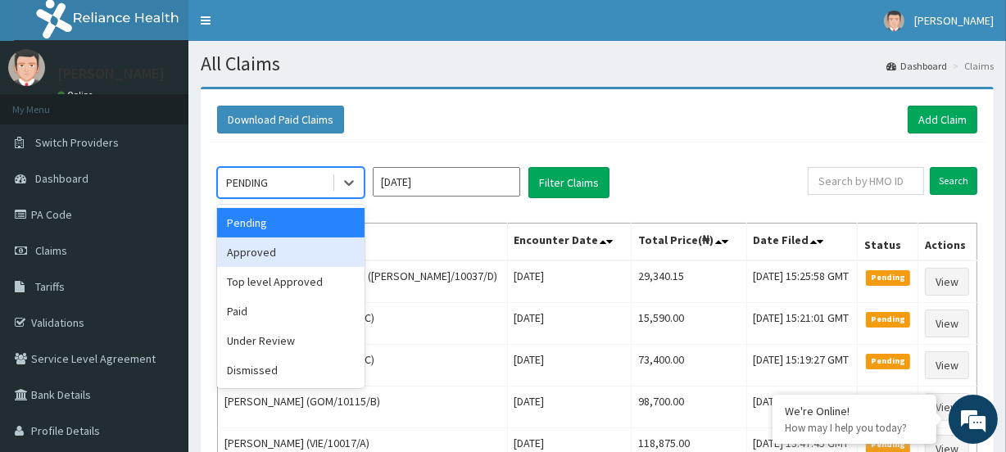
click at [283, 238] on div "Approved" at bounding box center [291, 253] width 148 height 30
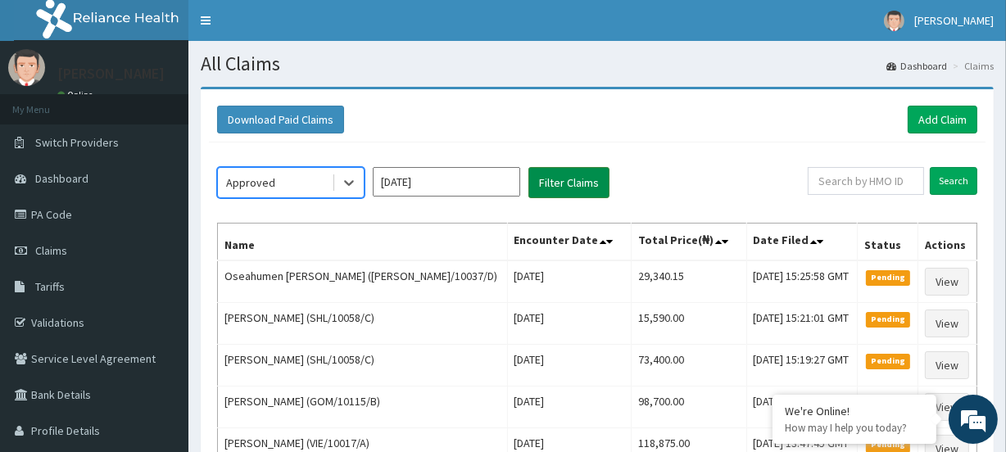
click at [550, 183] on button "Filter Claims" at bounding box center [569, 182] width 81 height 31
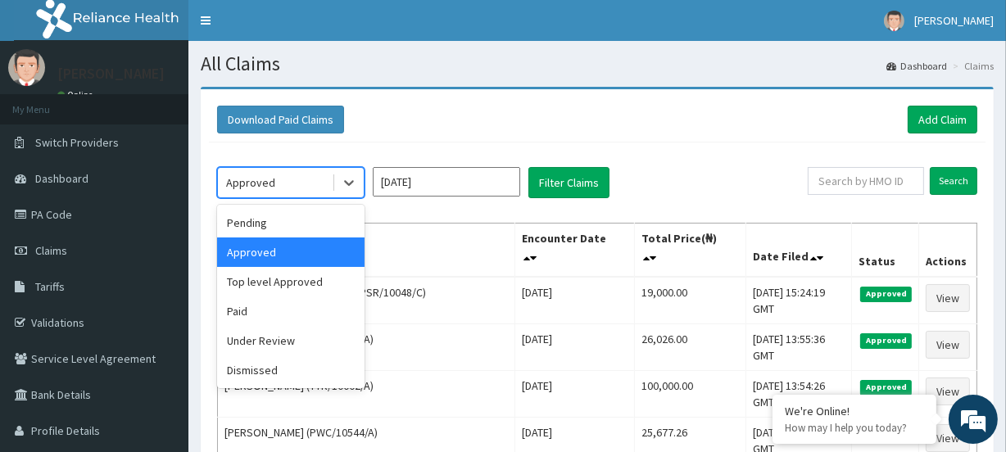
click at [275, 174] on div "Approved" at bounding box center [275, 183] width 114 height 26
click at [302, 277] on div "Top level Approved" at bounding box center [291, 282] width 148 height 30
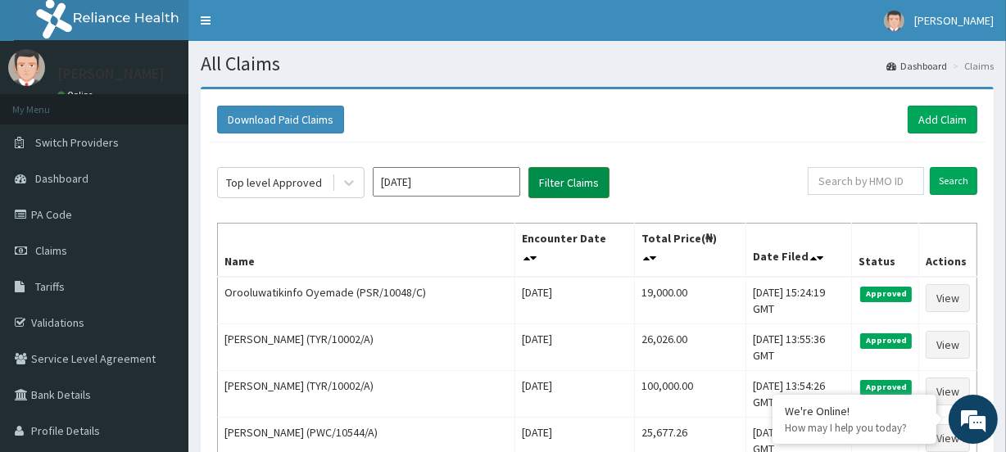
click at [547, 184] on button "Filter Claims" at bounding box center [569, 182] width 81 height 31
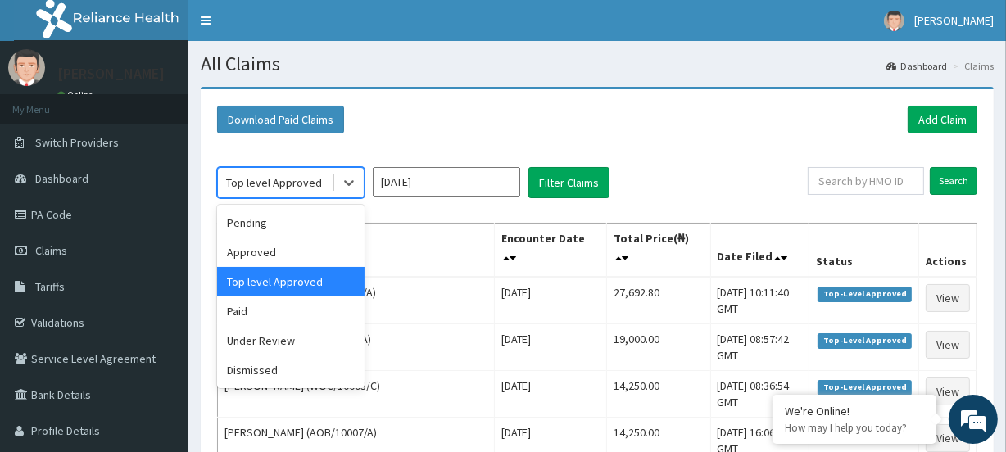
click at [255, 187] on div "Top level Approved" at bounding box center [274, 183] width 96 height 16
click at [267, 302] on div "Paid" at bounding box center [291, 312] width 148 height 30
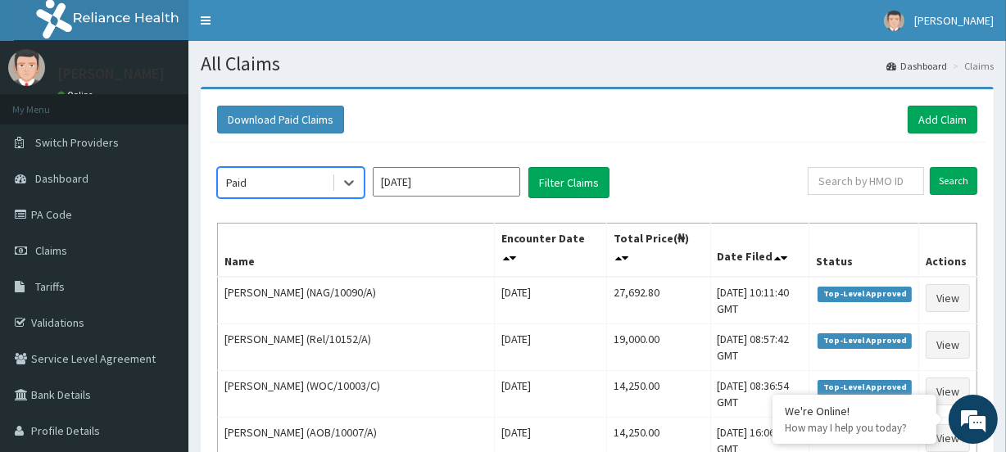
click at [276, 176] on div "Paid" at bounding box center [275, 183] width 114 height 26
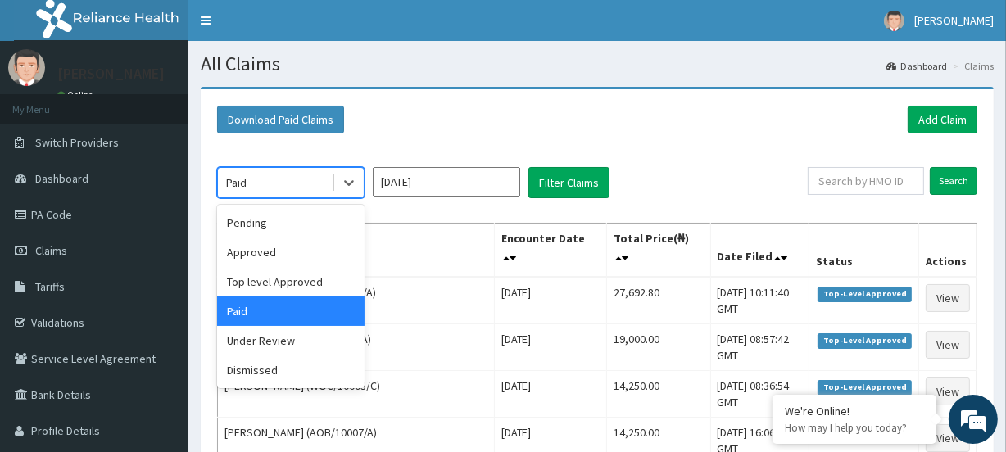
click at [287, 184] on div "Paid" at bounding box center [275, 183] width 114 height 26
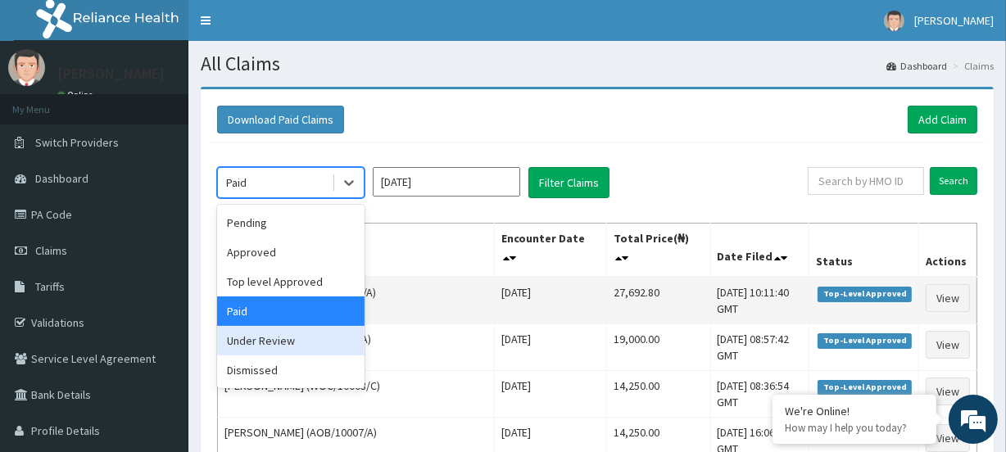
drag, startPoint x: 262, startPoint y: 346, endPoint x: 368, endPoint y: 279, distance: 125.3
click at [272, 340] on div "Under Review" at bounding box center [291, 341] width 148 height 30
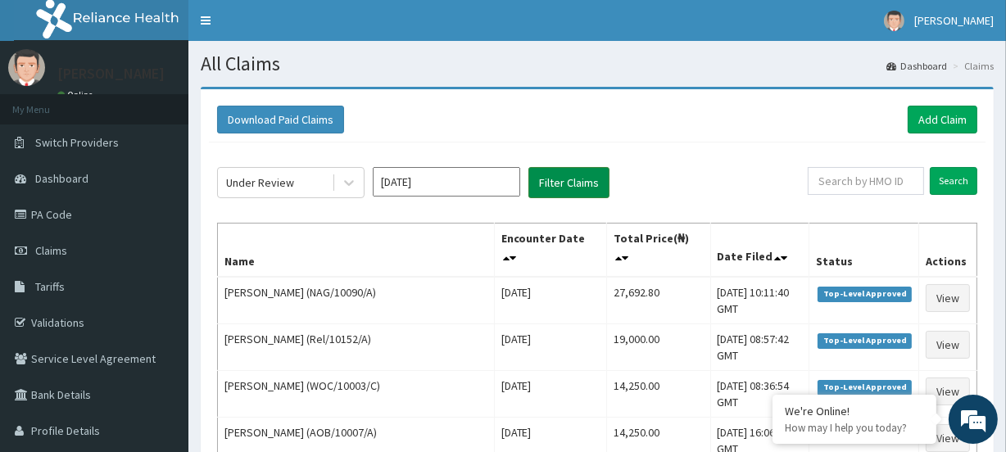
click at [556, 182] on button "Filter Claims" at bounding box center [569, 182] width 81 height 31
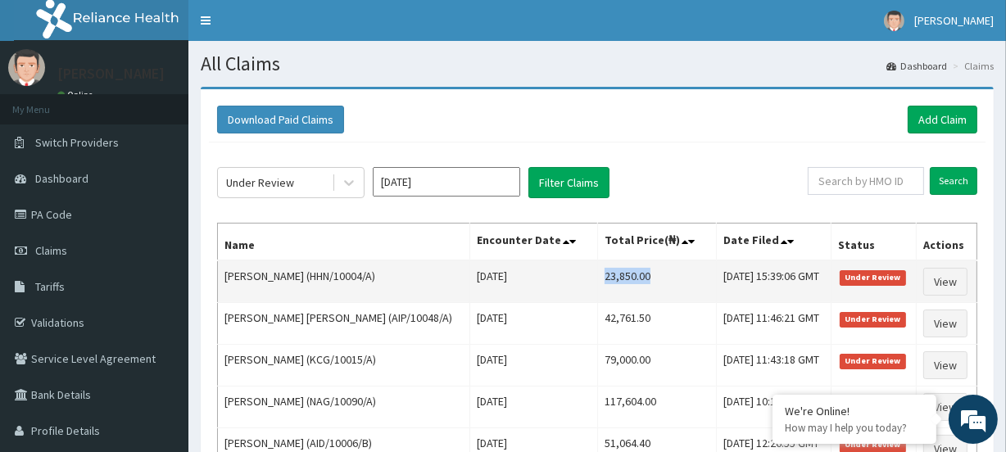
drag, startPoint x: 561, startPoint y: 274, endPoint x: 617, endPoint y: 279, distance: 56.8
click at [617, 279] on td "23,850.00" at bounding box center [657, 282] width 119 height 43
copy td "23,850.00"
click at [956, 279] on link "View" at bounding box center [946, 282] width 44 height 28
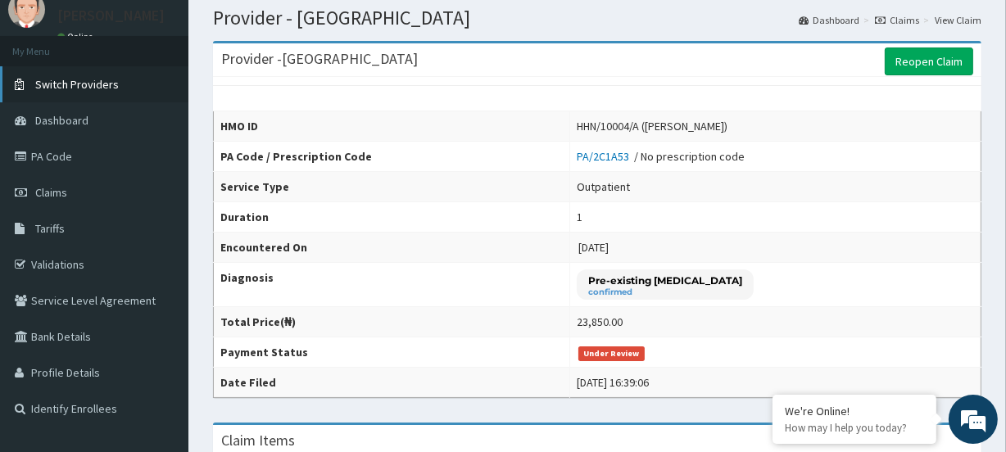
scroll to position [39, 0]
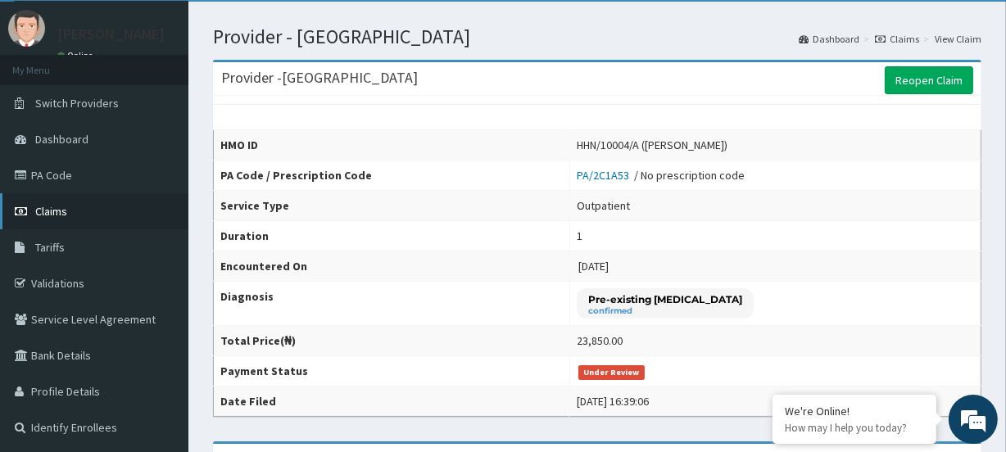
click at [69, 203] on link "Claims" at bounding box center [94, 211] width 188 height 36
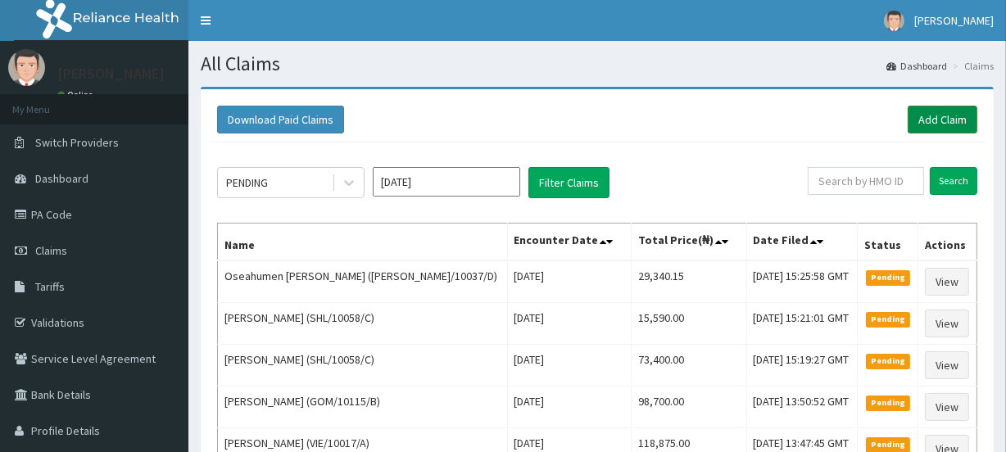
click at [940, 117] on link "Add Claim" at bounding box center [943, 120] width 70 height 28
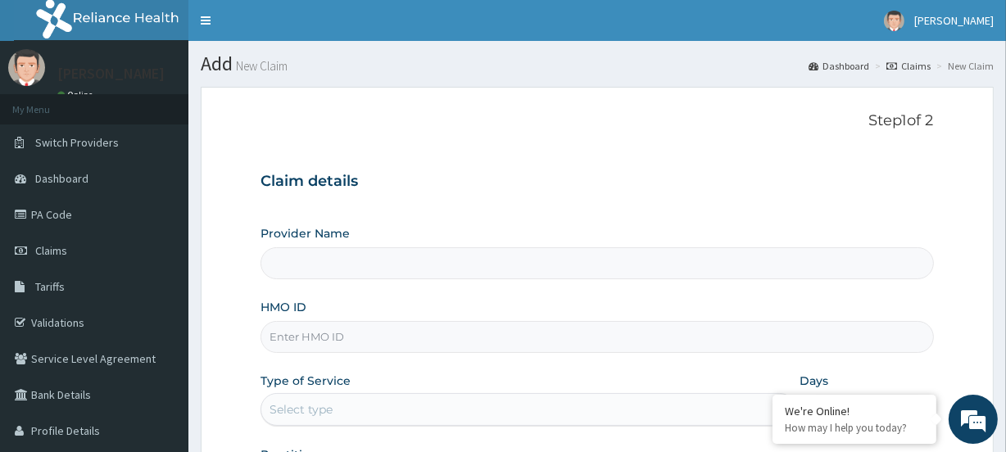
click at [324, 342] on input "HMO ID" at bounding box center [597, 337] width 673 height 32
type input "[GEOGRAPHIC_DATA]"
paste input "PSR/10048/B"
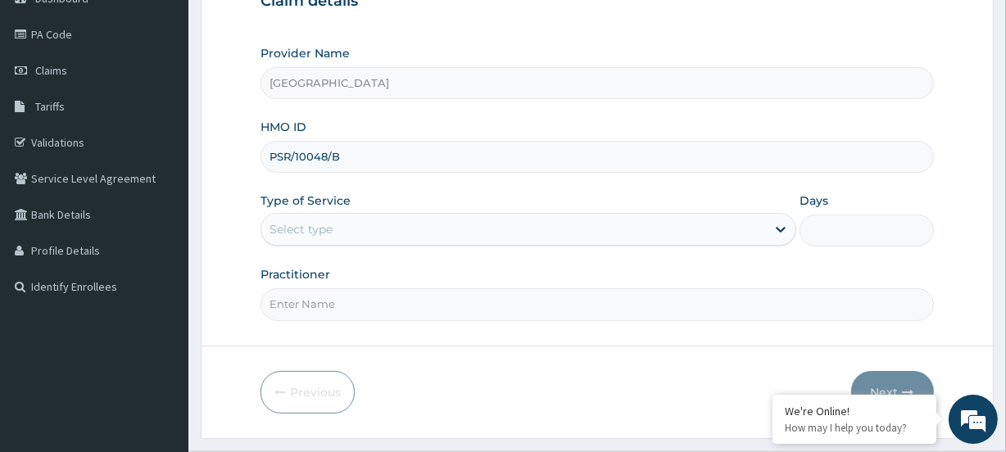
scroll to position [220, 0]
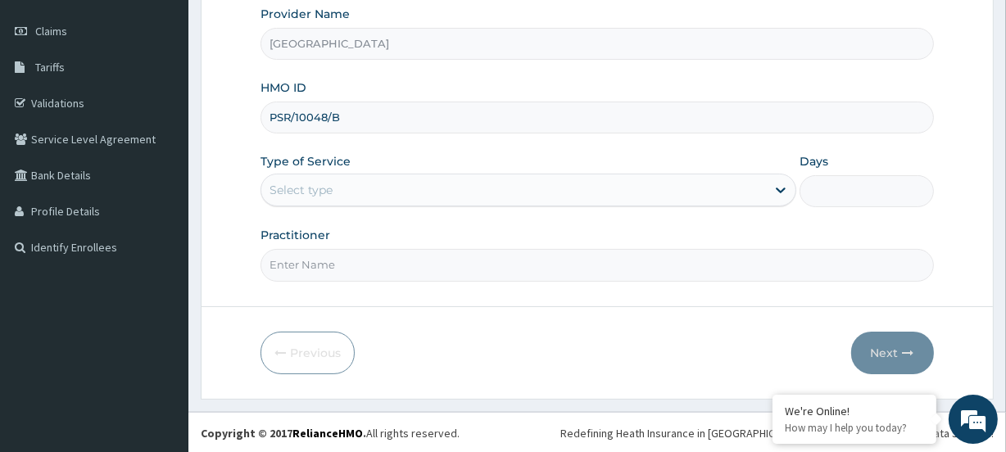
type input "PSR/10048/B"
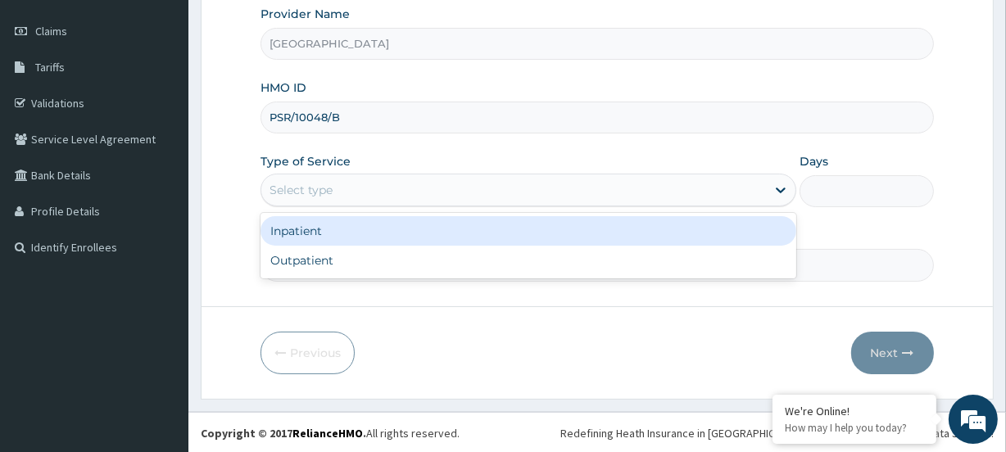
click at [310, 194] on div "Select type" at bounding box center [301, 190] width 63 height 16
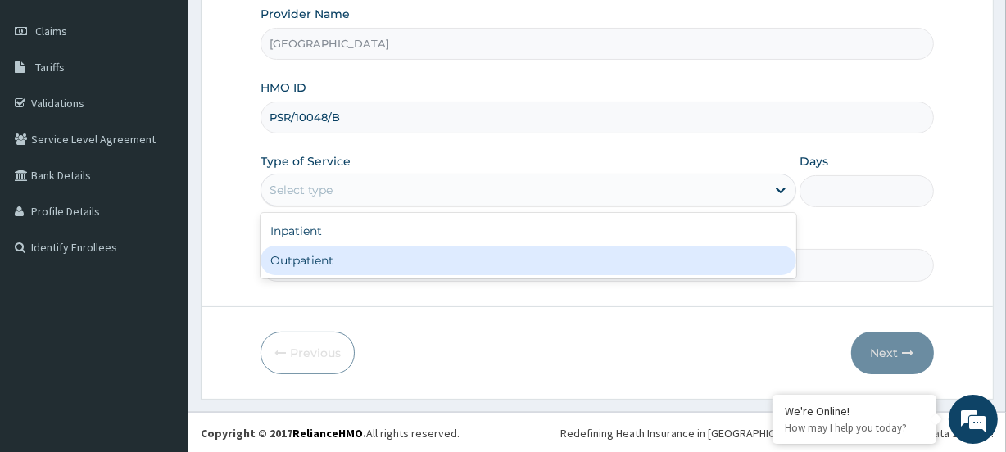
click at [317, 261] on div "Outpatient" at bounding box center [529, 261] width 536 height 30
type input "1"
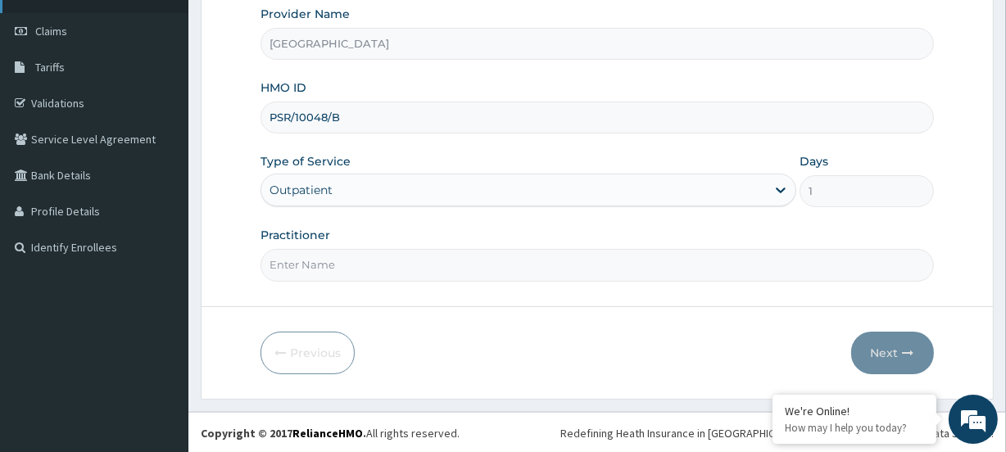
scroll to position [0, 0]
click at [312, 279] on input "Practitioner" at bounding box center [597, 265] width 673 height 32
paste input "Omowumi [PERSON_NAME]"
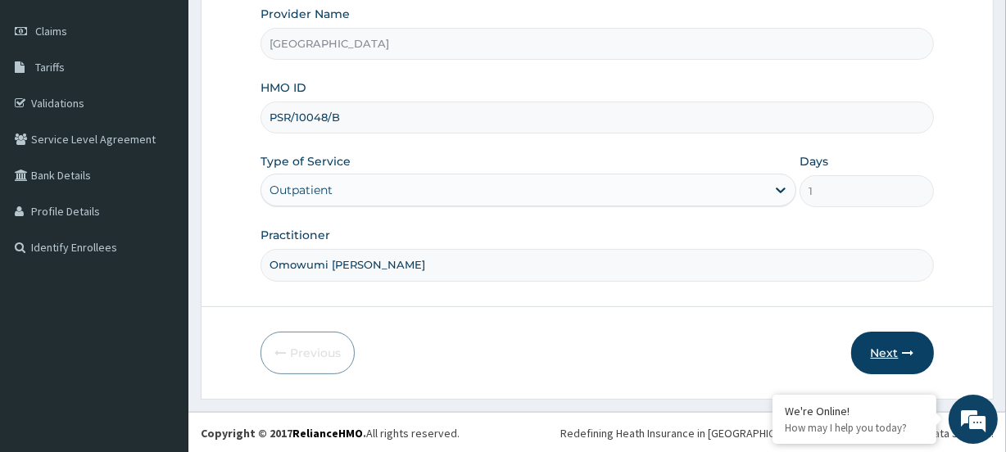
type input "Omowumi [PERSON_NAME]"
click at [898, 360] on button "Next" at bounding box center [893, 353] width 83 height 43
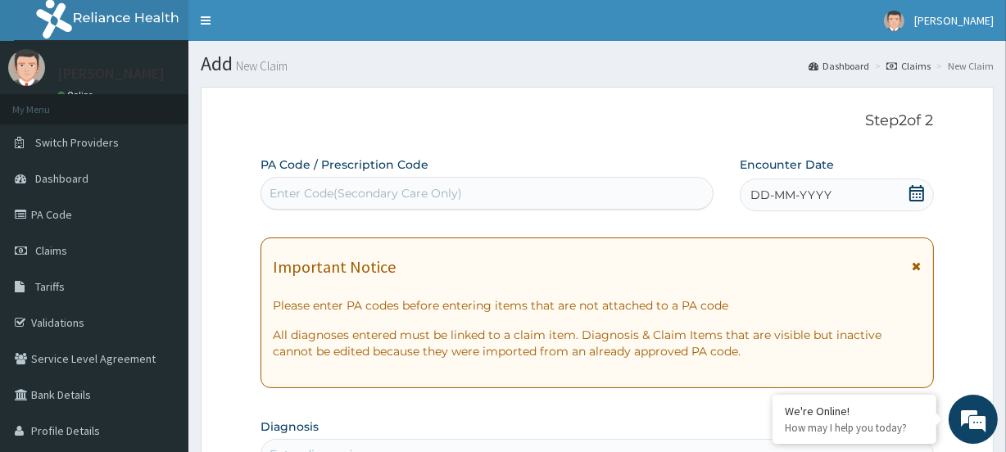
click at [306, 188] on div "Enter Code(Secondary Care Only)" at bounding box center [366, 193] width 193 height 16
paste input "PA/3219C8"
type input "PA/3219C8"
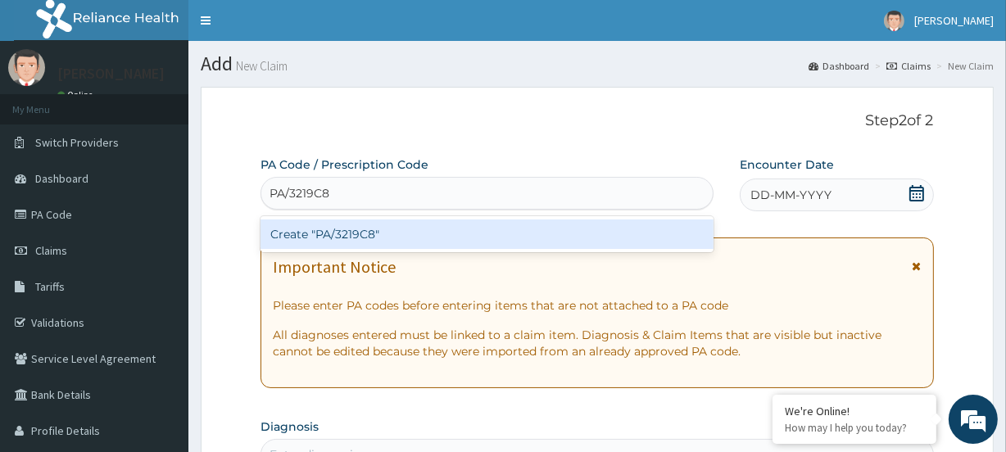
click at [303, 234] on div "Create "PA/3219C8"" at bounding box center [487, 235] width 452 height 30
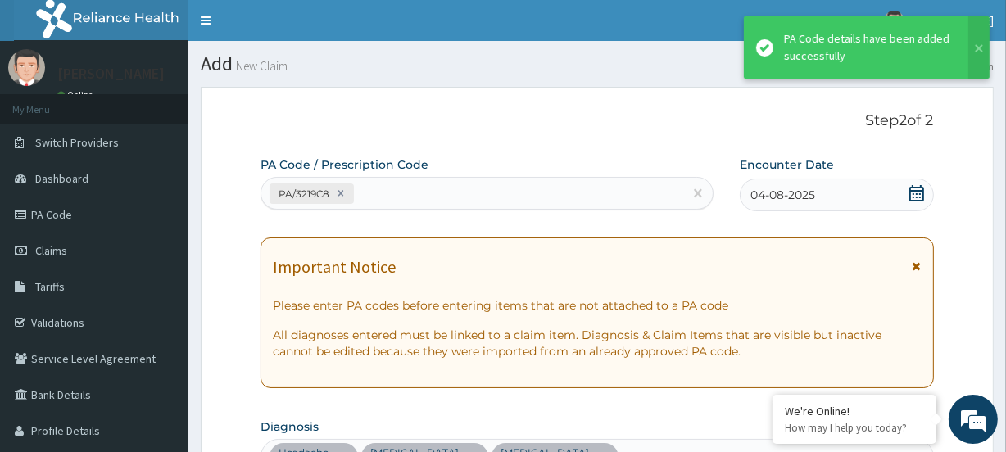
scroll to position [635, 0]
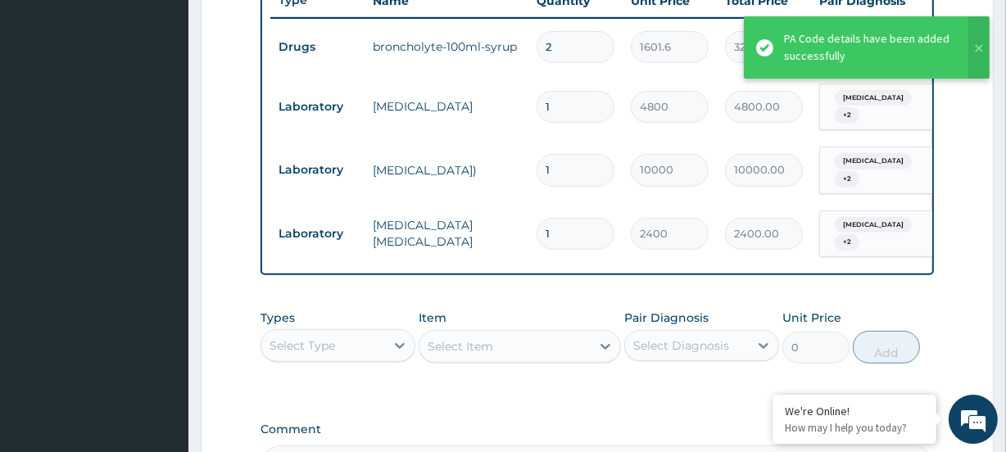
click at [295, 347] on div "Select Type" at bounding box center [303, 346] width 66 height 16
click at [332, 443] on div "Procedures" at bounding box center [338, 446] width 155 height 30
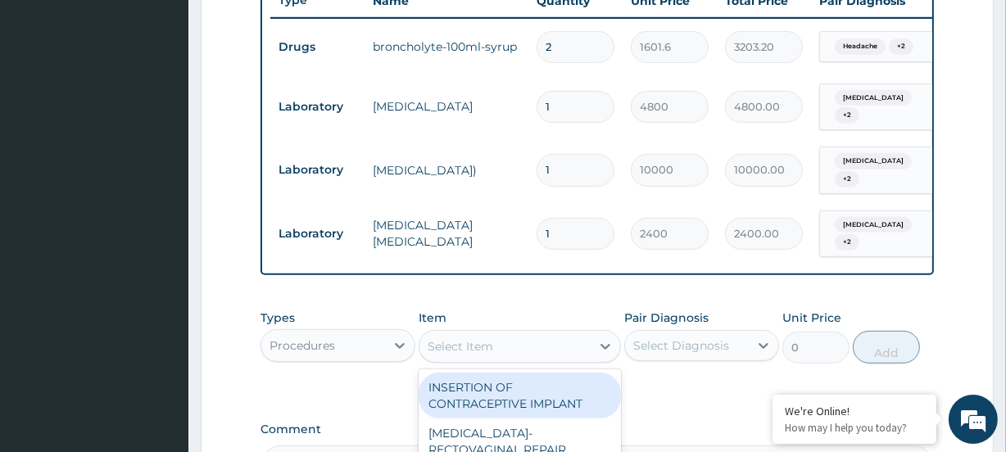
click at [462, 349] on div "Select Item" at bounding box center [461, 346] width 66 height 16
type input "fami"
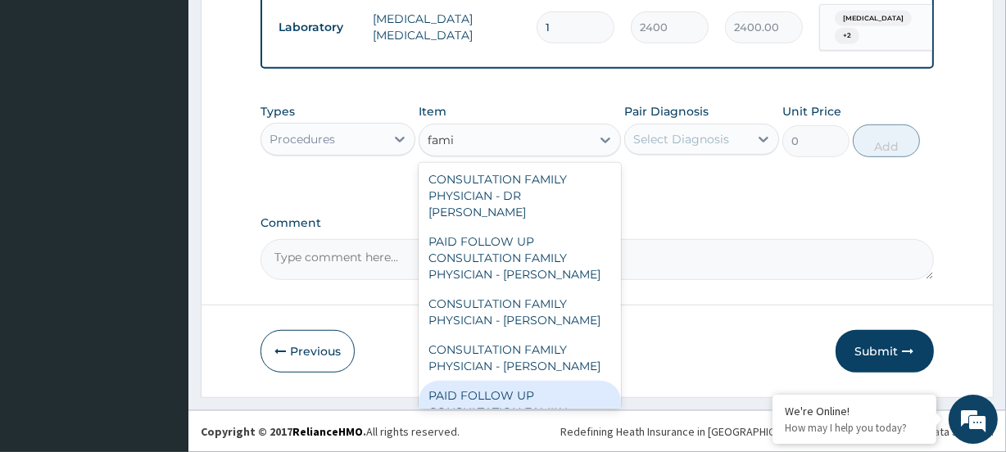
scroll to position [131, 0]
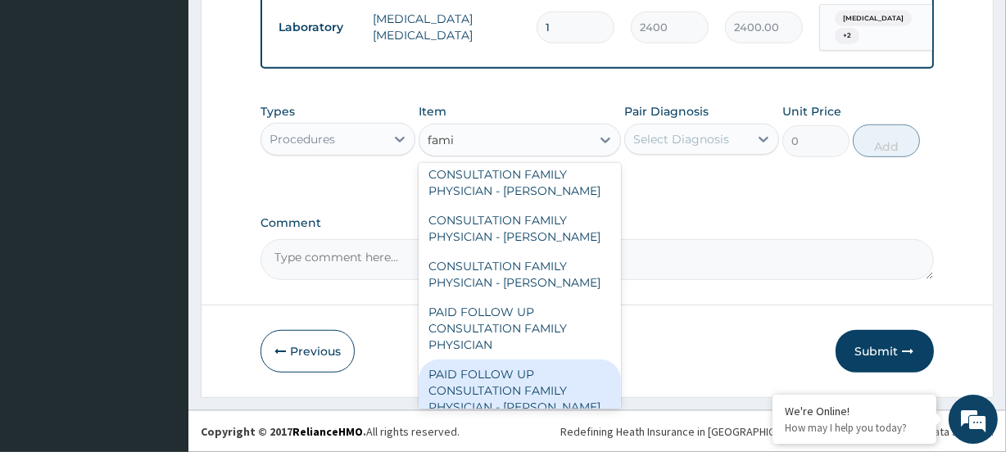
click at [518, 391] on div "PAID FOLLOW UP CONSULTATION FAMILY PHYSICIAN - DR ODIA" at bounding box center [520, 391] width 202 height 62
type input "14250"
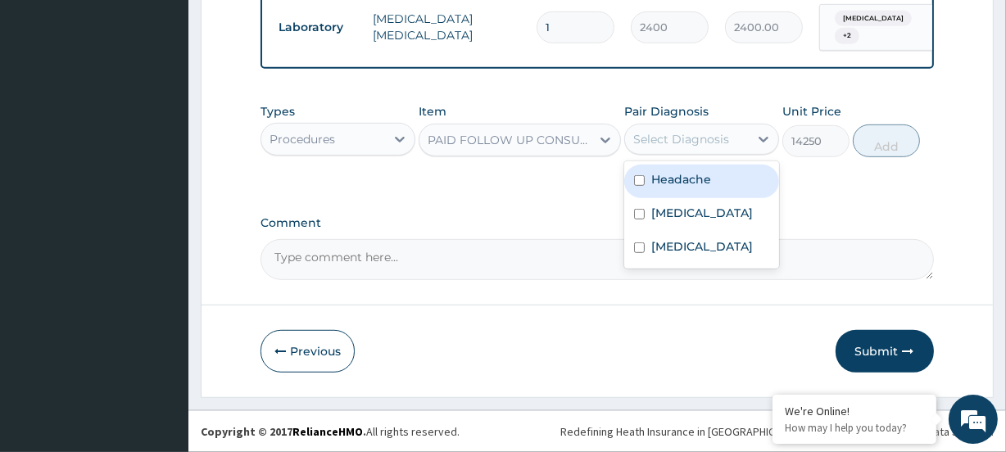
click at [691, 142] on div "Select Diagnosis" at bounding box center [682, 139] width 96 height 16
drag, startPoint x: 700, startPoint y: 181, endPoint x: 712, endPoint y: 197, distance: 19.8
click at [700, 183] on label "Headache" at bounding box center [682, 179] width 60 height 16
checkbox input "true"
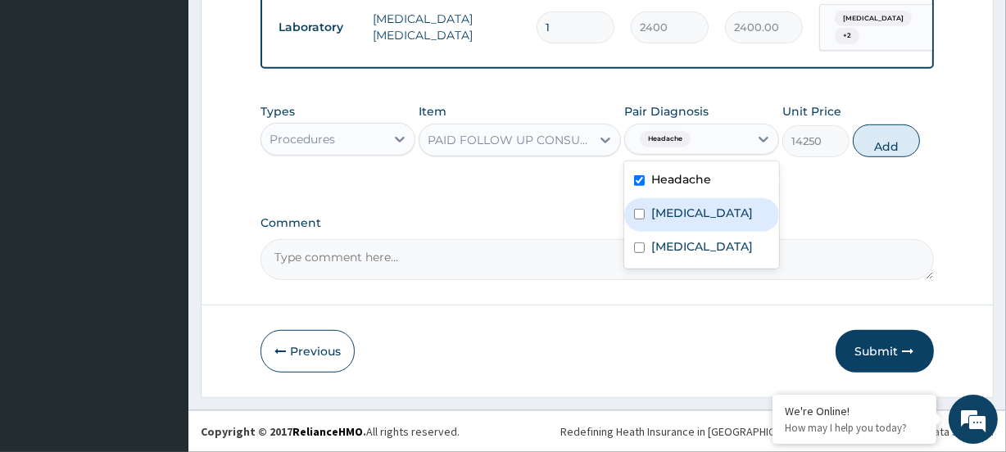
drag, startPoint x: 711, startPoint y: 207, endPoint x: 722, endPoint y: 243, distance: 37.6
click at [711, 211] on div "Malaria" at bounding box center [701, 215] width 155 height 34
checkbox input "true"
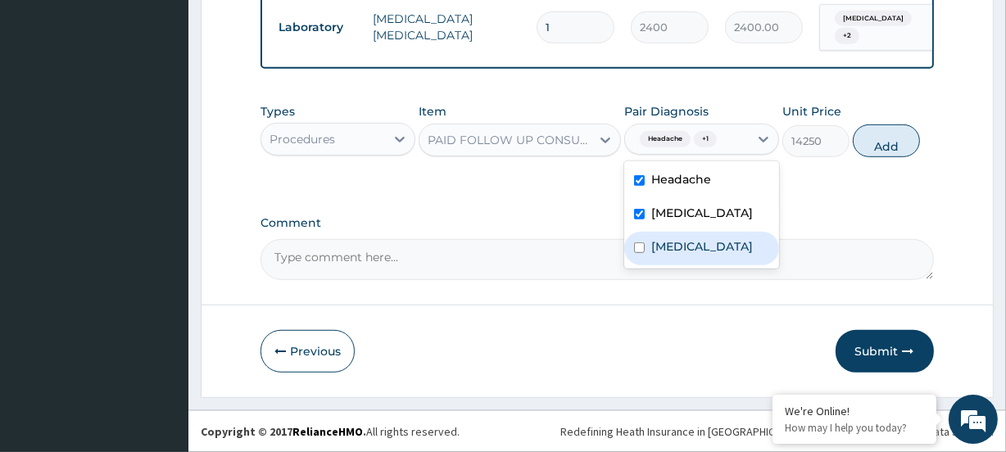
click at [715, 255] on label "Upper respiratory infection" at bounding box center [703, 246] width 102 height 16
checkbox input "true"
click at [874, 144] on button "Add" at bounding box center [886, 141] width 67 height 33
type input "0"
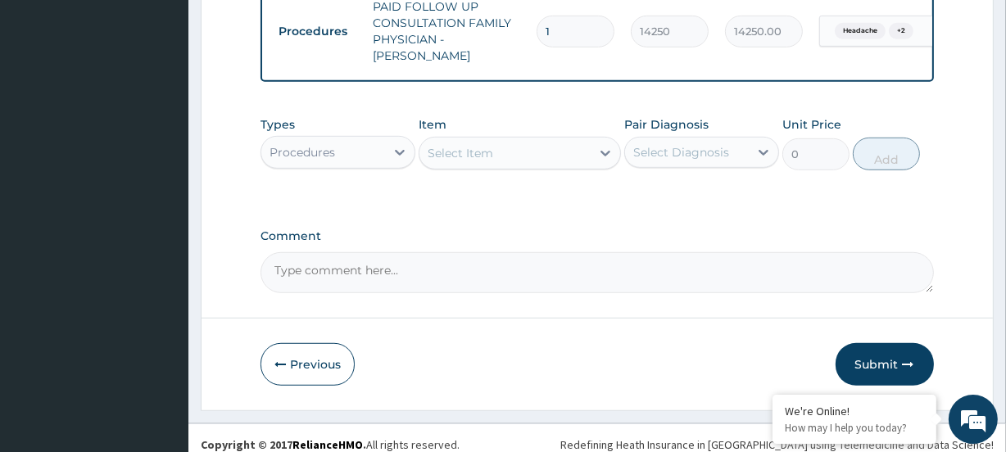
drag, startPoint x: 888, startPoint y: 349, endPoint x: 821, endPoint y: 261, distance: 110.5
click at [892, 351] on button "Submit" at bounding box center [885, 364] width 98 height 43
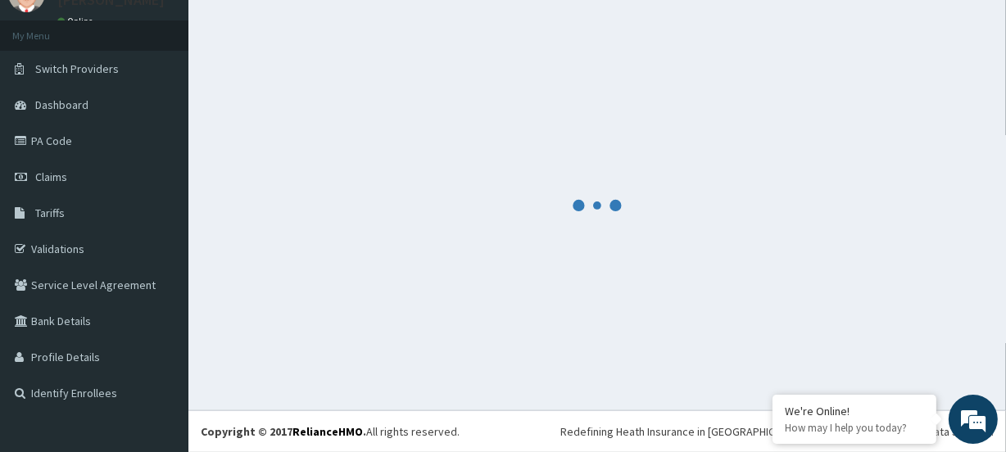
scroll to position [73, 0]
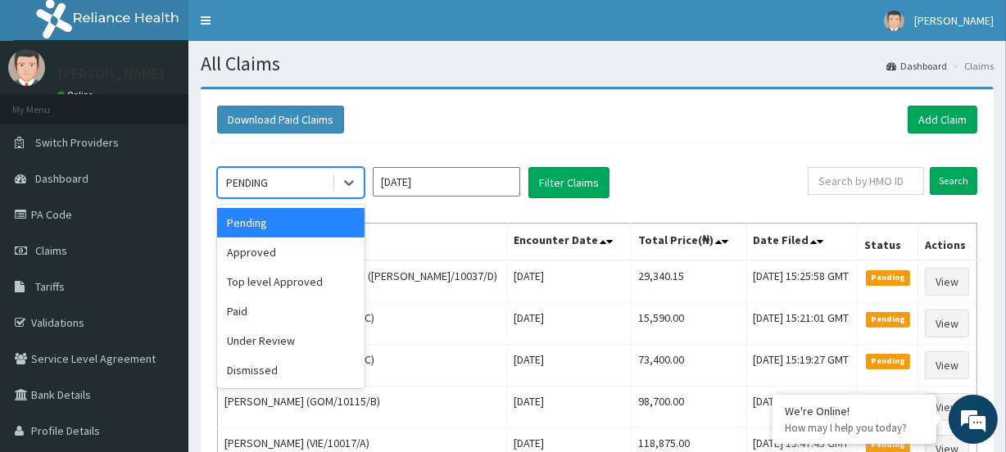
drag, startPoint x: 253, startPoint y: 179, endPoint x: 271, endPoint y: 205, distance: 31.8
click at [254, 179] on div "PENDING" at bounding box center [247, 183] width 42 height 16
click at [272, 248] on div "Approved" at bounding box center [291, 253] width 148 height 30
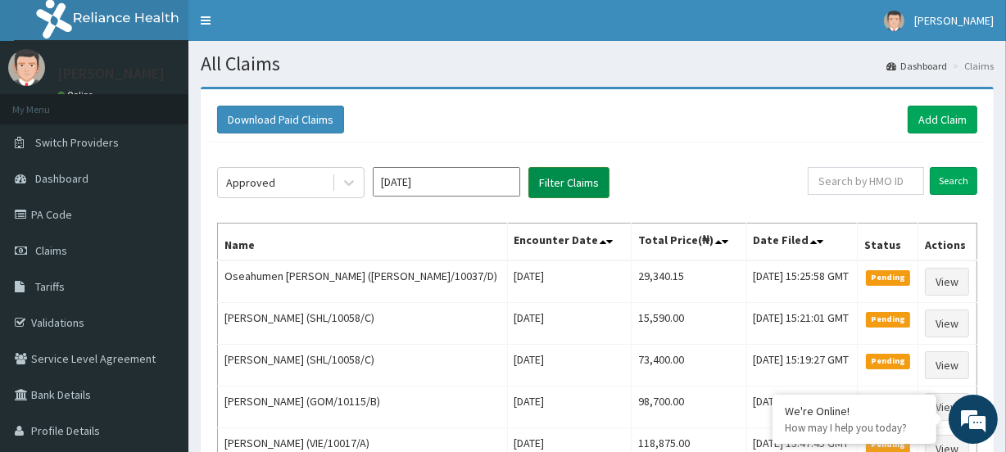
click at [564, 184] on button "Filter Claims" at bounding box center [569, 182] width 81 height 31
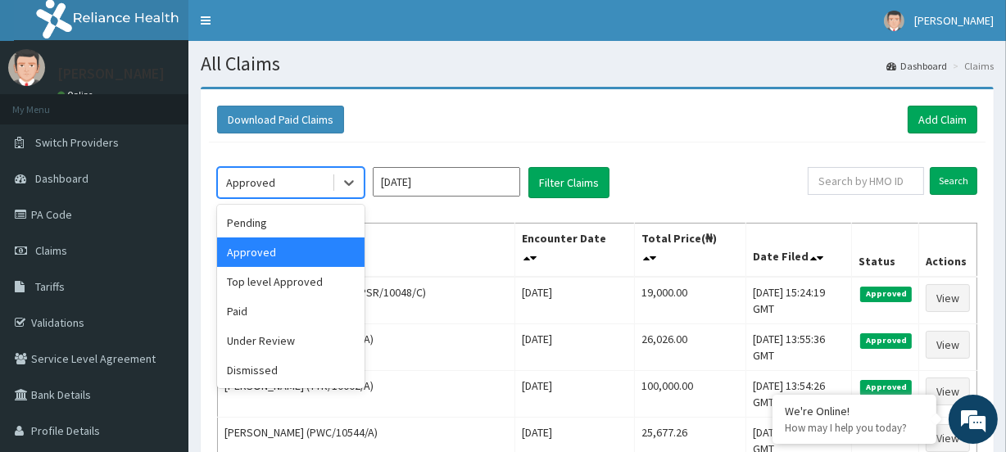
click at [267, 178] on div "Approved" at bounding box center [250, 183] width 49 height 16
click at [269, 218] on div "Pending" at bounding box center [291, 223] width 148 height 30
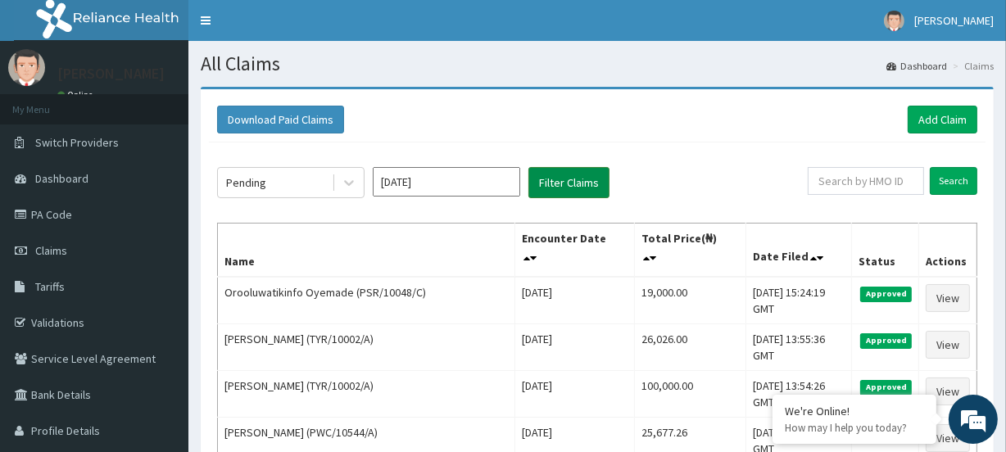
click at [547, 188] on button "Filter Claims" at bounding box center [569, 182] width 81 height 31
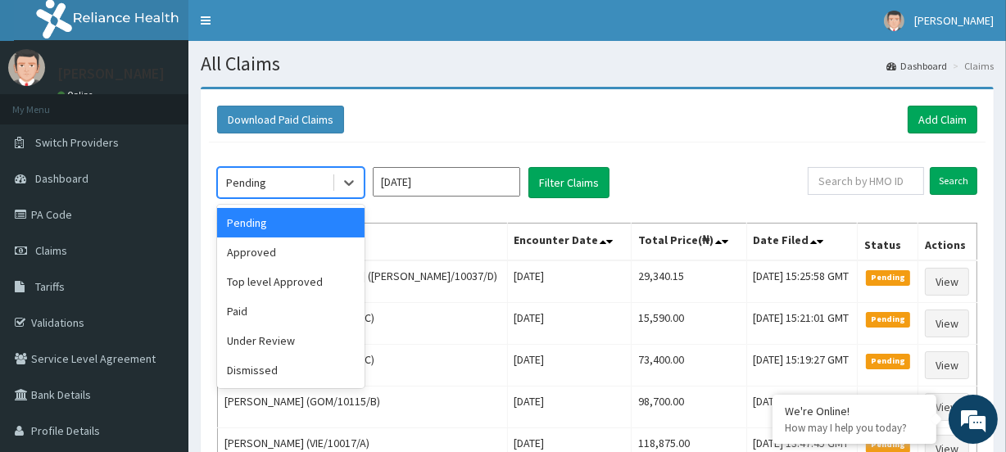
click at [276, 178] on div "Pending" at bounding box center [275, 183] width 114 height 26
click at [248, 248] on div "Approved" at bounding box center [291, 253] width 148 height 30
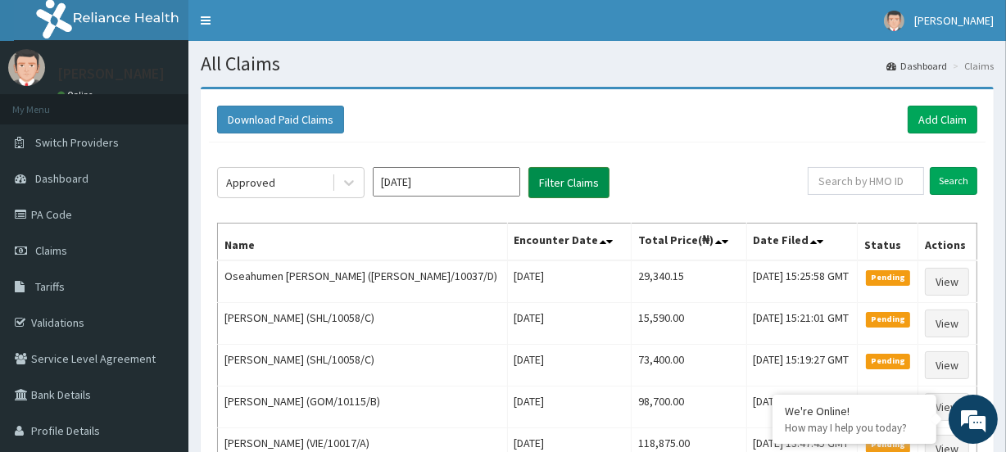
click at [561, 190] on button "Filter Claims" at bounding box center [569, 182] width 81 height 31
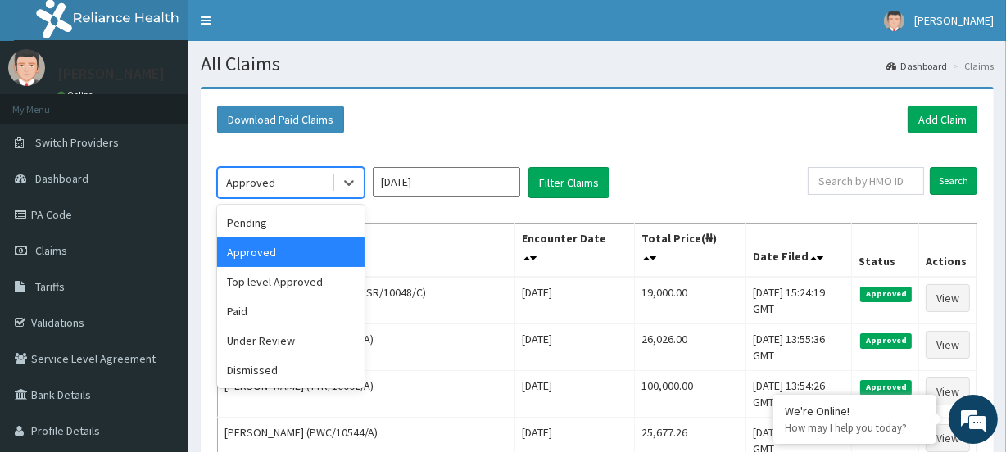
click at [275, 176] on div "Approved" at bounding box center [275, 183] width 114 height 26
click at [287, 278] on div "Top level Approved" at bounding box center [291, 282] width 148 height 30
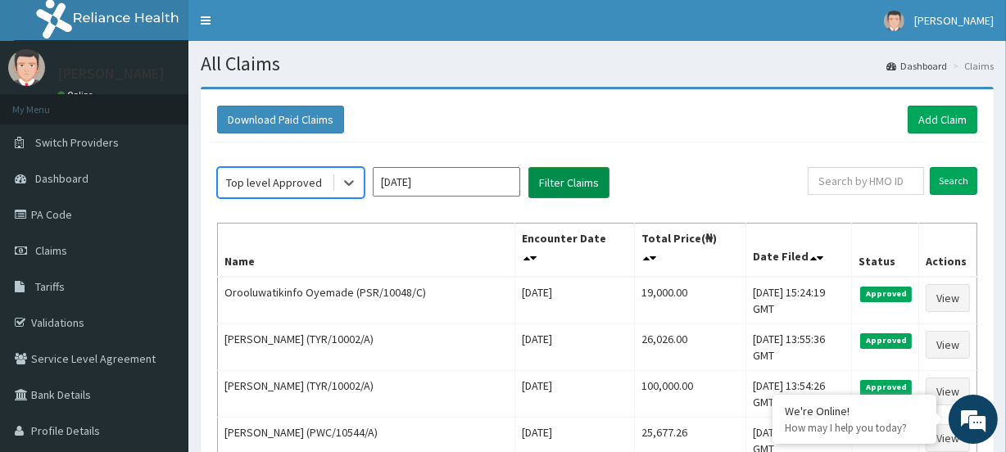
click at [561, 177] on button "Filter Claims" at bounding box center [569, 182] width 81 height 31
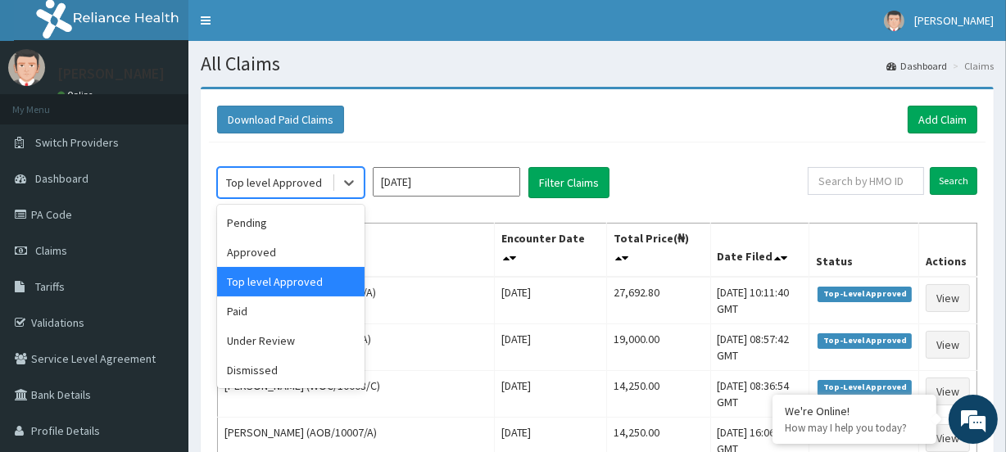
click at [250, 181] on div "Top level Approved" at bounding box center [274, 183] width 96 height 16
click at [238, 332] on div "Under Review" at bounding box center [291, 341] width 148 height 30
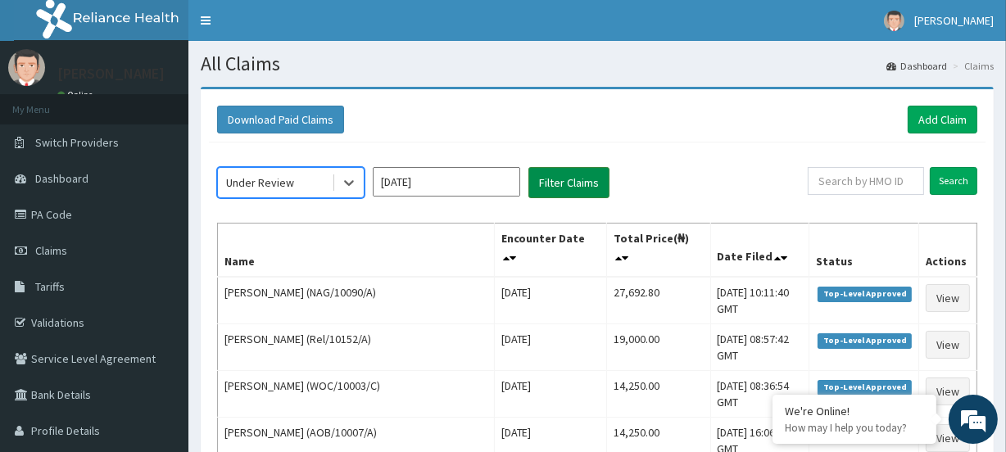
click at [550, 188] on button "Filter Claims" at bounding box center [569, 182] width 81 height 31
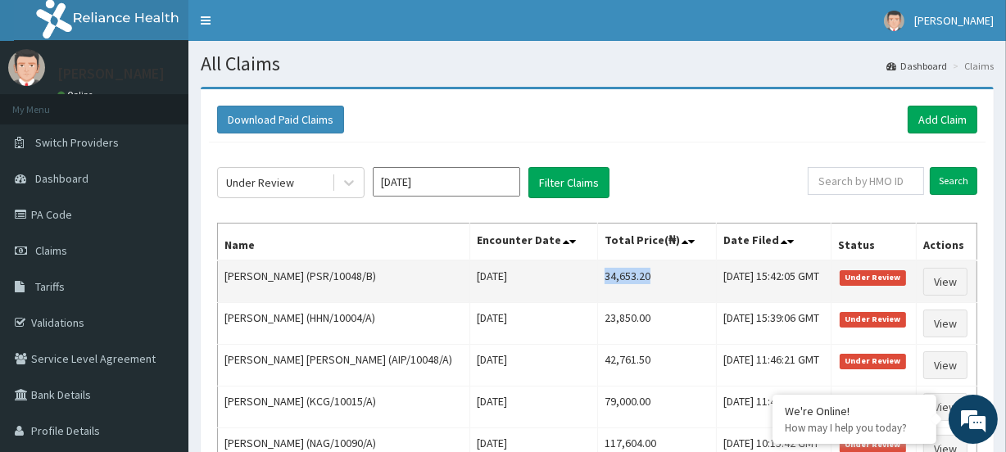
drag, startPoint x: 563, startPoint y: 280, endPoint x: 615, endPoint y: 275, distance: 52.7
click at [615, 275] on td "34,653.20" at bounding box center [657, 282] width 119 height 43
copy td "34,653.20"
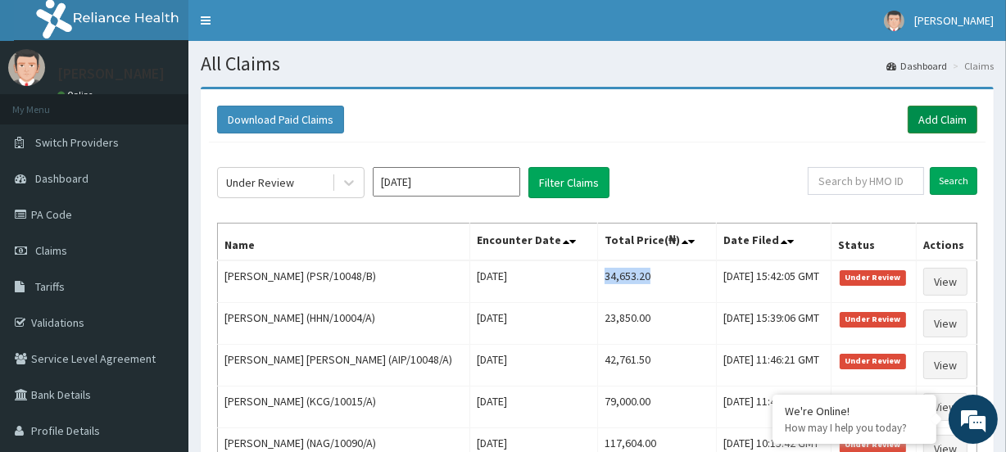
click at [949, 119] on link "Add Claim" at bounding box center [943, 120] width 70 height 28
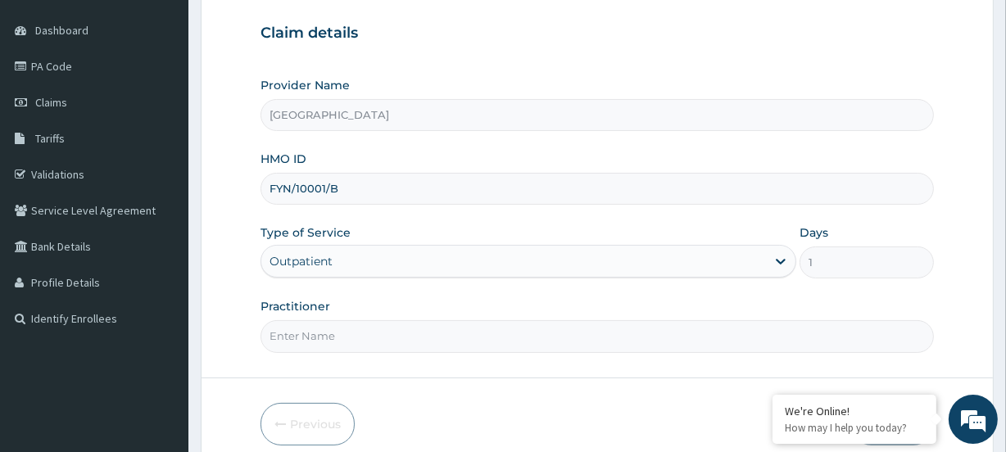
click at [325, 335] on input "Practitioner" at bounding box center [597, 336] width 673 height 32
paste input "Temitope Akinola"
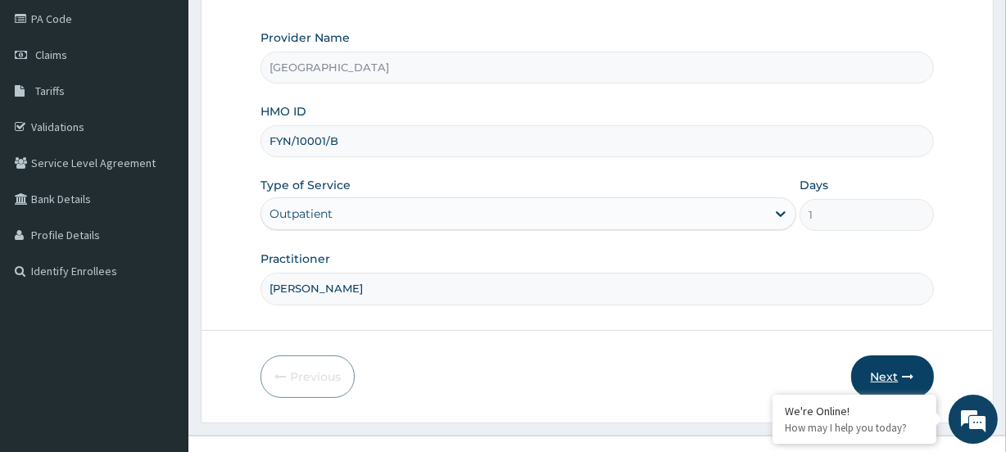
scroll to position [220, 0]
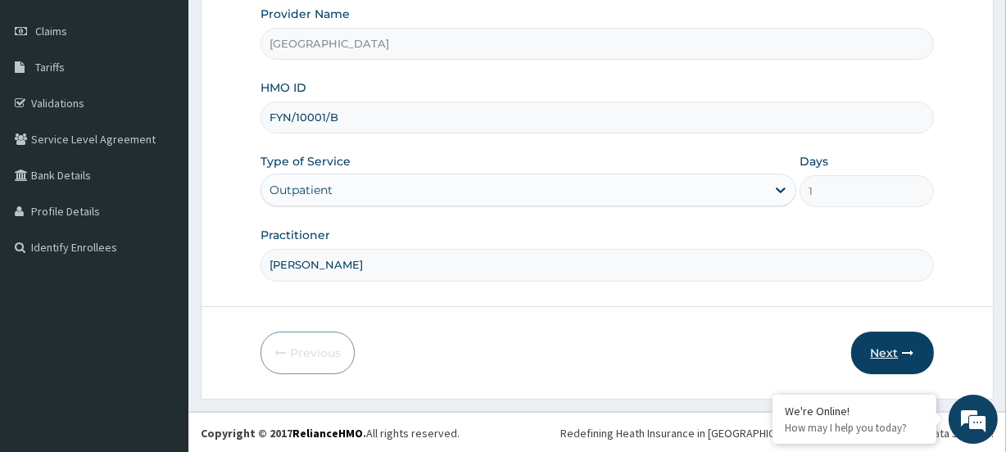
type input "Temitope Akinola"
click at [894, 360] on button "Next" at bounding box center [893, 353] width 83 height 43
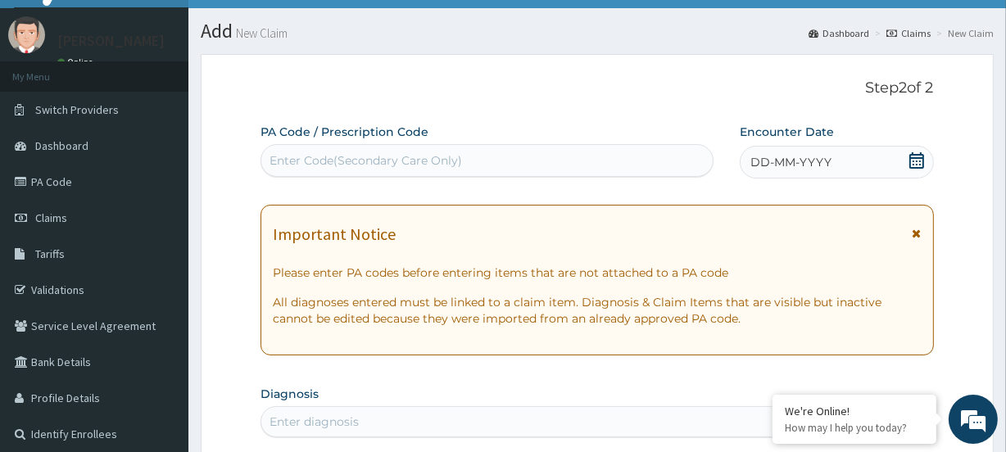
scroll to position [0, 0]
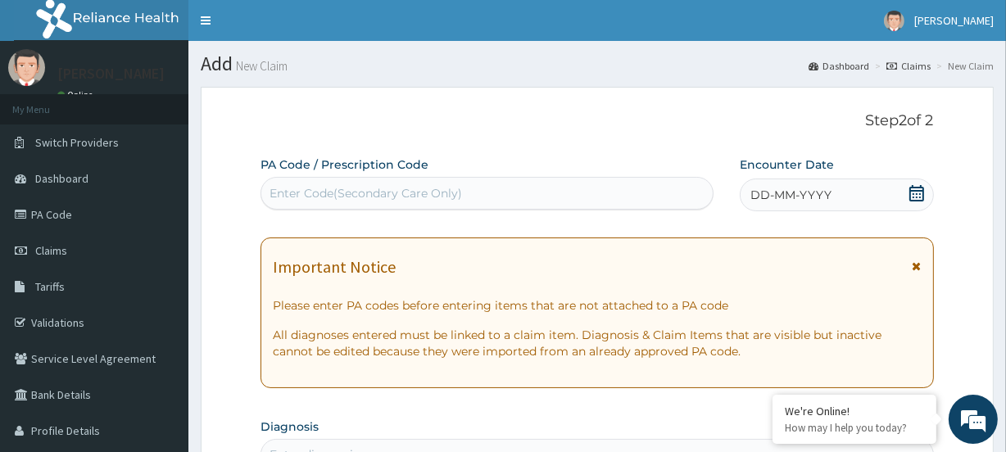
click at [305, 184] on div "Enter Code(Secondary Care Only)" at bounding box center [486, 193] width 451 height 26
paste input "PA/67F08E"
type input "PA/67F08E"
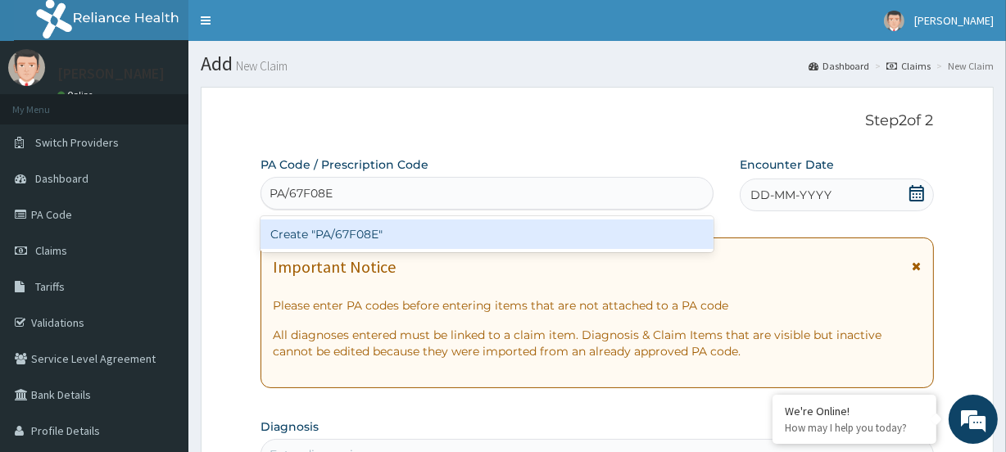
click at [315, 229] on div "Create "PA/67F08E"" at bounding box center [487, 235] width 452 height 30
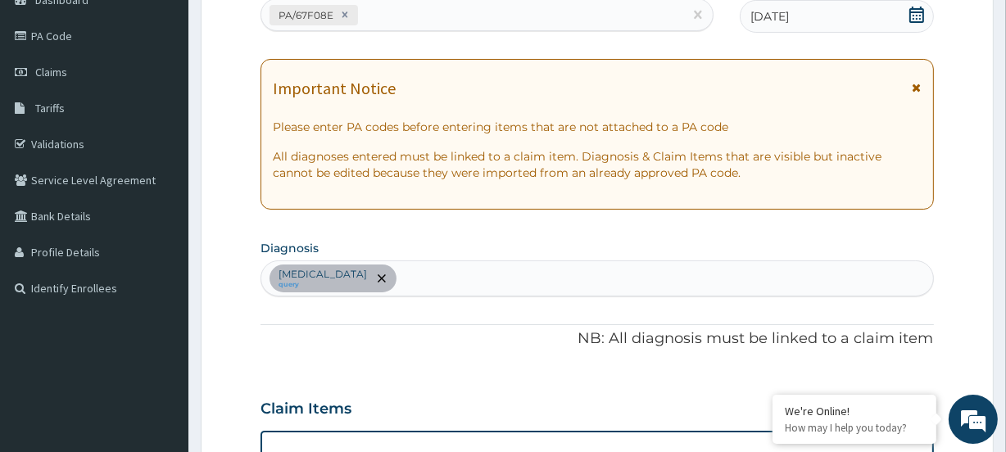
scroll to position [157, 0]
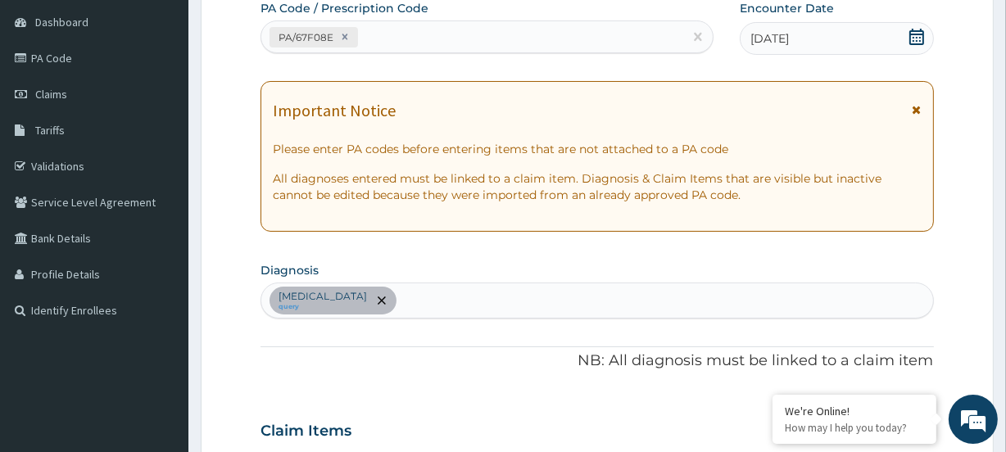
click at [408, 34] on div "PA/67F08E" at bounding box center [471, 37] width 421 height 27
paste input "PA/2A32EF"
type input "PA/2A32EF"
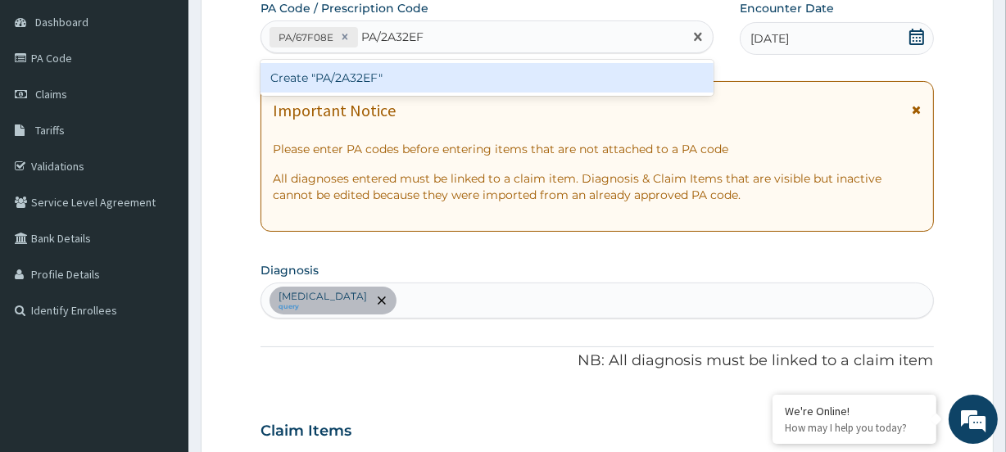
click at [358, 78] on div "Create "PA/2A32EF"" at bounding box center [487, 78] width 452 height 30
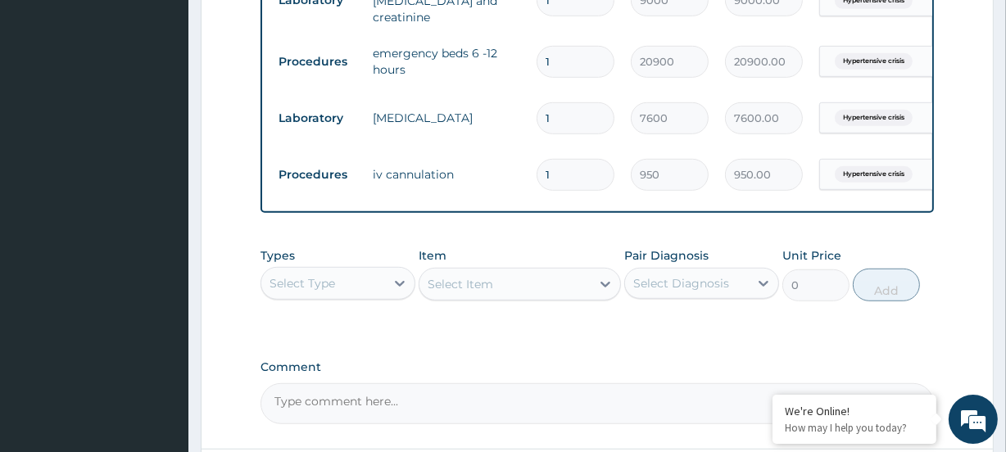
scroll to position [984, 0]
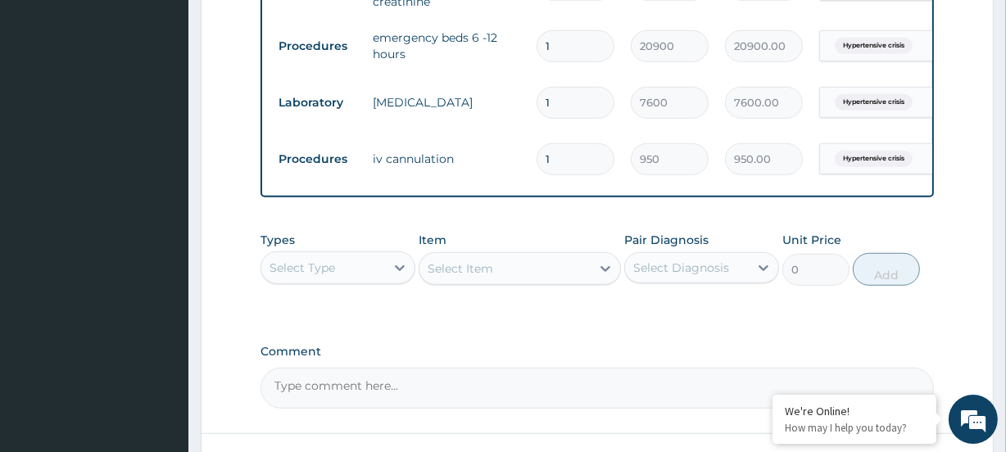
click at [316, 269] on div "Select Type" at bounding box center [303, 268] width 66 height 16
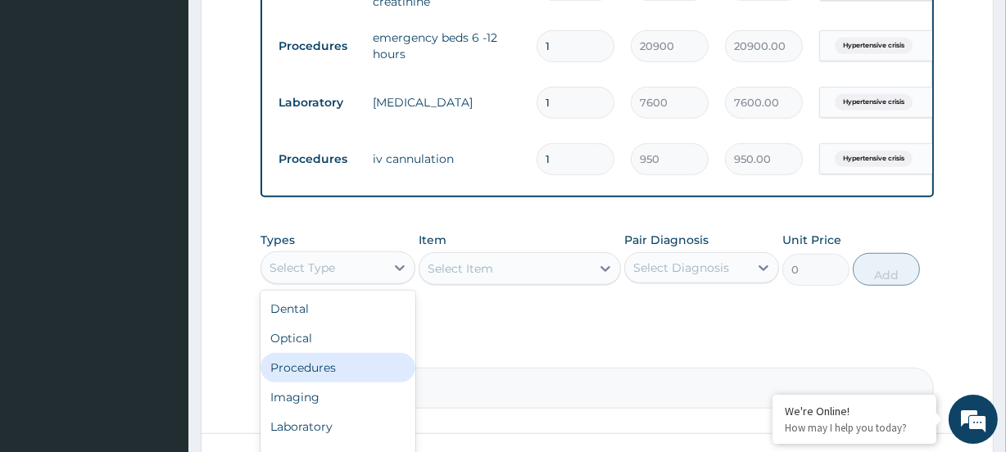
click at [352, 370] on div "Procedures" at bounding box center [338, 368] width 155 height 30
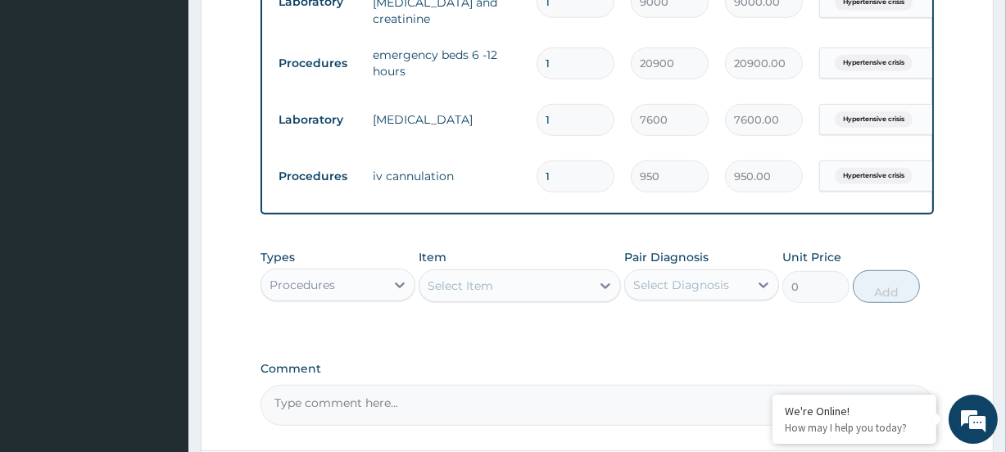
scroll to position [1116, 0]
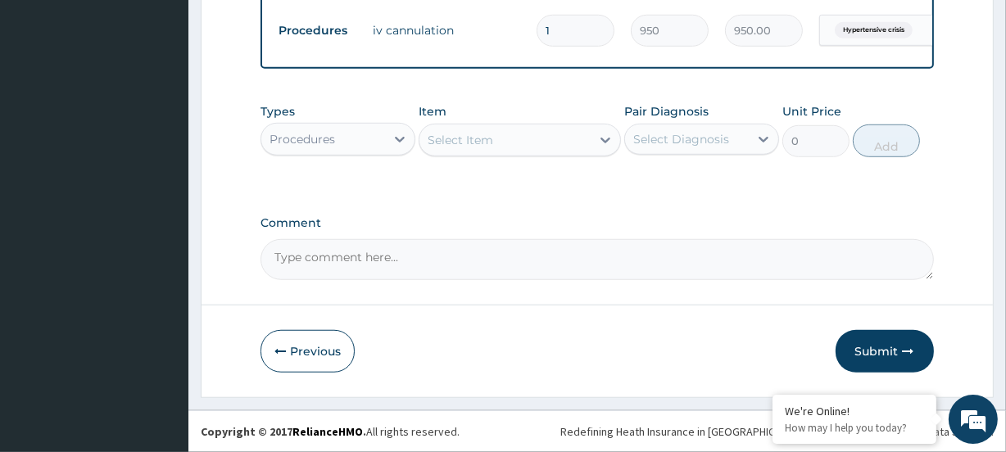
click at [469, 142] on div "Select Item" at bounding box center [461, 140] width 66 height 16
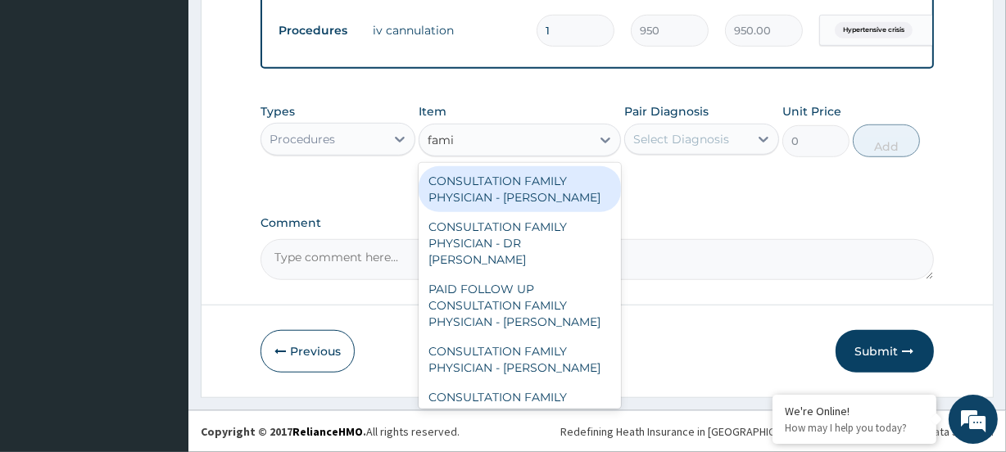
type input "famil"
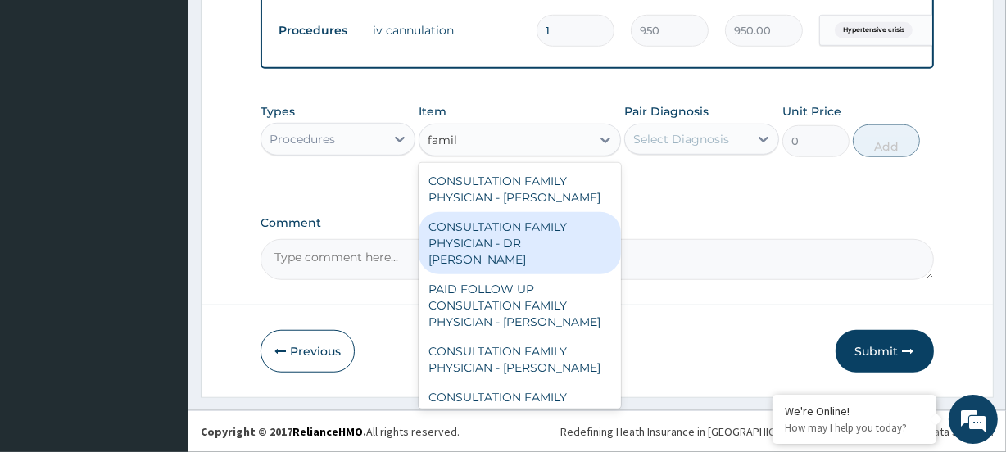
scroll to position [131, 0]
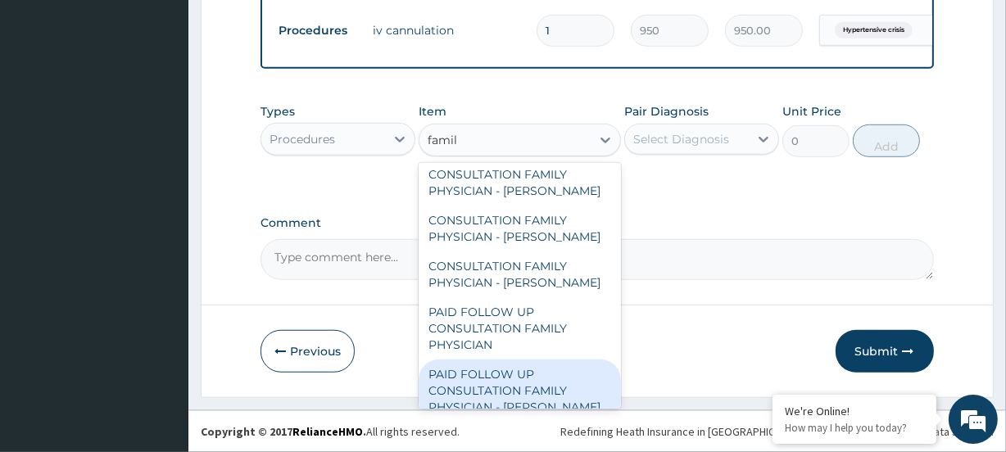
click at [492, 366] on div "PAID FOLLOW UP CONSULTATION FAMILY PHYSICIAN - DR ODIA" at bounding box center [520, 391] width 202 height 62
type input "14250"
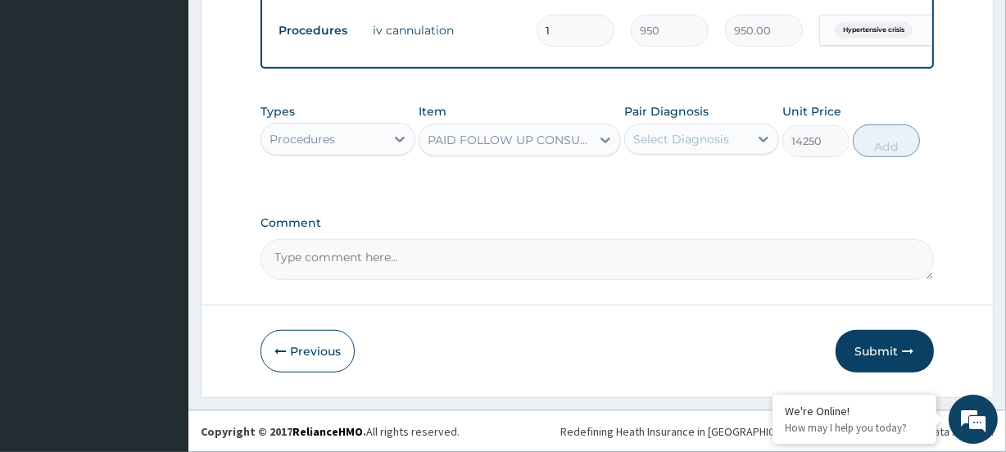
click at [701, 140] on div "Select Diagnosis" at bounding box center [682, 139] width 96 height 16
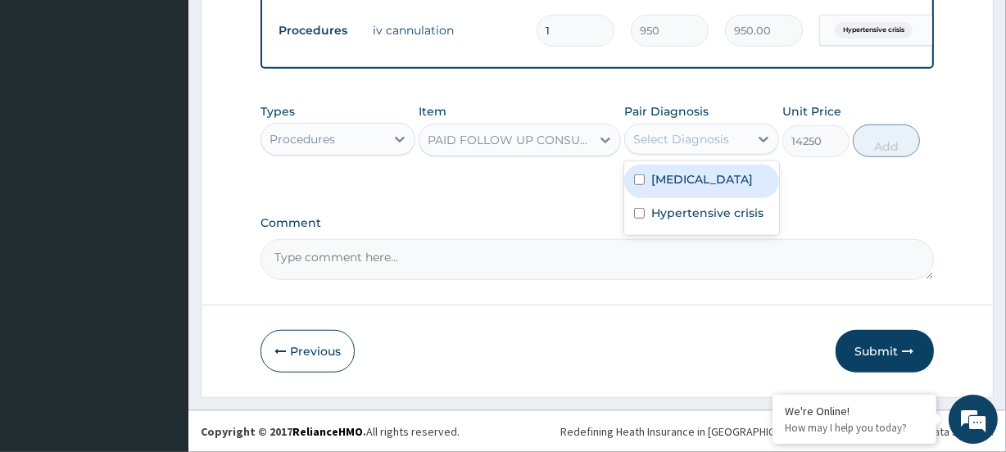
click at [683, 175] on label "Malaria" at bounding box center [703, 179] width 102 height 16
checkbox input "true"
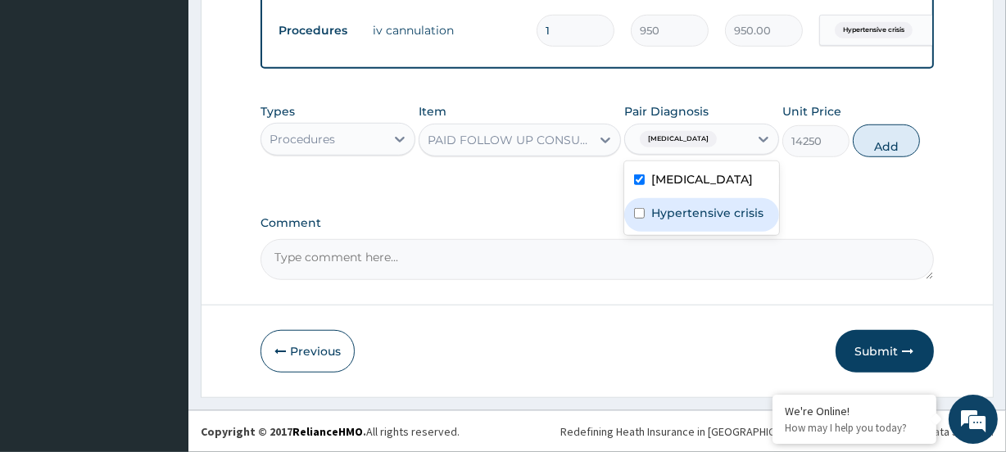
click at [680, 214] on label "Hypertensive crisis" at bounding box center [708, 213] width 112 height 16
checkbox input "true"
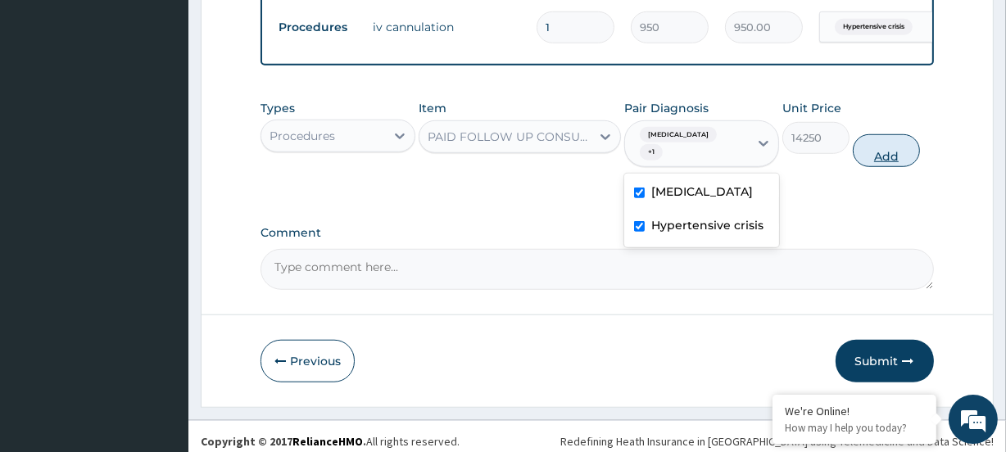
click at [872, 148] on button "Add" at bounding box center [886, 150] width 67 height 33
type input "0"
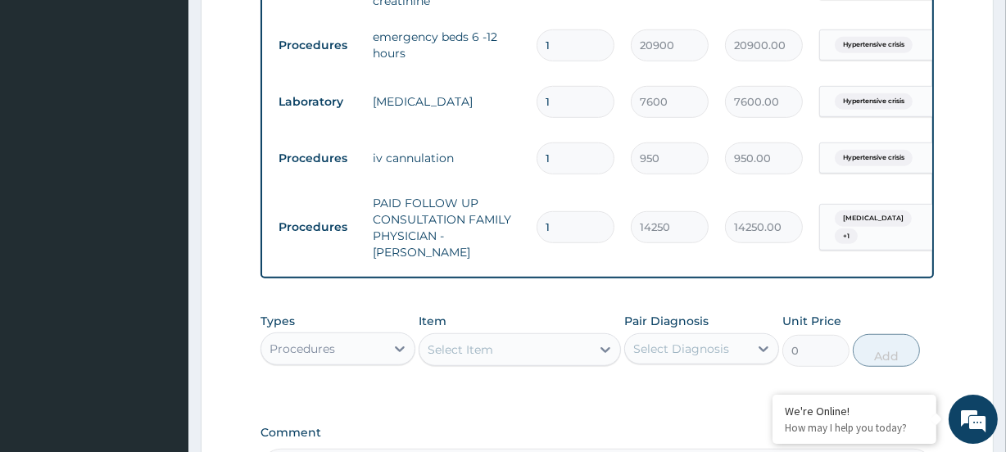
scroll to position [1116, 0]
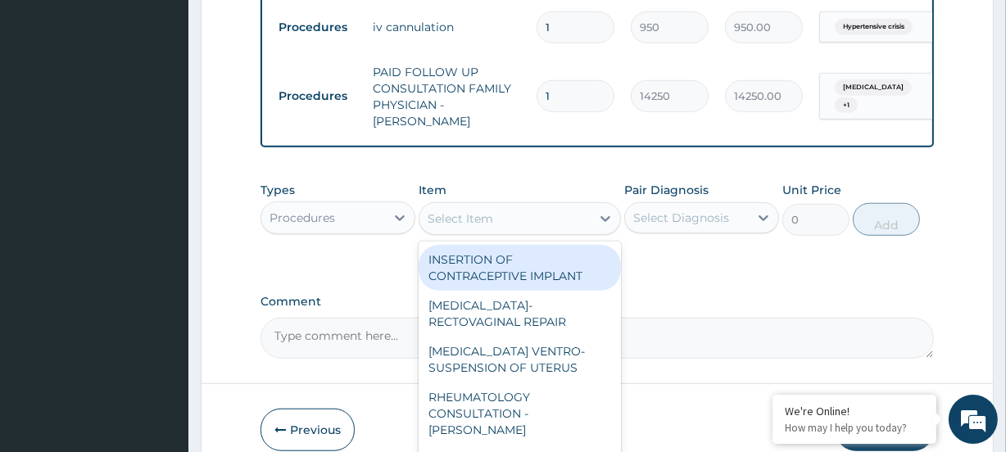
click at [445, 206] on div "Select Item" at bounding box center [505, 219] width 170 height 26
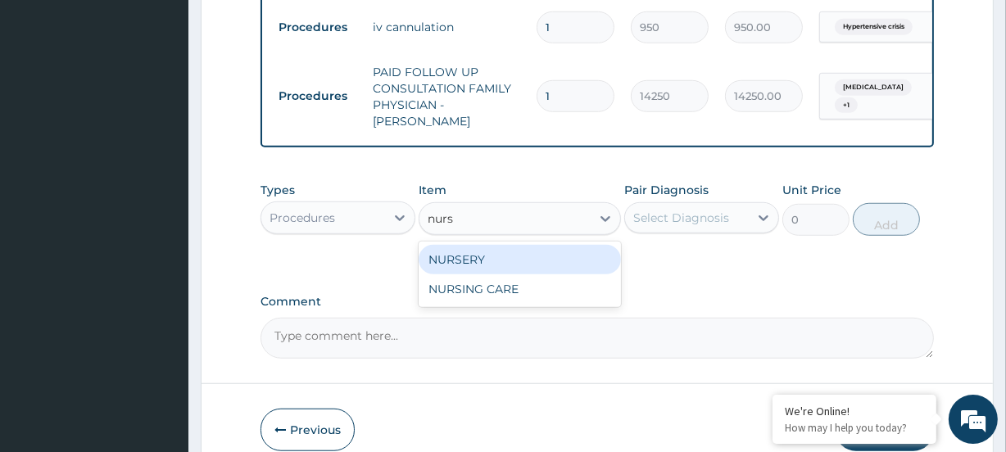
type input "nursi"
click at [459, 245] on div "NURSING CARE" at bounding box center [520, 260] width 202 height 30
type input "8400"
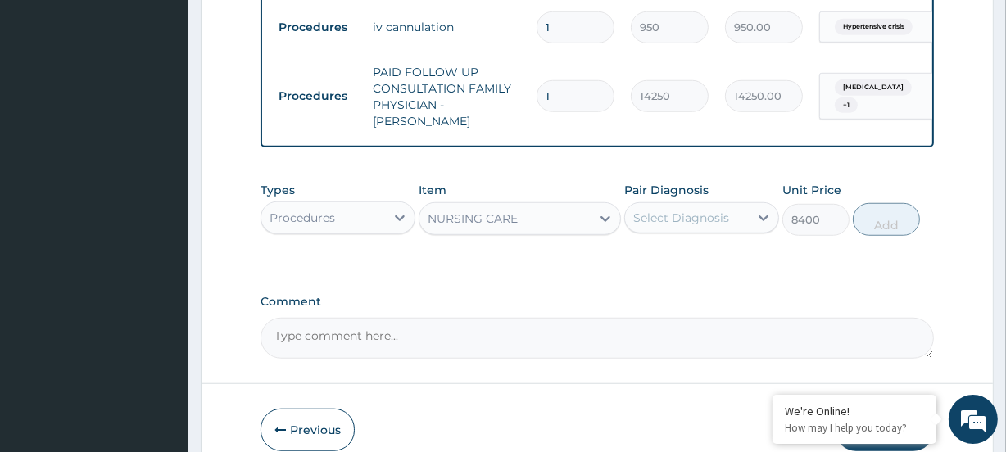
click at [672, 212] on div "Select Diagnosis" at bounding box center [682, 218] width 96 height 16
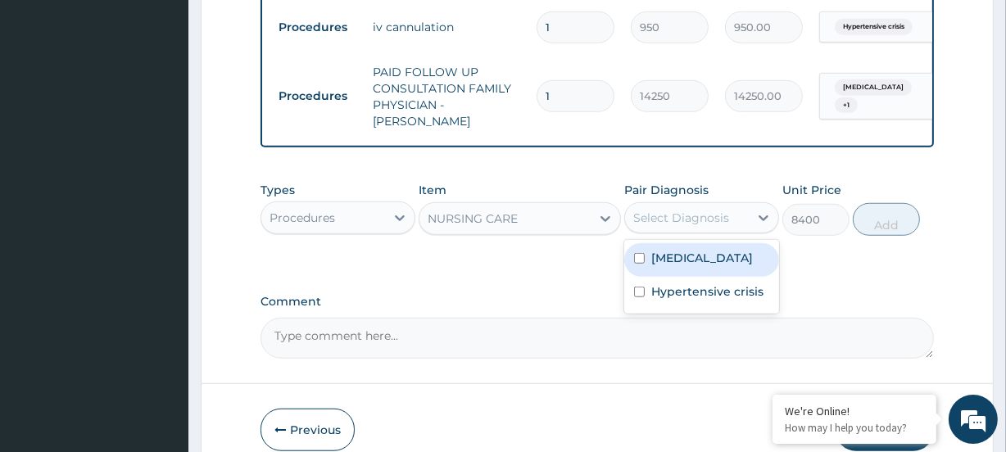
click at [673, 250] on label "Malaria" at bounding box center [703, 258] width 102 height 16
checkbox input "true"
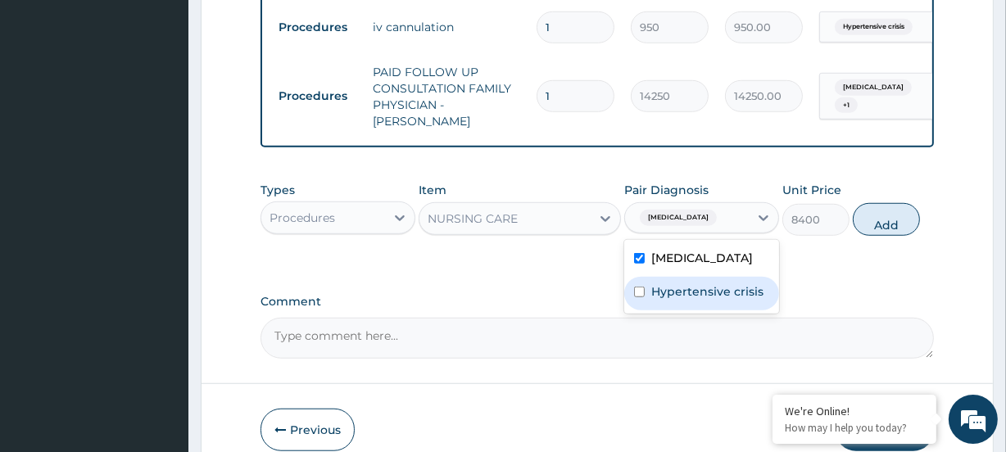
drag, startPoint x: 686, startPoint y: 285, endPoint x: 711, endPoint y: 271, distance: 29.0
click at [691, 284] on label "Hypertensive crisis" at bounding box center [708, 292] width 112 height 16
checkbox input "true"
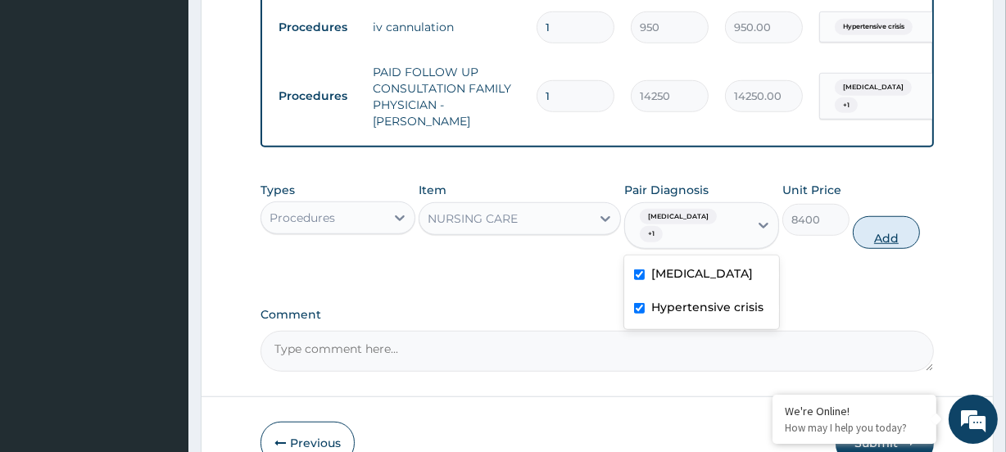
click at [881, 216] on button "Add" at bounding box center [886, 232] width 67 height 33
type input "0"
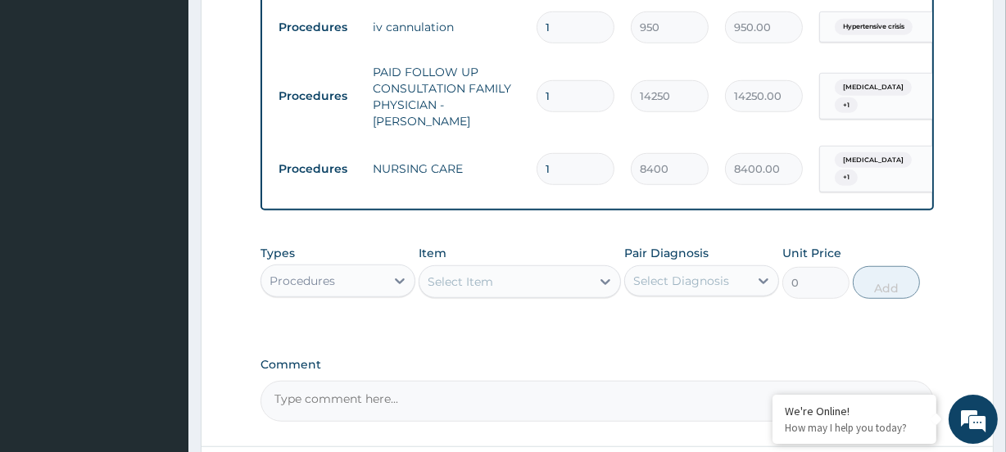
click at [314, 273] on div "Procedures" at bounding box center [303, 281] width 66 height 16
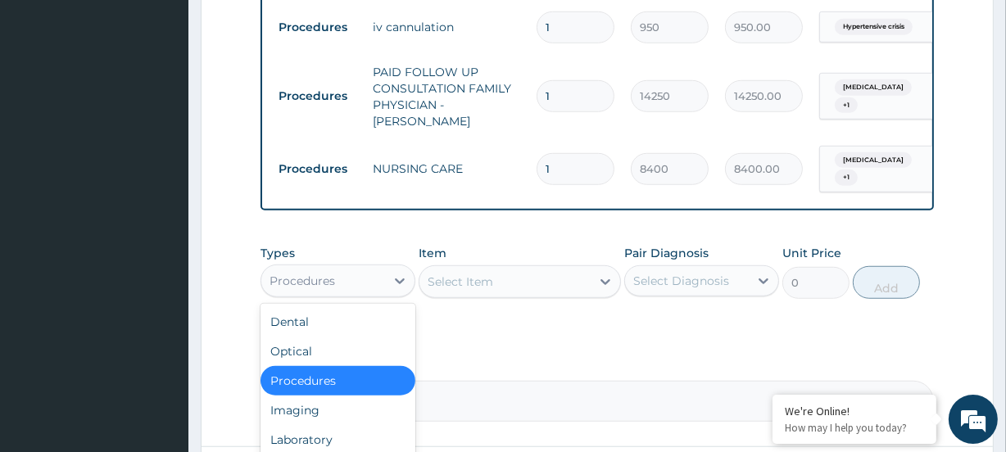
scroll to position [56, 0]
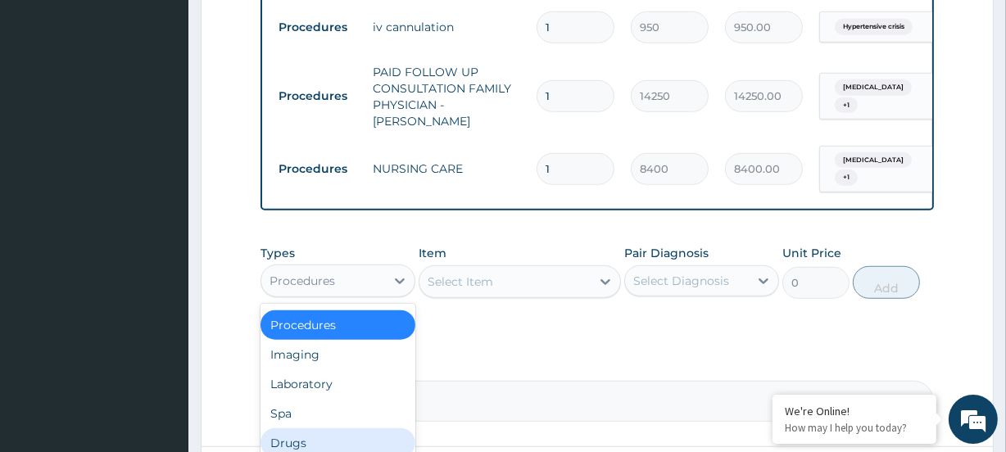
click at [319, 429] on div "Drugs" at bounding box center [338, 444] width 155 height 30
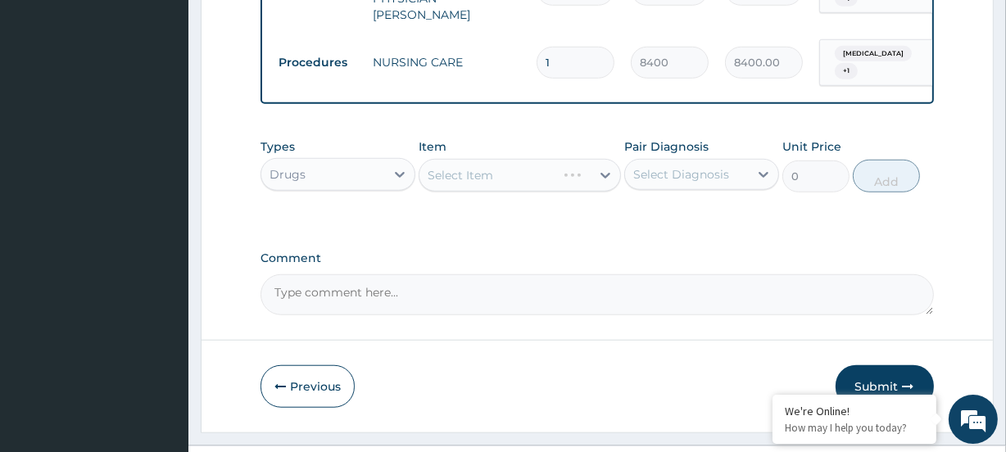
scroll to position [1239, 0]
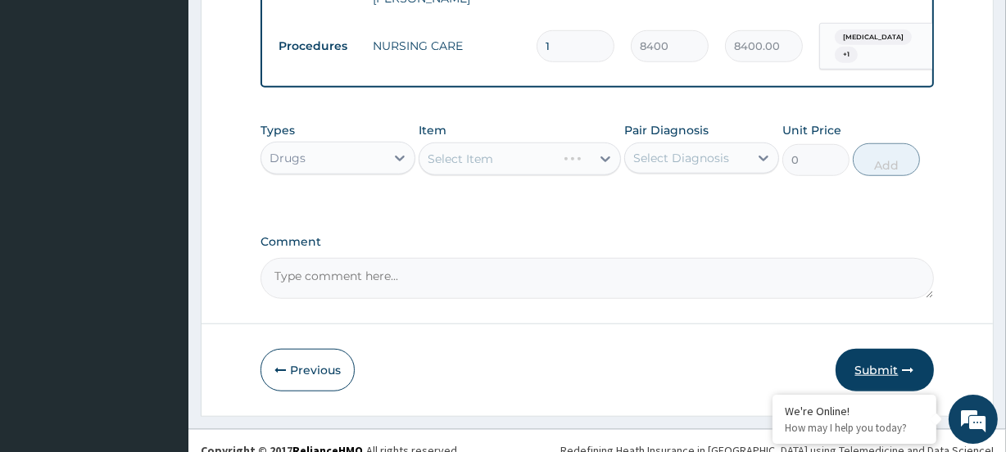
click at [861, 349] on button "Submit" at bounding box center [885, 370] width 98 height 43
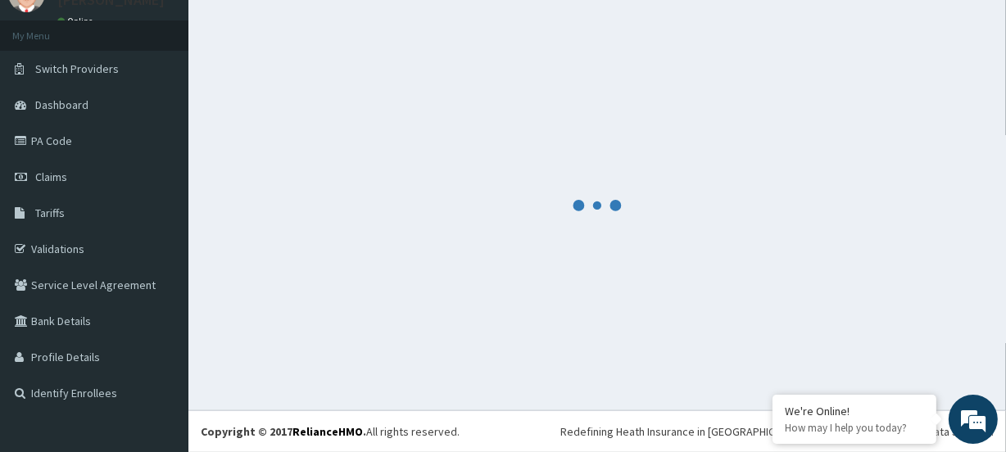
scroll to position [73, 0]
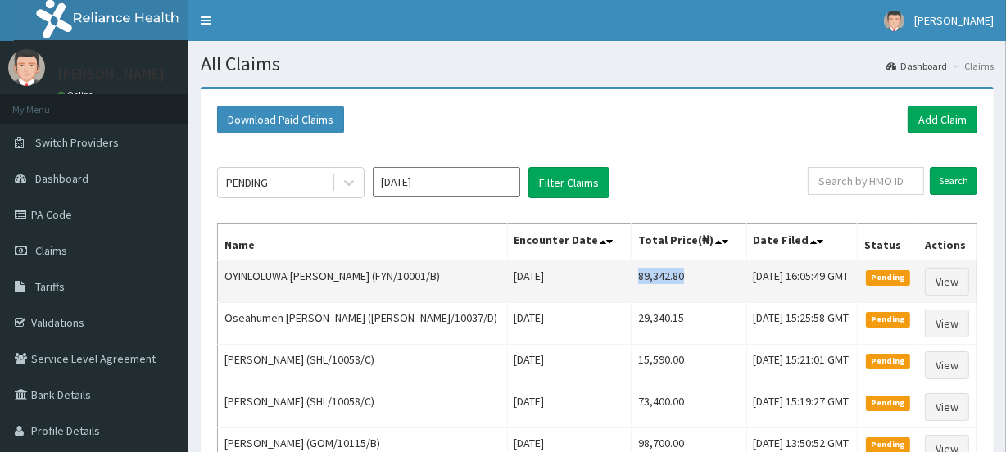
drag, startPoint x: 583, startPoint y: 275, endPoint x: 652, endPoint y: 274, distance: 69.7
click at [652, 274] on td "89,342.80" at bounding box center [689, 282] width 115 height 43
copy td "89,342.80"
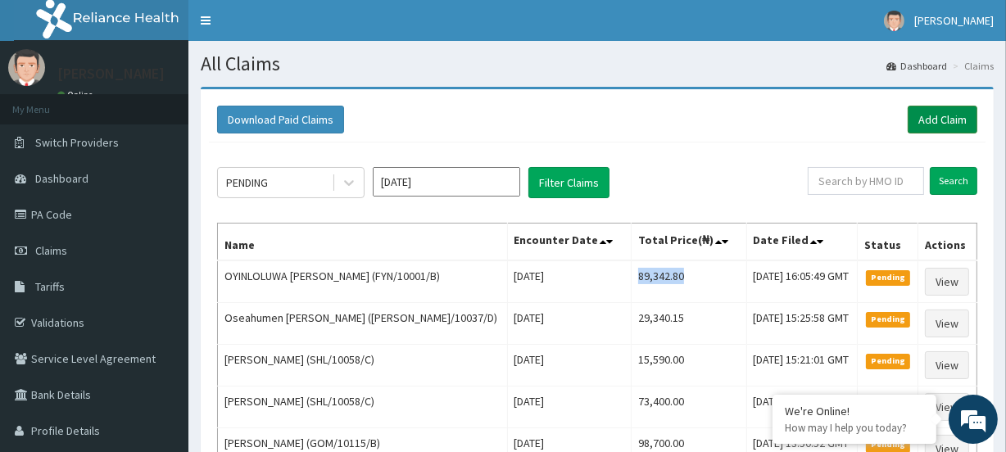
click at [964, 112] on link "Add Claim" at bounding box center [943, 120] width 70 height 28
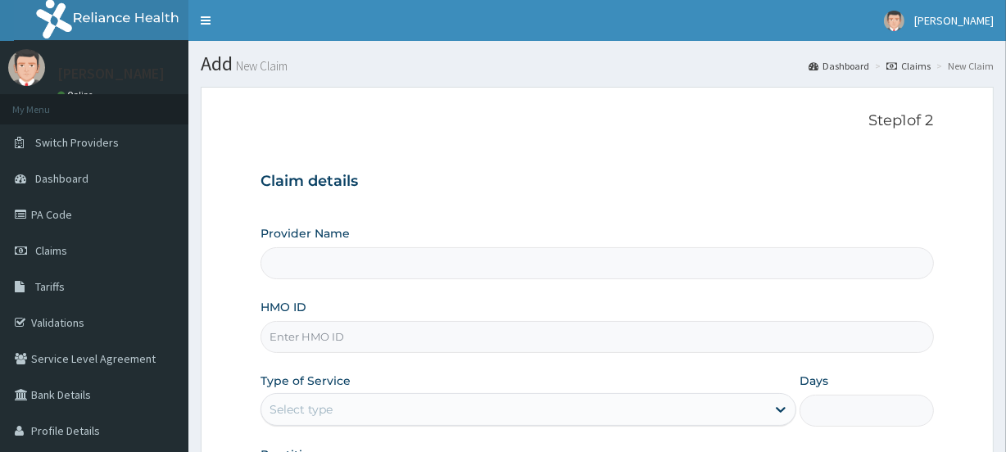
click at [320, 330] on input "HMO ID" at bounding box center [597, 337] width 673 height 32
paste input "FYN/10001/B"
type input "FYN/10001/B"
type input "[GEOGRAPHIC_DATA]"
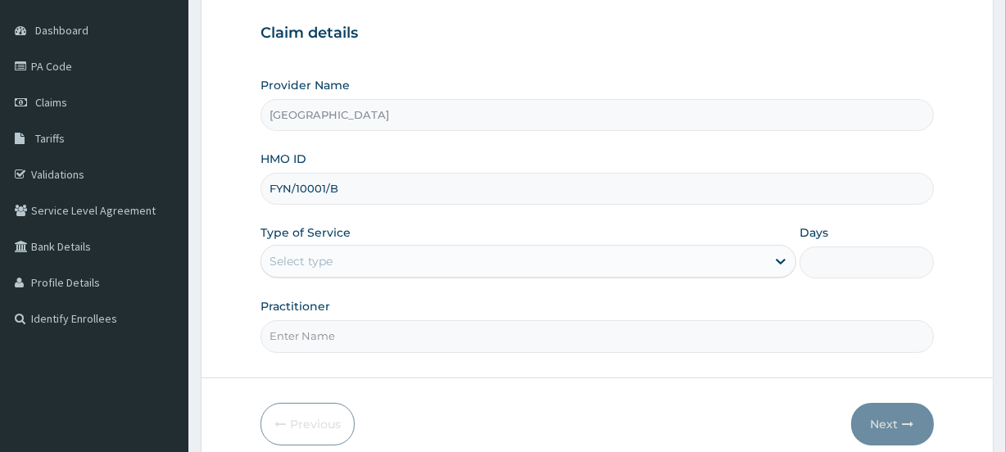
type input "FYN/10001/B"
click at [312, 258] on div "Select type" at bounding box center [301, 261] width 63 height 16
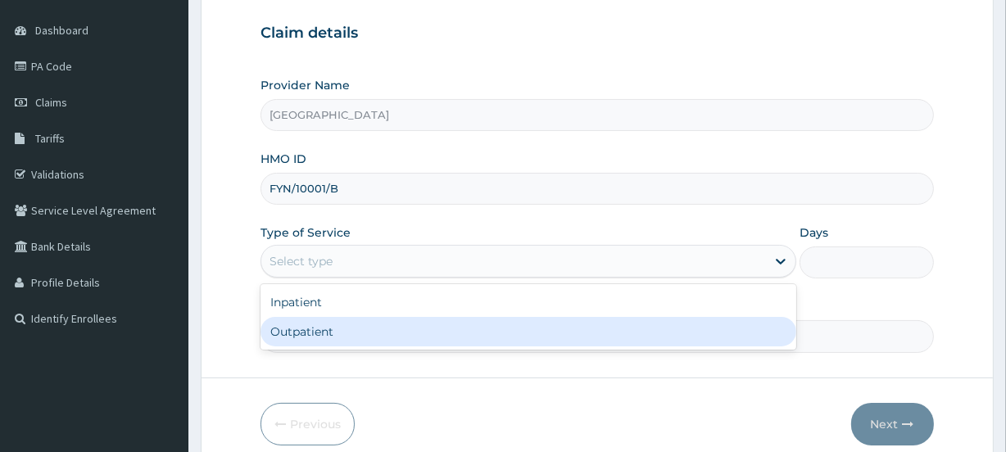
click at [320, 335] on div "Outpatient" at bounding box center [529, 332] width 536 height 30
type input "1"
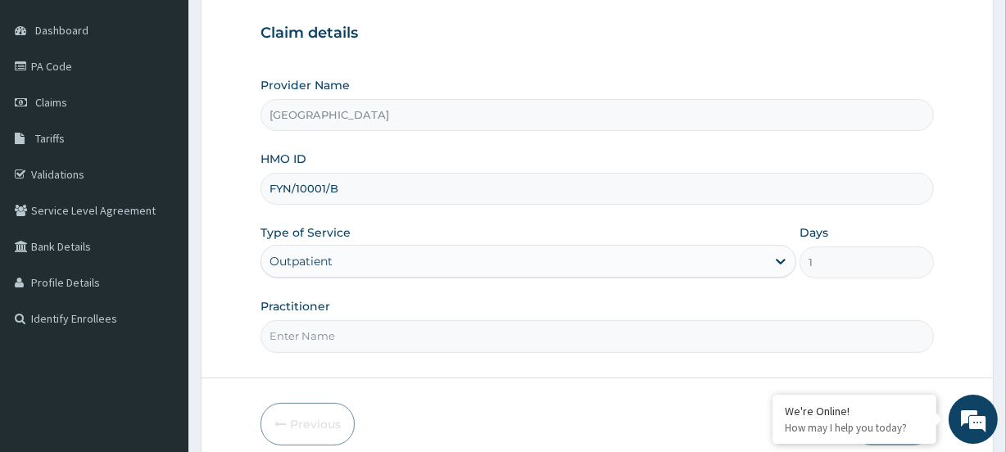
click at [293, 335] on input "Practitioner" at bounding box center [597, 336] width 673 height 32
paste input "[PERSON_NAME]"
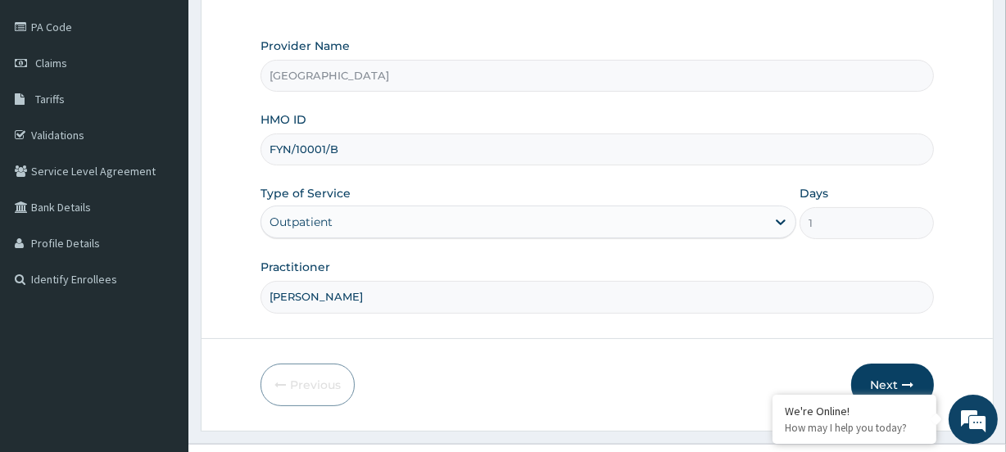
scroll to position [220, 0]
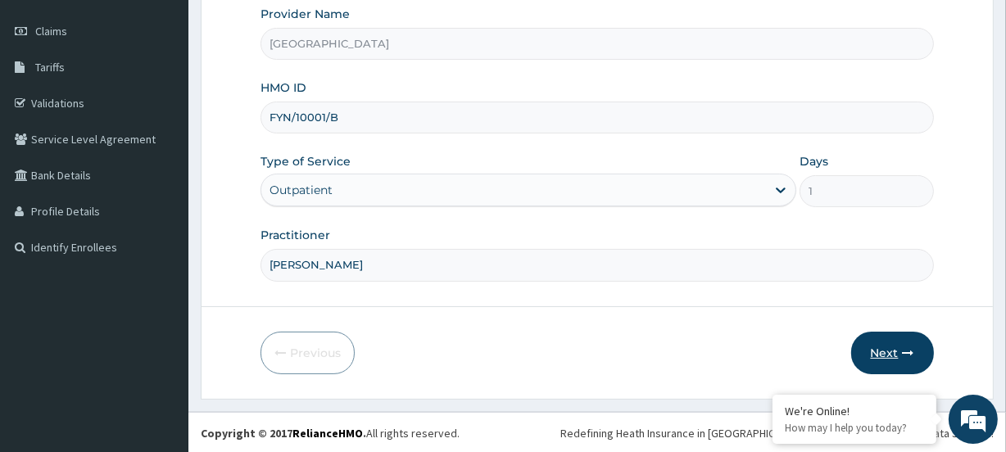
type input "[PERSON_NAME]"
click at [885, 352] on button "Next" at bounding box center [893, 353] width 83 height 43
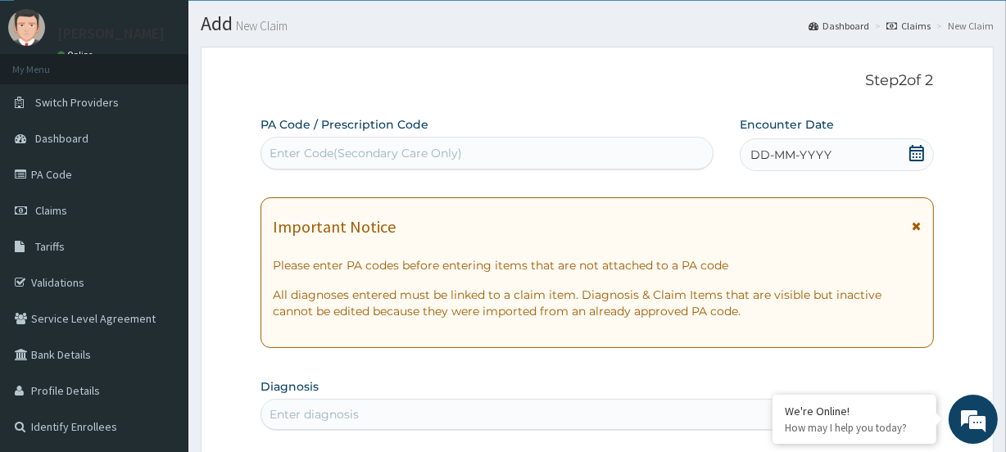
scroll to position [0, 0]
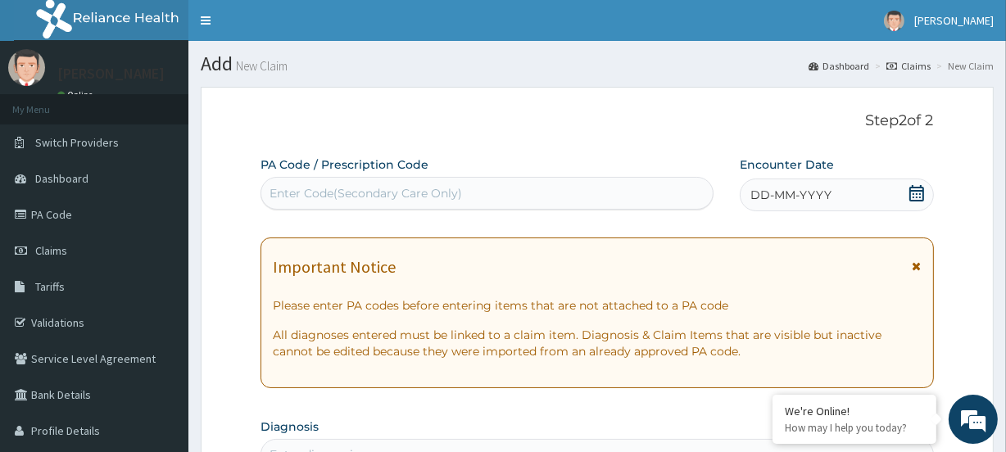
click at [336, 193] on div "Enter Code(Secondary Care Only)" at bounding box center [366, 193] width 193 height 16
paste input "PA/E87979"
type input "PA/E87979"
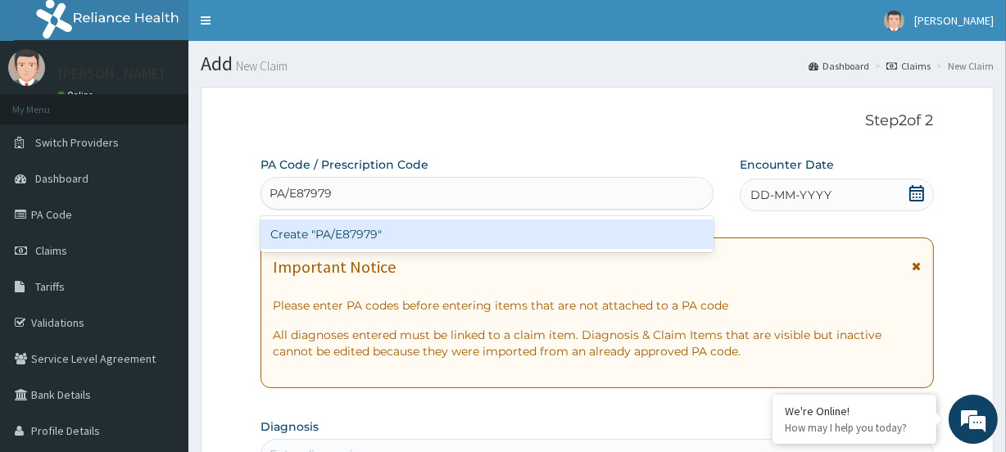
click at [311, 238] on div "Create "PA/E87979"" at bounding box center [487, 235] width 452 height 30
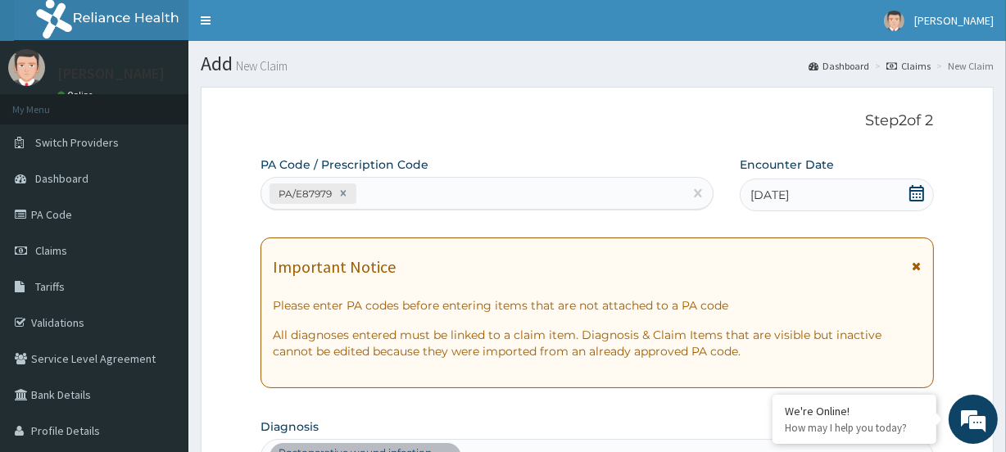
scroll to position [455, 0]
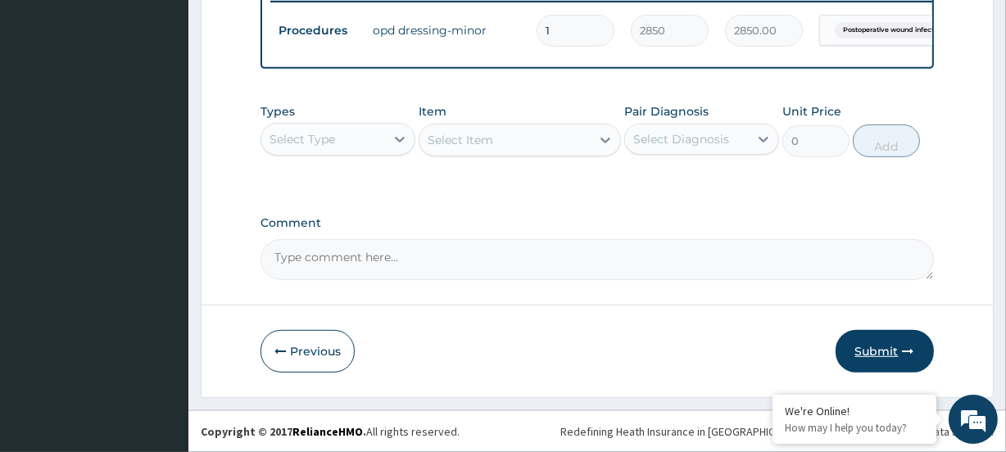
click at [926, 345] on button "Submit" at bounding box center [885, 351] width 98 height 43
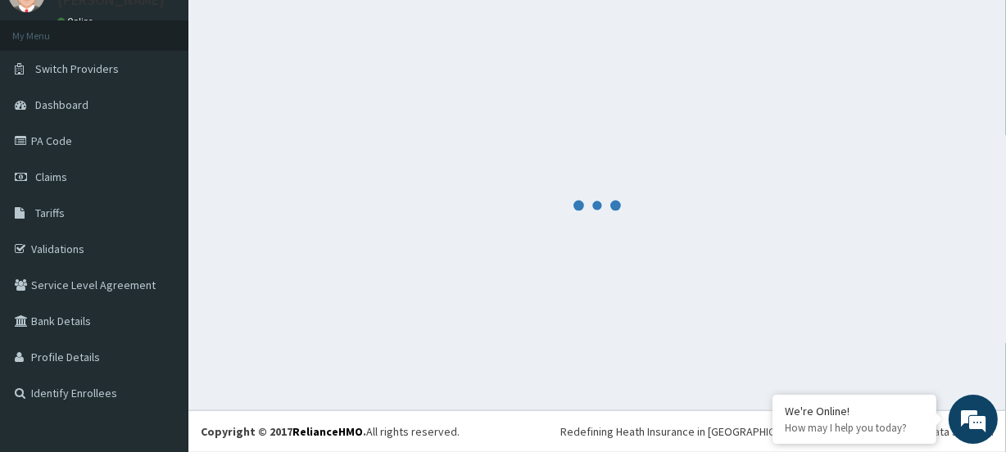
scroll to position [73, 0]
